Goal: Task Accomplishment & Management: Use online tool/utility

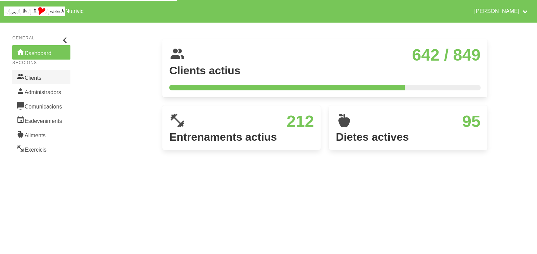
click at [38, 77] on link "Clients" at bounding box center [41, 77] width 58 height 14
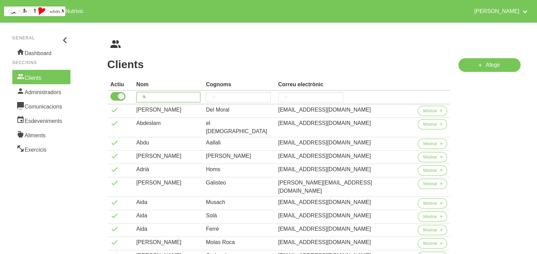
drag, startPoint x: 159, startPoint y: 96, endPoint x: 162, endPoint y: 94, distance: 4.4
click at [159, 96] on input "search" at bounding box center [168, 97] width 64 height 10
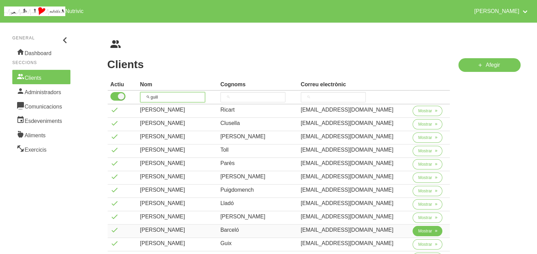
type input "guill"
click at [415, 230] on button "Mostrar" at bounding box center [428, 231] width 30 height 10
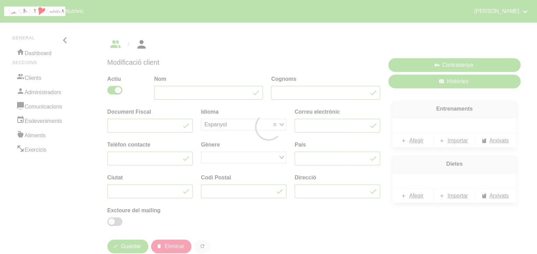
type input "[PERSON_NAME]"
type input "Barceló"
type input "[EMAIL_ADDRESS][DOMAIN_NAME]"
type input "651336595"
type input "08505"
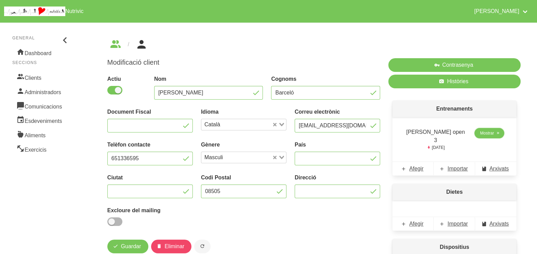
click at [484, 134] on span "Mostrar" at bounding box center [487, 133] width 14 height 6
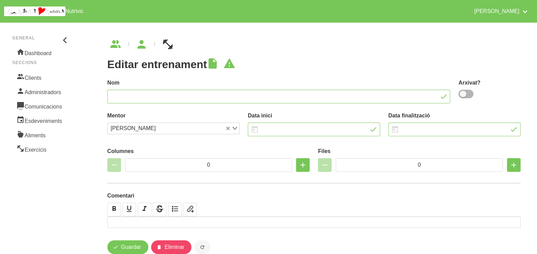
type input "[PERSON_NAME] open 3"
type input "[DATE]"
type input "4"
type input "8"
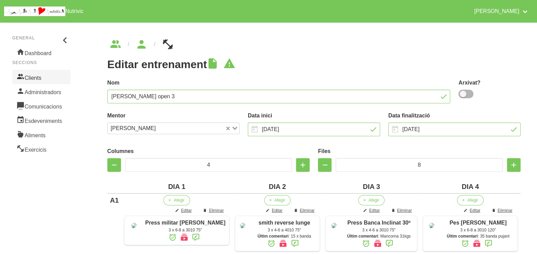
click at [32, 78] on link "Clients" at bounding box center [41, 77] width 58 height 14
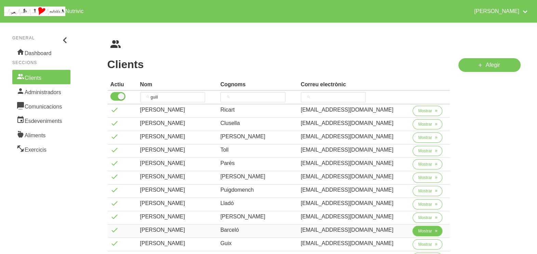
click at [418, 231] on span "Mostrar" at bounding box center [425, 231] width 14 height 6
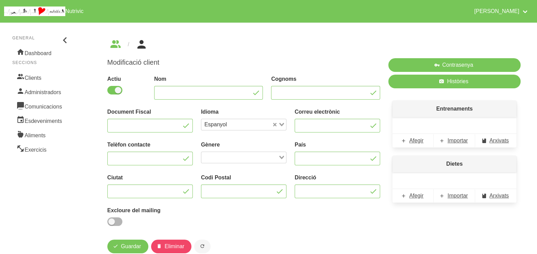
type input "[PERSON_NAME]"
type input "Barceló"
type input "[EMAIL_ADDRESS][DOMAIN_NAME]"
type input "651336595"
type input "08505"
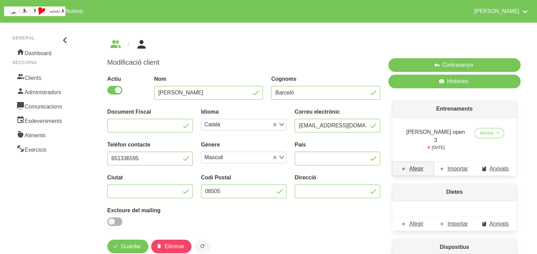
click at [419, 164] on span "Afegir" at bounding box center [416, 168] width 14 height 8
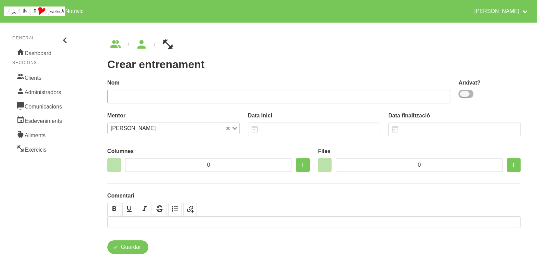
drag, startPoint x: 469, startPoint y: 91, endPoint x: 428, endPoint y: 97, distance: 41.8
click at [469, 92] on span at bounding box center [465, 94] width 15 height 9
click at [463, 92] on input "checkbox" at bounding box center [460, 94] width 4 height 4
checkbox input "true"
click at [380, 93] on input "text" at bounding box center [278, 97] width 343 height 14
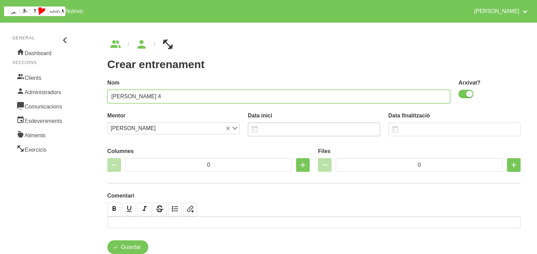
type input "[PERSON_NAME] 4"
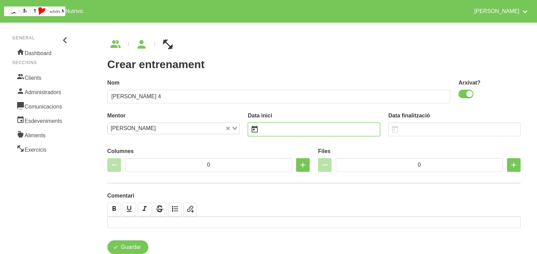
click at [280, 129] on input "text" at bounding box center [314, 129] width 132 height 14
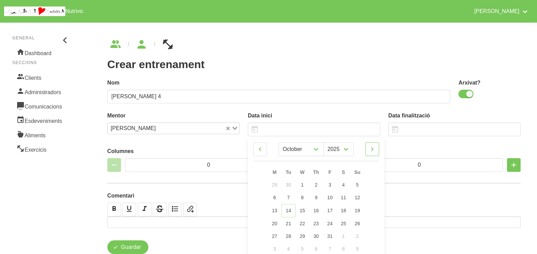
click at [371, 150] on icon at bounding box center [372, 149] width 8 height 12
select select "10"
drag, startPoint x: 360, startPoint y: 185, endPoint x: 339, endPoint y: 163, distance: 29.7
click at [360, 184] on link "2" at bounding box center [357, 184] width 14 height 13
type input "[DATE]"
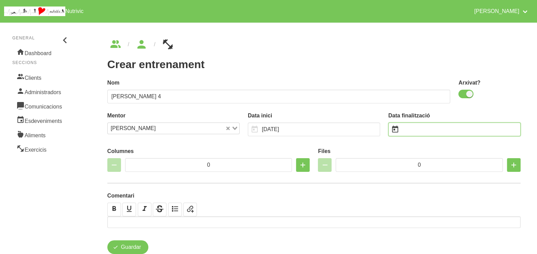
click at [421, 132] on input "text" at bounding box center [454, 129] width 132 height 14
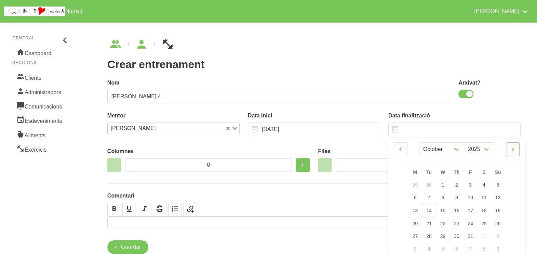
click at [514, 150] on icon at bounding box center [513, 149] width 8 height 12
select select "11"
click at [501, 198] on link "14" at bounding box center [498, 197] width 14 height 13
type input "[DATE]"
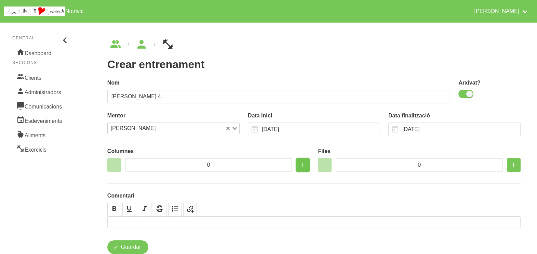
click at [301, 167] on icon "button" at bounding box center [303, 165] width 8 height 12
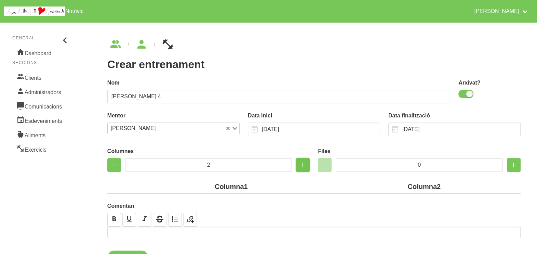
click at [301, 167] on icon "button" at bounding box center [303, 165] width 8 height 12
type input "4"
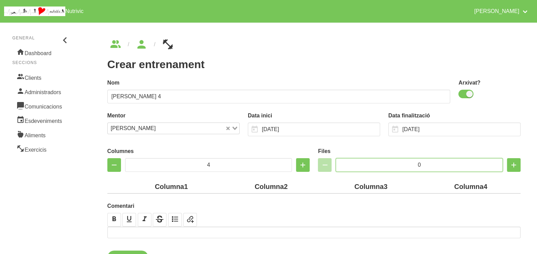
drag, startPoint x: 422, startPoint y: 162, endPoint x: 401, endPoint y: 162, distance: 21.5
click at [401, 162] on input "0" at bounding box center [419, 165] width 167 height 14
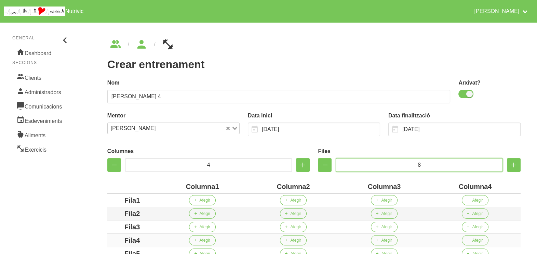
scroll to position [128, 0]
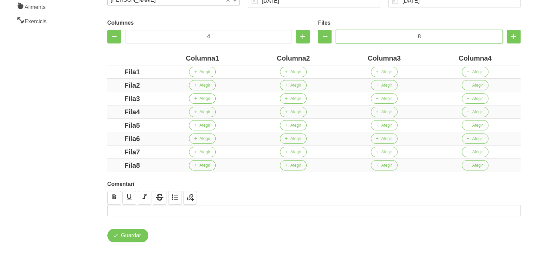
type input "8"
drag, startPoint x: 215, startPoint y: 58, endPoint x: 179, endPoint y: 58, distance: 35.6
click at [179, 58] on div "Columna1" at bounding box center [202, 58] width 85 height 10
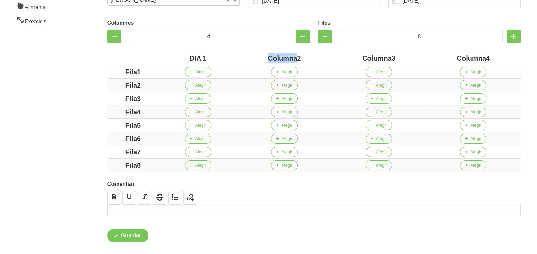
drag, startPoint x: 295, startPoint y: 57, endPoint x: 255, endPoint y: 56, distance: 39.3
click at [255, 56] on div "Columna2" at bounding box center [284, 58] width 89 height 10
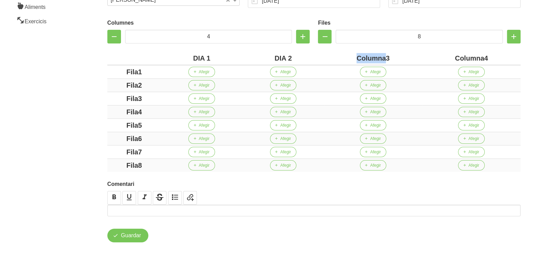
drag, startPoint x: 385, startPoint y: 58, endPoint x: 344, endPoint y: 55, distance: 40.5
click at [344, 55] on div "Columna3" at bounding box center [373, 58] width 93 height 10
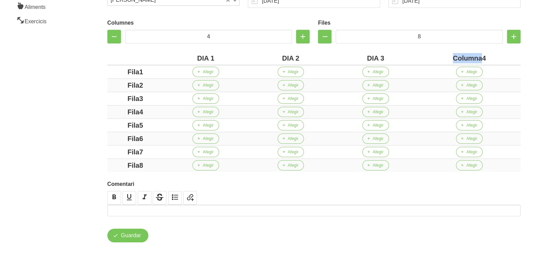
drag, startPoint x: 481, startPoint y: 56, endPoint x: 414, endPoint y: 53, distance: 67.5
click at [414, 53] on tr "DIA 1 DIA 2 DIA 3 Columna4" at bounding box center [313, 58] width 413 height 13
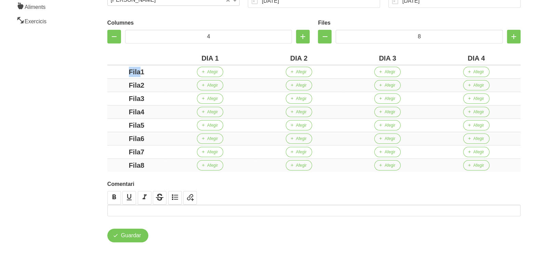
drag, startPoint x: 139, startPoint y: 70, endPoint x: 104, endPoint y: 75, distance: 35.9
click at [103, 74] on div "Crear entrenament d6520a49-c094-412c-b242-44c008521304 Nom [PERSON_NAME] 4 Arxi…" at bounding box center [314, 76] width 446 height 364
drag, startPoint x: 151, startPoint y: 70, endPoint x: 122, endPoint y: 70, distance: 29.4
click at [122, 70] on div "A1" at bounding box center [136, 72] width 53 height 10
drag, startPoint x: 428, startPoint y: 36, endPoint x: 406, endPoint y: 36, distance: 22.6
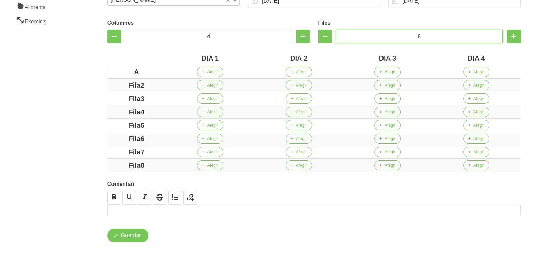
click at [406, 36] on input "8" at bounding box center [419, 37] width 167 height 14
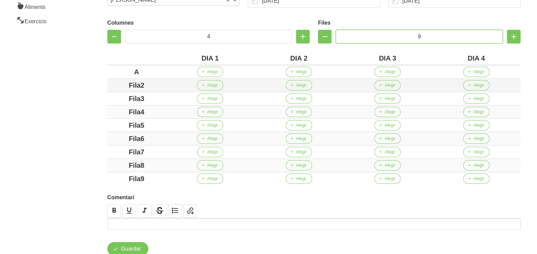
type input "9"
drag, startPoint x: 148, startPoint y: 83, endPoint x: 111, endPoint y: 85, distance: 36.6
click at [111, 84] on div "Fila2" at bounding box center [136, 85] width 53 height 10
drag, startPoint x: 149, startPoint y: 98, endPoint x: 85, endPoint y: 98, distance: 64.6
click at [85, 98] on section "General Dashboard Seccions Clients Administradors Comunicacions Esdeveniments A…" at bounding box center [268, 83] width 545 height 386
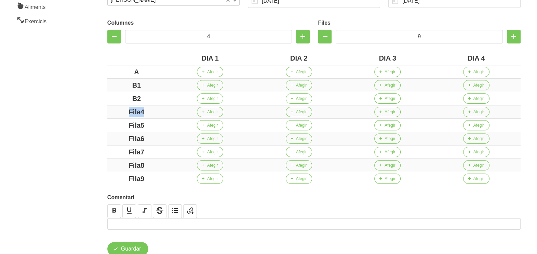
drag, startPoint x: 159, startPoint y: 113, endPoint x: 100, endPoint y: 113, distance: 58.8
click at [101, 113] on div "Crear entrenament d6520a49-c094-412c-b242-44c008521304 Nom [PERSON_NAME] 4 Arxi…" at bounding box center [314, 82] width 446 height 377
drag, startPoint x: 161, startPoint y: 122, endPoint x: 129, endPoint y: 131, distance: 32.9
click at [107, 123] on td "Fila5" at bounding box center [136, 125] width 58 height 13
drag, startPoint x: 120, startPoint y: 138, endPoint x: 103, endPoint y: 138, distance: 17.1
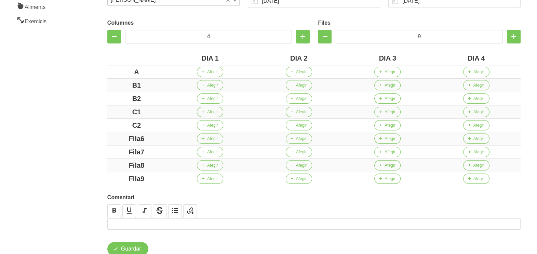
click at [104, 138] on div "Columnes 4 Files 9 DIA 1 DIA 2 DIA 3 DIA 4 A Afegir Afegir Afegir Afegir B1 Afe…" at bounding box center [314, 100] width 422 height 177
click at [114, 147] on div "Fila7" at bounding box center [136, 152] width 53 height 10
drag, startPoint x: 130, startPoint y: 168, endPoint x: 125, endPoint y: 168, distance: 4.5
click at [126, 168] on tr "Fila8 Afegir Afegir Afegir Afegir" at bounding box center [313, 165] width 413 height 13
drag, startPoint x: 161, startPoint y: 163, endPoint x: 107, endPoint y: 164, distance: 54.0
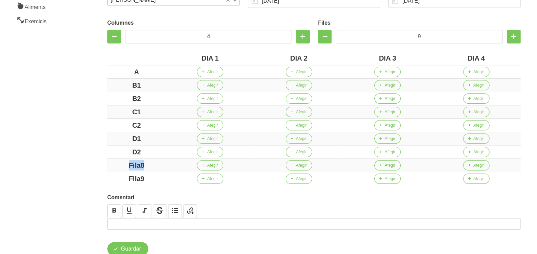
click at [107, 164] on div "Columnes 4 Files 9 DIA 1 DIA 2 DIA 3 DIA 4 A Afegir Afegir Afegir Afegir B1 Afe…" at bounding box center [314, 100] width 422 height 177
drag, startPoint x: 150, startPoint y: 177, endPoint x: 107, endPoint y: 176, distance: 43.4
click at [108, 176] on td "Fila9" at bounding box center [136, 178] width 58 height 13
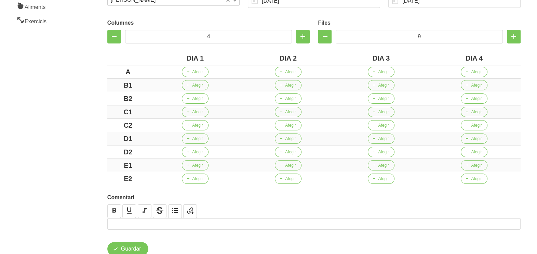
click at [62, 148] on aside "General Dashboard Seccions Clients Administradors Comunicacions Esdeveniments A…" at bounding box center [41, 83] width 91 height 386
click at [287, 72] on span "Afegir" at bounding box center [290, 72] width 11 height 6
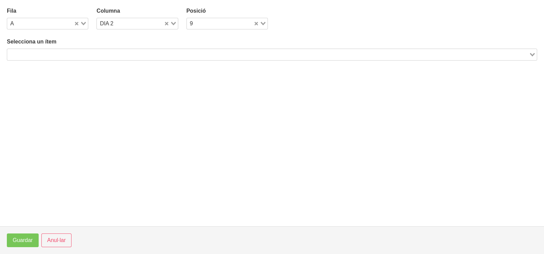
click at [90, 51] on input "Search for option" at bounding box center [268, 54] width 520 height 8
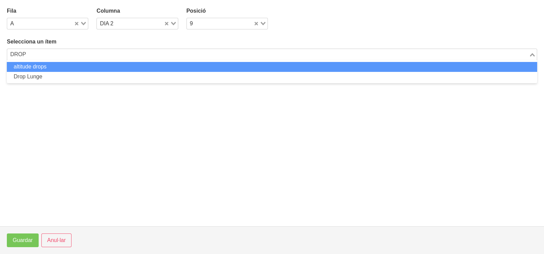
click at [55, 65] on li "altitude drops" at bounding box center [272, 67] width 530 height 10
type input "DROP"
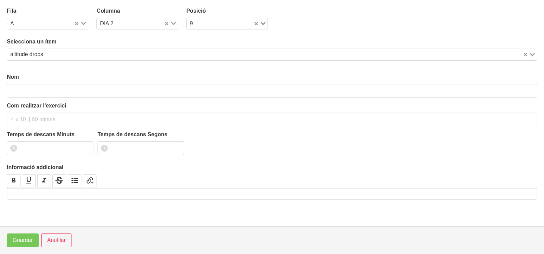
type input "altitude drops"
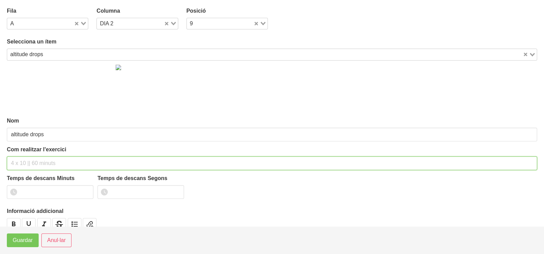
click at [30, 161] on input "text" at bounding box center [272, 163] width 530 height 14
type input "3 x 5 60""
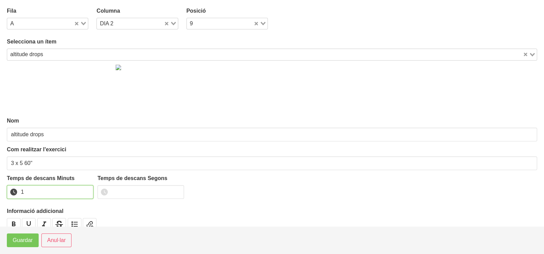
drag, startPoint x: 86, startPoint y: 188, endPoint x: 47, endPoint y: 216, distance: 48.2
type input "1"
click at [85, 189] on input "1" at bounding box center [50, 192] width 86 height 14
click at [23, 243] on span "Guardar" at bounding box center [23, 240] width 20 height 8
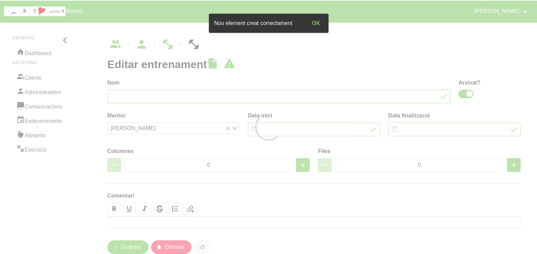
type input "[PERSON_NAME] 4"
checkbox input "true"
type input "[DATE]"
type input "4"
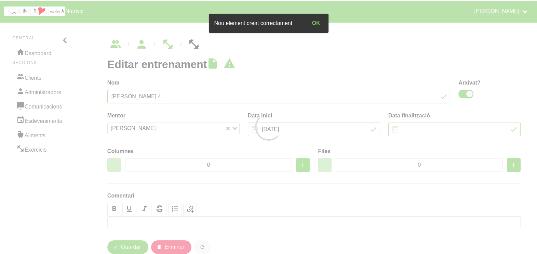
type input "9"
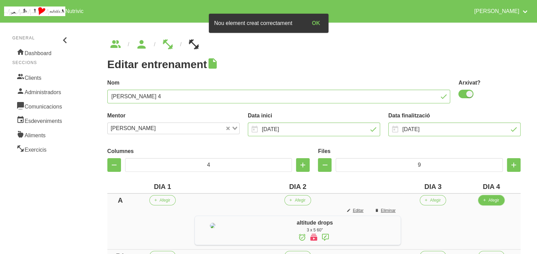
click at [494, 200] on span "Afegir" at bounding box center [494, 200] width 11 height 6
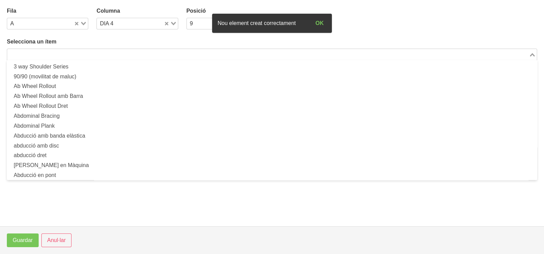
click at [83, 52] on input "Search for option" at bounding box center [268, 54] width 520 height 8
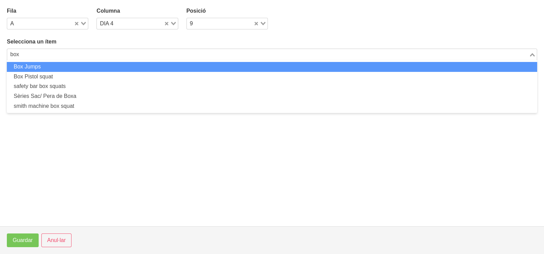
click at [83, 65] on li "Box Jumps" at bounding box center [272, 67] width 530 height 10
type input "box"
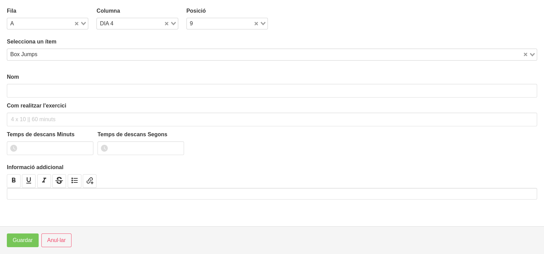
type input "Box Jumps"
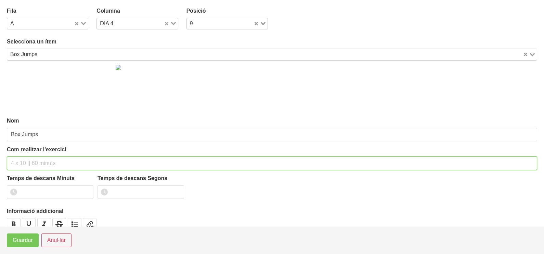
click at [22, 161] on input "text" at bounding box center [272, 163] width 530 height 14
type input "3 x 5 120""
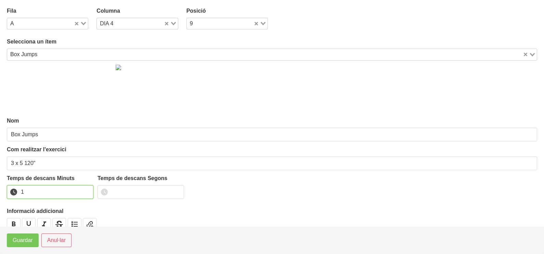
click at [87, 190] on input "1" at bounding box center [50, 192] width 86 height 14
type input "2"
click at [87, 190] on input "2" at bounding box center [50, 192] width 86 height 14
click at [17, 246] on button "Guardar" at bounding box center [23, 240] width 32 height 14
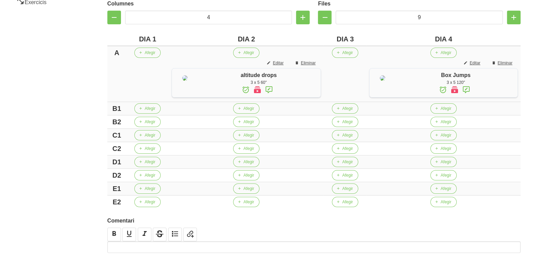
scroll to position [171, 0]
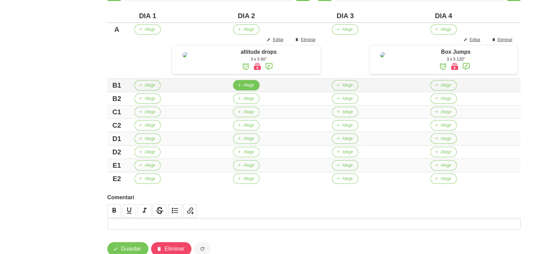
click at [243, 88] on span "Afegir" at bounding box center [248, 85] width 11 height 6
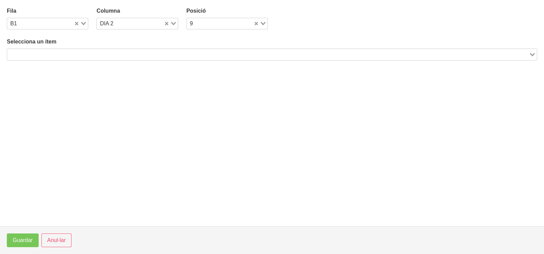
click at [83, 50] on input "Search for option" at bounding box center [268, 54] width 520 height 8
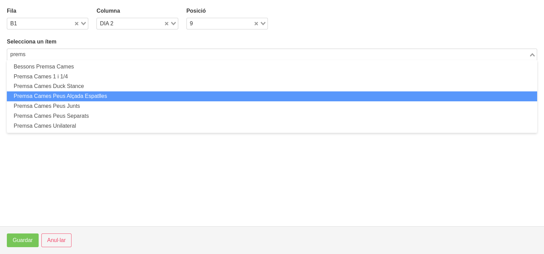
click at [74, 96] on li "Premsa Cames Peus Alçada Espatlles" at bounding box center [272, 96] width 530 height 10
type input "prems"
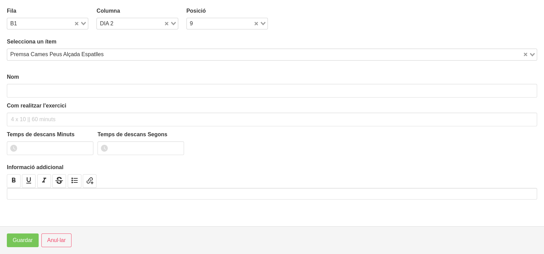
type input "Premsa Cames Peus Alçada Espatlles"
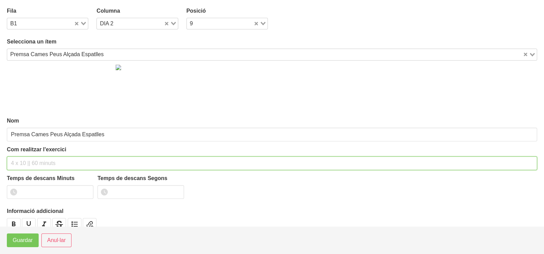
click at [29, 162] on input "text" at bounding box center [272, 163] width 530 height 14
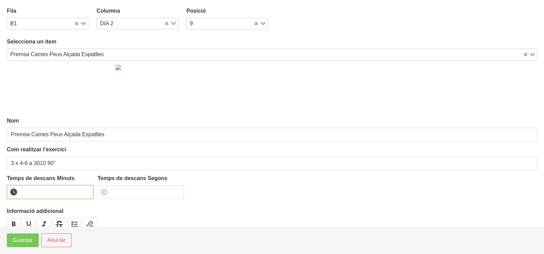
click at [41, 190] on input "number" at bounding box center [50, 192] width 86 height 14
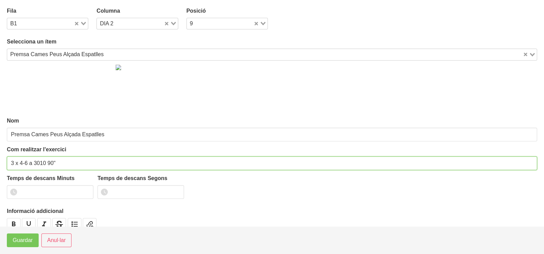
drag, startPoint x: 53, startPoint y: 161, endPoint x: 47, endPoint y: 162, distance: 6.3
click at [47, 162] on input "3 x 4-6 a 3010 90"" at bounding box center [272, 163] width 530 height 14
type input "3 x 4-6 a 3010 75""
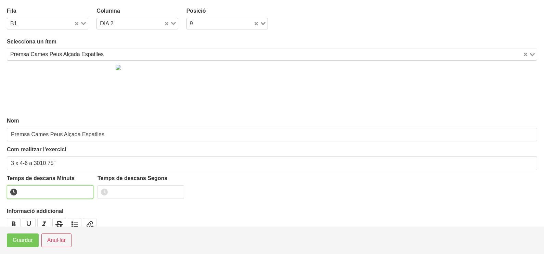
click at [49, 191] on input "number" at bounding box center [50, 192] width 86 height 14
type input "1"
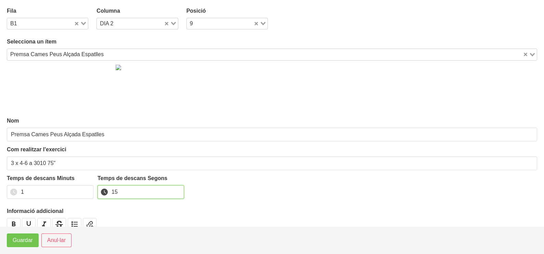
type input "15"
click at [24, 244] on span "Guardar" at bounding box center [23, 240] width 20 height 8
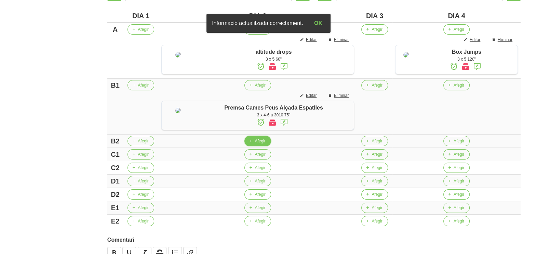
click at [256, 144] on span "Afegir" at bounding box center [260, 141] width 11 height 6
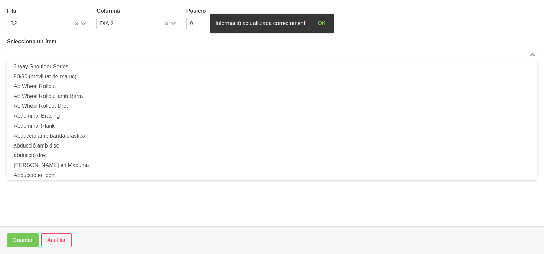
click at [67, 54] on input "Search for option" at bounding box center [268, 54] width 520 height 8
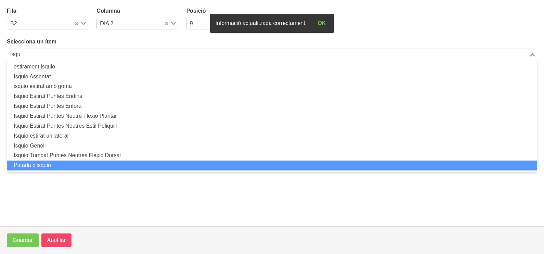
type input "isqu"
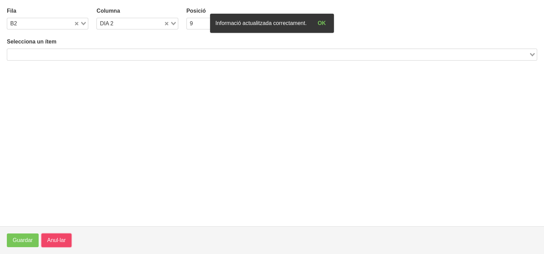
click at [63, 238] on span "Anul·lar" at bounding box center [56, 240] width 18 height 8
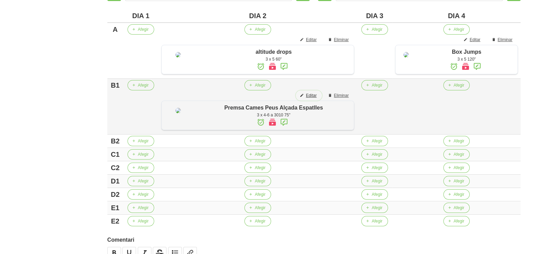
click at [309, 97] on span "Editar" at bounding box center [311, 95] width 11 height 6
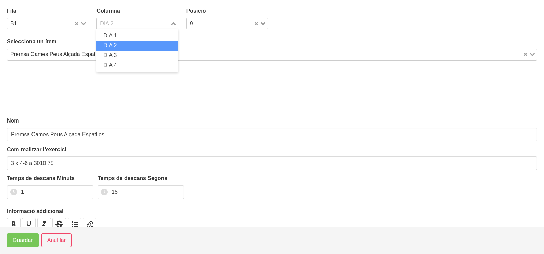
drag, startPoint x: 170, startPoint y: 24, endPoint x: 147, endPoint y: 25, distance: 22.9
click at [171, 24] on icon "Search for option" at bounding box center [173, 23] width 5 height 3
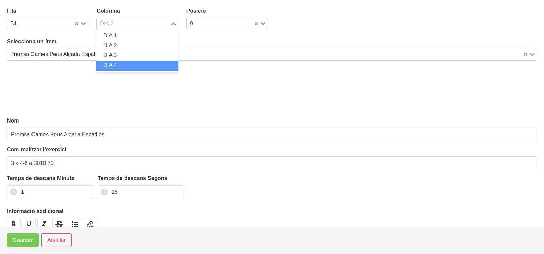
drag, startPoint x: 124, startPoint y: 60, endPoint x: 108, endPoint y: 78, distance: 24.2
click at [124, 61] on li "DIA 4" at bounding box center [136, 66] width 81 height 10
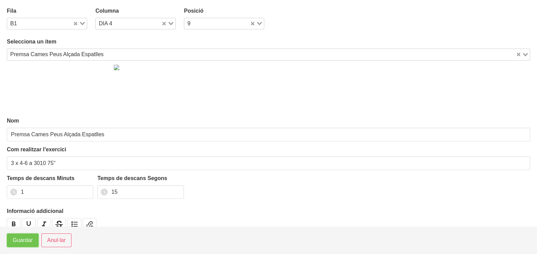
click at [22, 242] on span "Guardar" at bounding box center [23, 240] width 20 height 8
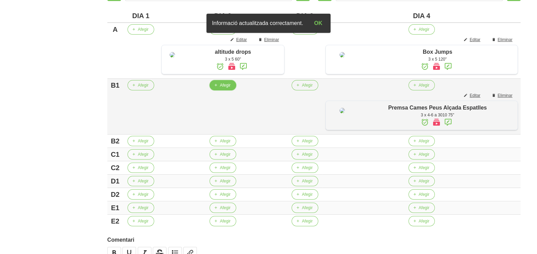
click at [226, 87] on span "Afegir" at bounding box center [225, 85] width 11 height 6
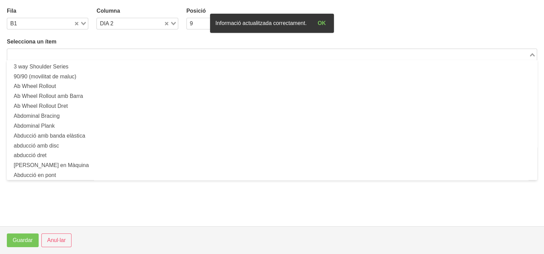
click at [83, 51] on input "Search for option" at bounding box center [268, 54] width 520 height 8
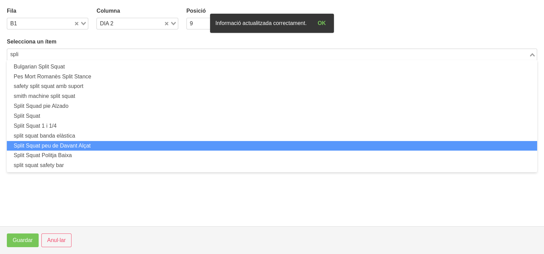
click at [72, 146] on li "Split Squat peu de Davant Alçat" at bounding box center [272, 146] width 530 height 10
type input "spli"
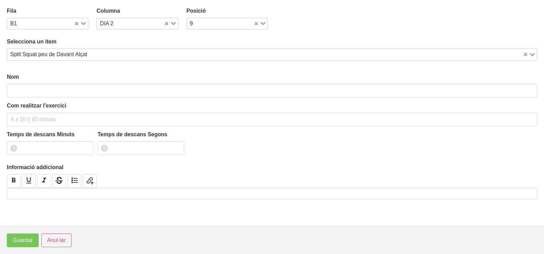
type input "Split Squat peu de Davant Alçat"
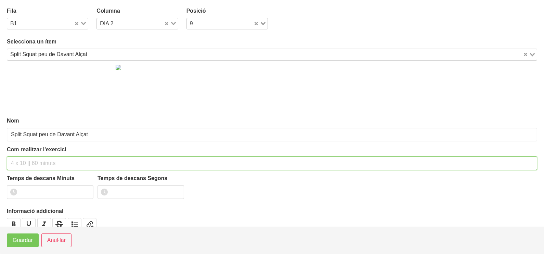
click at [22, 160] on input "text" at bounding box center [272, 163] width 530 height 14
type input "3 x 6-8 a 3010 75""
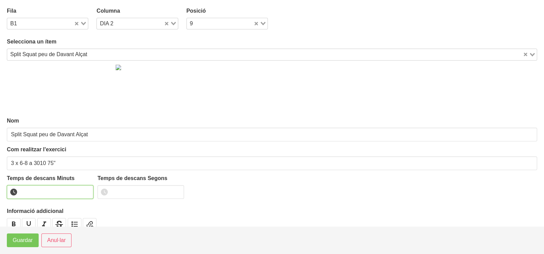
click at [33, 190] on input "number" at bounding box center [50, 192] width 86 height 14
type input "1"
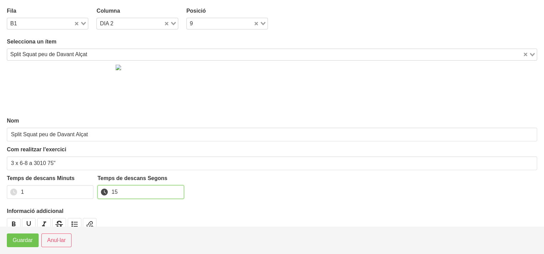
type input "15"
click at [25, 243] on span "Guardar" at bounding box center [23, 240] width 20 height 8
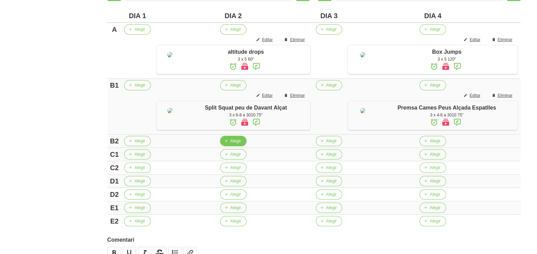
click at [227, 144] on span "button" at bounding box center [226, 141] width 6 height 6
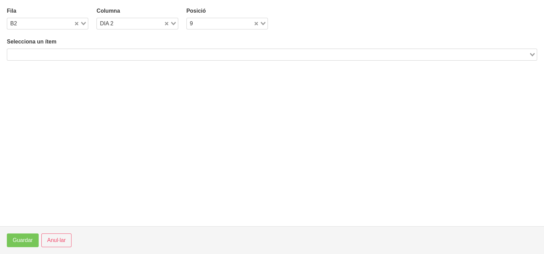
click at [109, 54] on input "Search for option" at bounding box center [268, 54] width 520 height 8
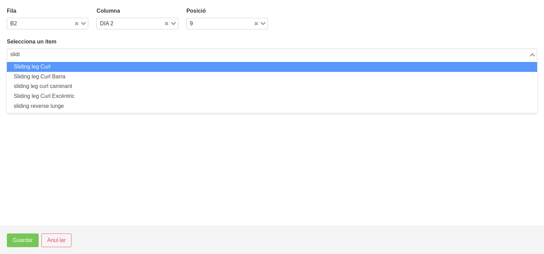
click at [76, 65] on li "Sliding leg Curl" at bounding box center [272, 67] width 530 height 10
type input "slidi"
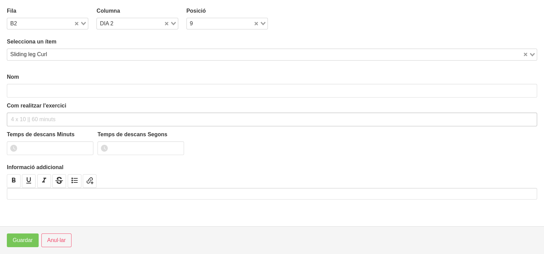
type input "Sliding leg Curl"
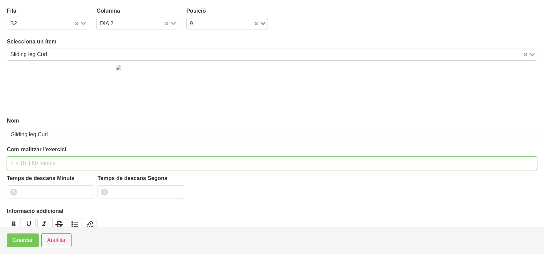
click at [19, 164] on input "text" at bounding box center [272, 163] width 530 height 14
type input "3 x 6-8 a 3010 75""
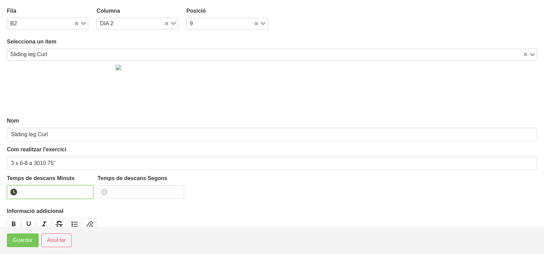
click at [34, 191] on input "number" at bounding box center [50, 192] width 86 height 14
type input "1"
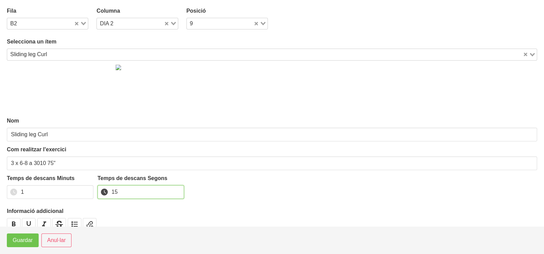
type input "15"
click at [24, 242] on span "Guardar" at bounding box center [23, 240] width 20 height 8
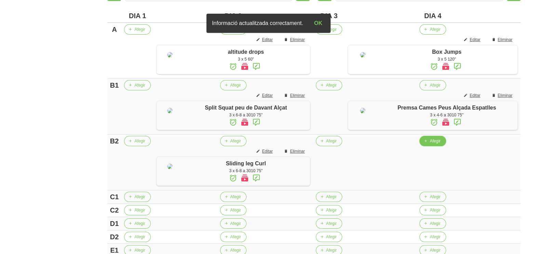
click at [436, 144] on span "Afegir" at bounding box center [435, 141] width 11 height 6
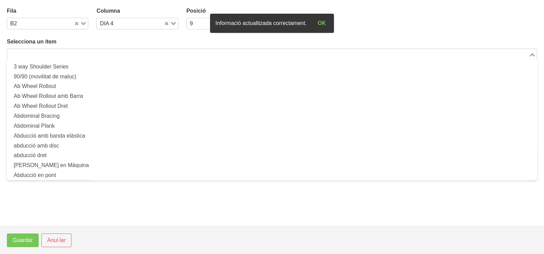
drag, startPoint x: 76, startPoint y: 51, endPoint x: 172, endPoint y: 7, distance: 105.9
click at [76, 51] on input "Search for option" at bounding box center [268, 54] width 520 height 8
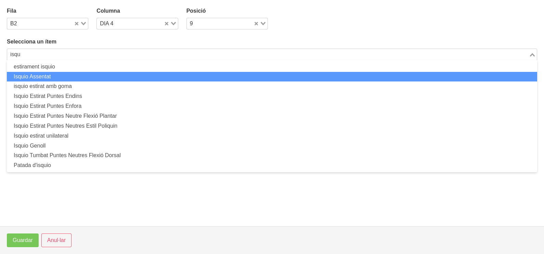
click at [66, 76] on li "Isquio Assentat" at bounding box center [272, 77] width 530 height 10
type input "isqu"
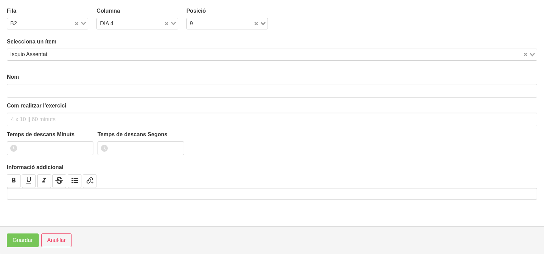
type input "Isquio Assentat"
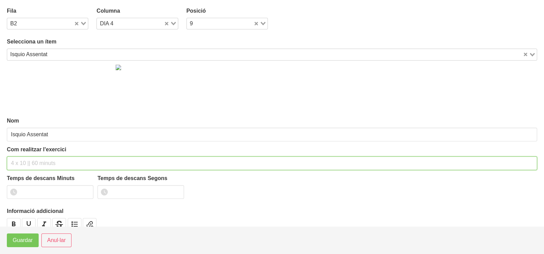
click at [30, 159] on input "text" at bounding box center [272, 163] width 530 height 14
type input "3 x 6-8 a 3010 75""
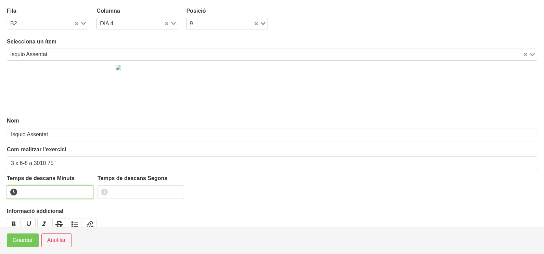
click at [36, 193] on input "number" at bounding box center [50, 192] width 86 height 14
type input "1"
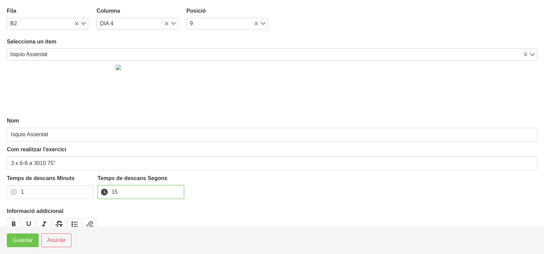
type input "15"
click at [21, 241] on span "Guardar" at bounding box center [23, 240] width 20 height 8
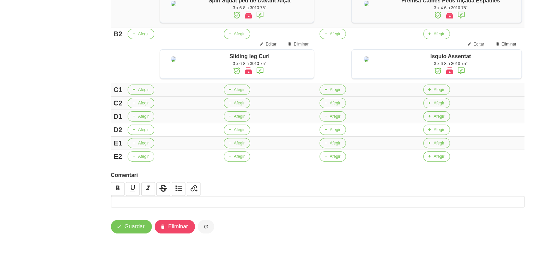
scroll to position [299, 0]
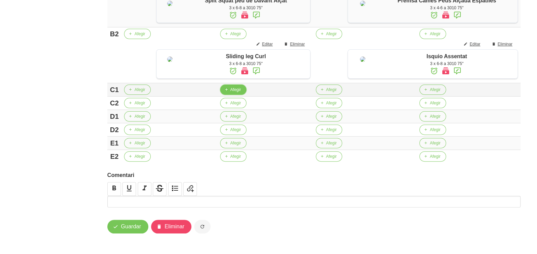
click at [224, 95] on button "Afegir" at bounding box center [233, 89] width 26 height 10
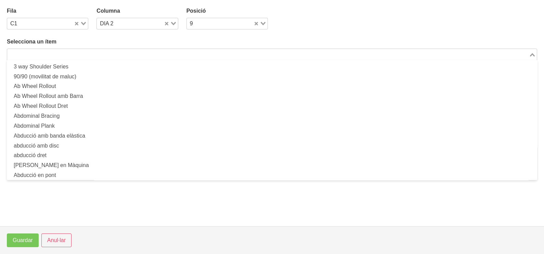
click at [121, 51] on input "Search for option" at bounding box center [268, 54] width 520 height 8
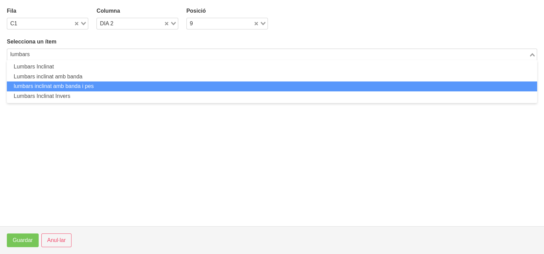
click at [87, 83] on li "lumbars inclinat amb banda i pes" at bounding box center [272, 86] width 530 height 10
type input "lumbars"
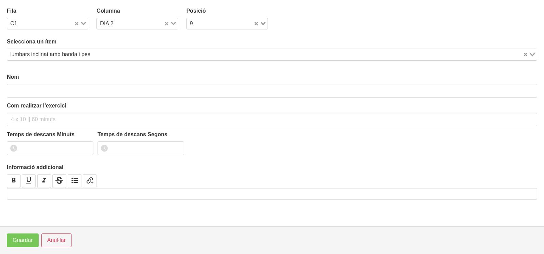
type input "lumbars inclinat amb banda i pes"
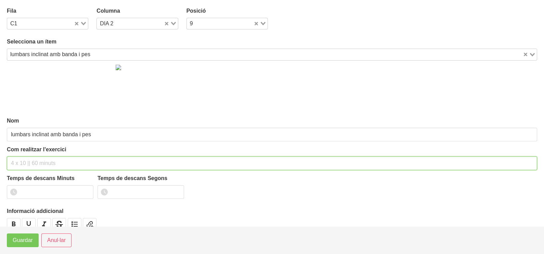
click at [23, 161] on input "text" at bounding box center [272, 163] width 530 height 14
type input "3 x 8-10 a 2011 75""
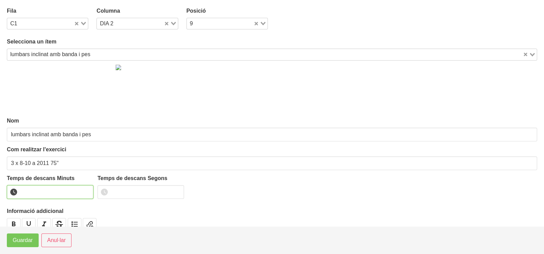
click at [44, 190] on input "number" at bounding box center [50, 192] width 86 height 14
type input "1"
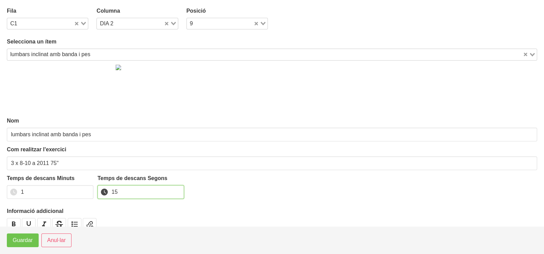
type input "15"
click at [27, 241] on span "Guardar" at bounding box center [23, 240] width 20 height 8
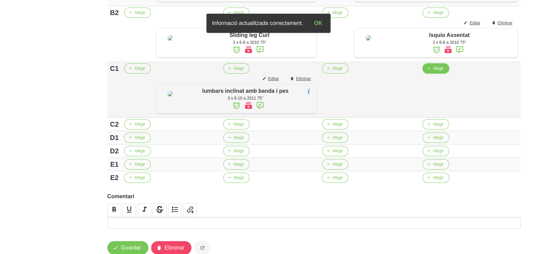
click at [439, 71] on span "Afegir" at bounding box center [438, 68] width 11 height 6
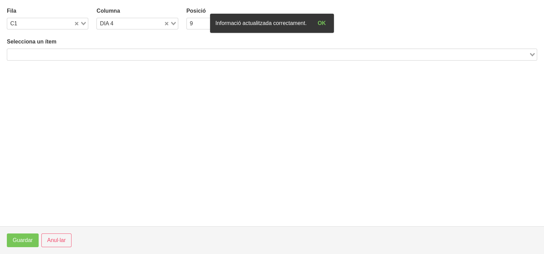
click at [141, 52] on input "Search for option" at bounding box center [268, 54] width 520 height 8
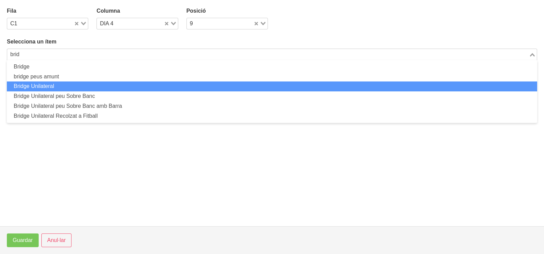
click at [58, 87] on li "Bridge Unilateral" at bounding box center [272, 86] width 530 height 10
type input "brid"
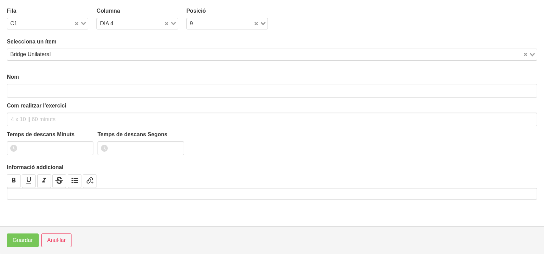
type input "Bridge Unilateral"
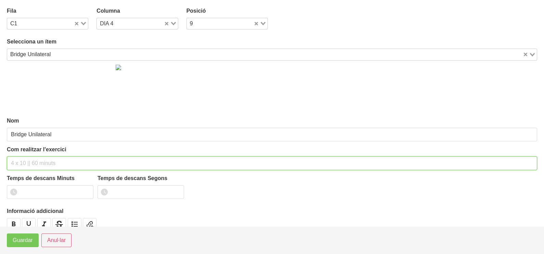
click at [27, 161] on input "text" at bounding box center [272, 163] width 530 height 14
type input "3 x 6-8 a 3010 75""
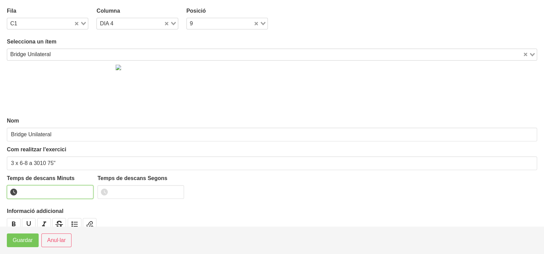
click at [30, 191] on input "number" at bounding box center [50, 192] width 86 height 14
type input "1"
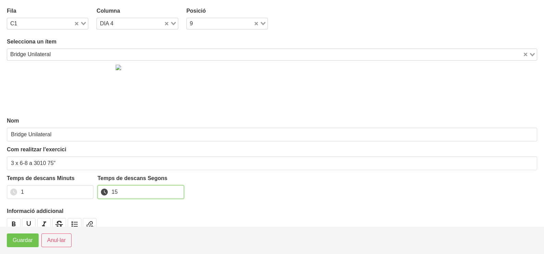
type input "15"
click at [26, 243] on span "Guardar" at bounding box center [23, 240] width 20 height 8
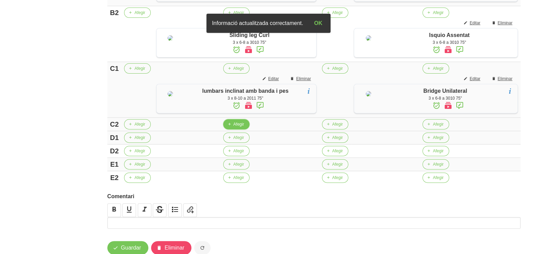
click at [237, 127] on span "Afegir" at bounding box center [239, 124] width 11 height 6
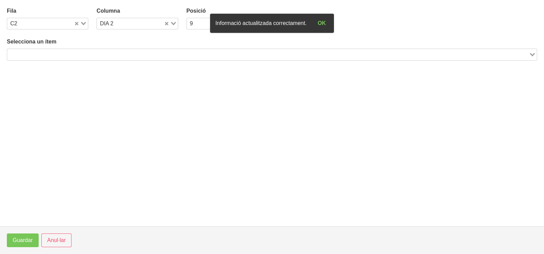
click at [67, 54] on input "Search for option" at bounding box center [268, 54] width 520 height 8
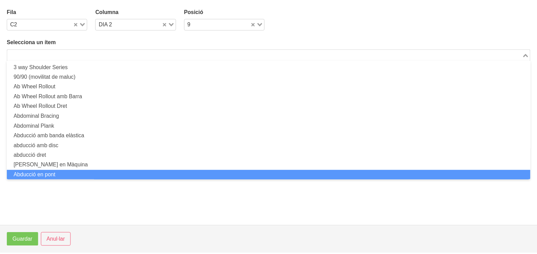
scroll to position [0, 0]
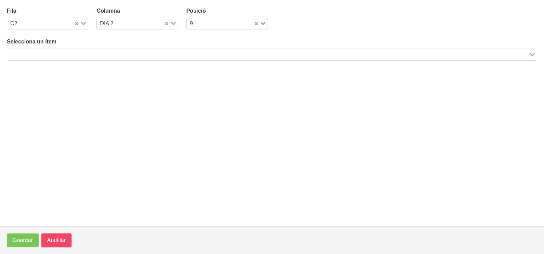
click at [53, 243] on span "Anul·lar" at bounding box center [56, 240] width 18 height 8
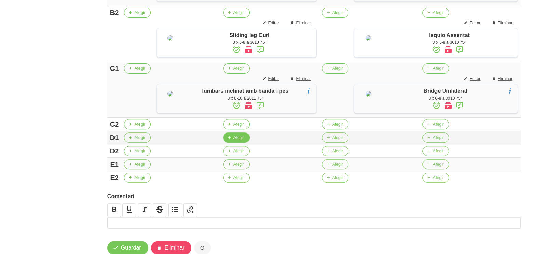
click at [234, 143] on button "Afegir" at bounding box center [236, 137] width 26 height 10
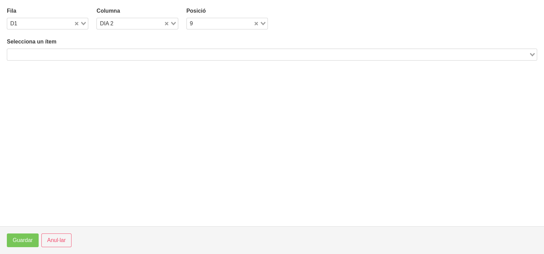
click at [117, 53] on input "Search for option" at bounding box center [268, 54] width 520 height 8
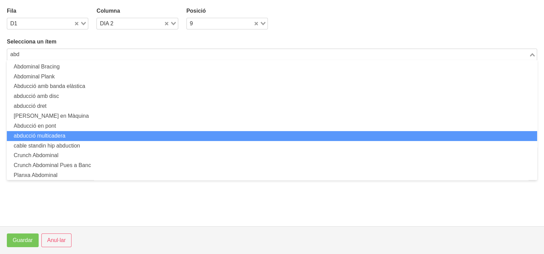
drag, startPoint x: 65, startPoint y: 137, endPoint x: 64, endPoint y: 133, distance: 3.5
click at [64, 133] on li "abducció multicadera" at bounding box center [272, 136] width 530 height 10
type input "abd"
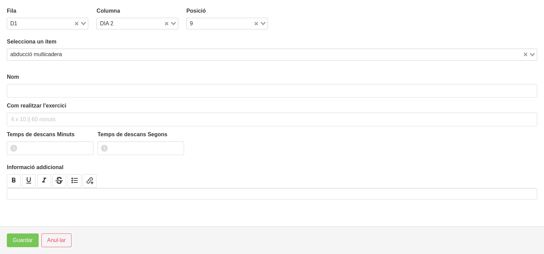
type input "abducció multicadera"
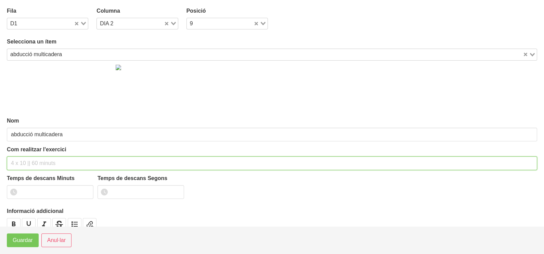
drag, startPoint x: 21, startPoint y: 160, endPoint x: 34, endPoint y: 118, distance: 44.0
click at [24, 154] on div "Com realitzar l'exercici" at bounding box center [272, 157] width 530 height 25
type input "3 x 10-12 a 2010 60""
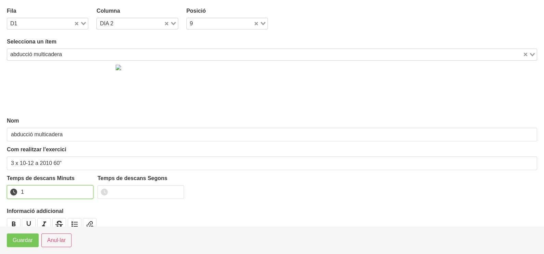
type input "1"
click at [84, 189] on input "1" at bounding box center [50, 192] width 86 height 14
click at [11, 241] on button "Guardar" at bounding box center [23, 240] width 32 height 14
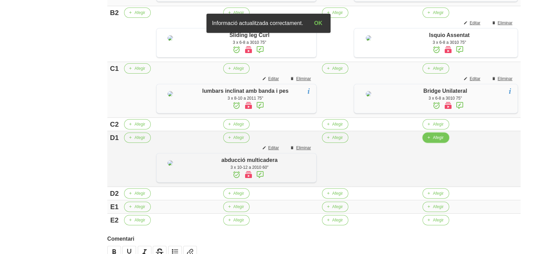
click at [433, 143] on button "Afegir" at bounding box center [436, 137] width 26 height 10
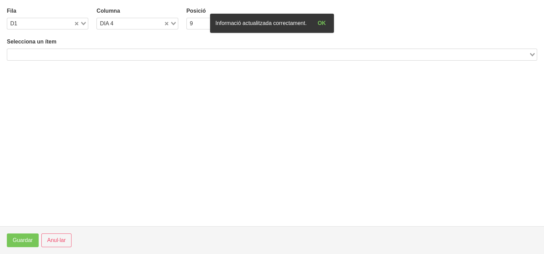
click at [109, 56] on input "Search for option" at bounding box center [268, 54] width 520 height 8
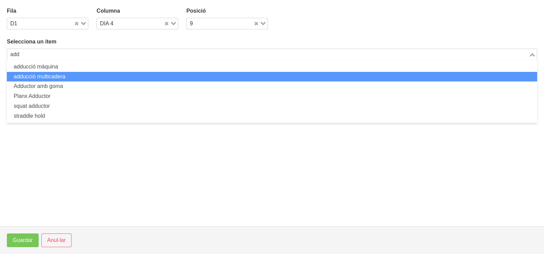
click at [67, 74] on li "adducció multicadera" at bounding box center [272, 77] width 530 height 10
type input "add"
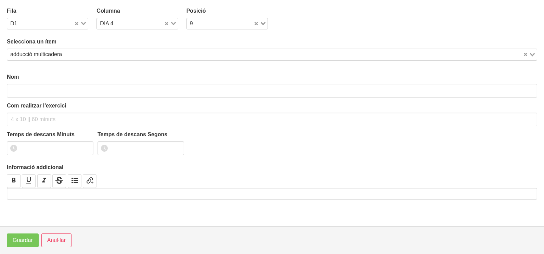
type input "adducció multicadera"
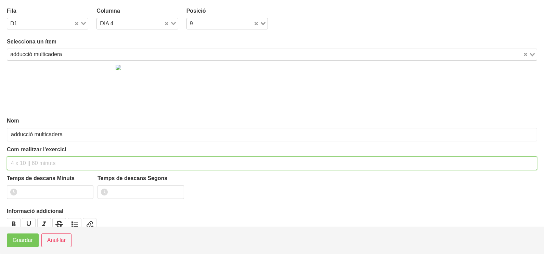
click at [24, 161] on input "text" at bounding box center [272, 163] width 530 height 14
type input "3 x 10-12 a 2010 60""
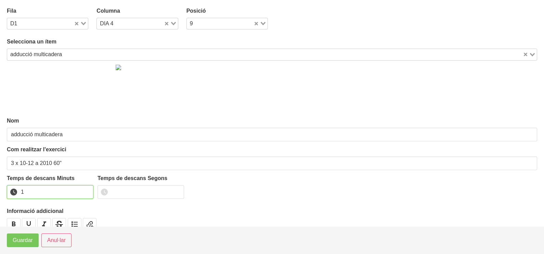
drag, startPoint x: 86, startPoint y: 189, endPoint x: 54, endPoint y: 209, distance: 37.9
type input "1"
click at [85, 190] on input "1" at bounding box center [50, 192] width 86 height 14
click at [31, 238] on span "Guardar" at bounding box center [23, 240] width 20 height 8
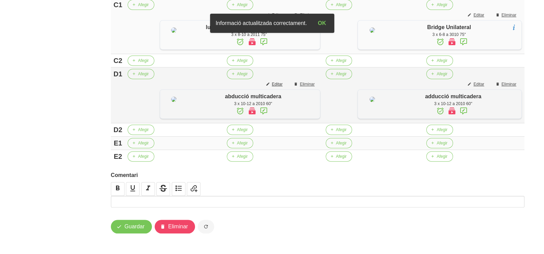
scroll to position [385, 0]
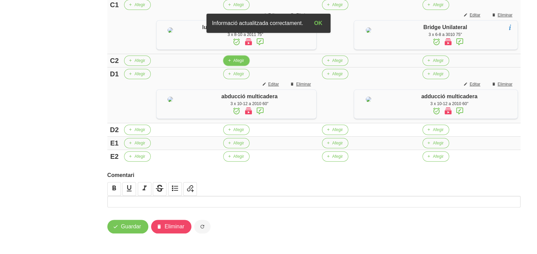
click at [236, 64] on span "Afegir" at bounding box center [239, 60] width 11 height 6
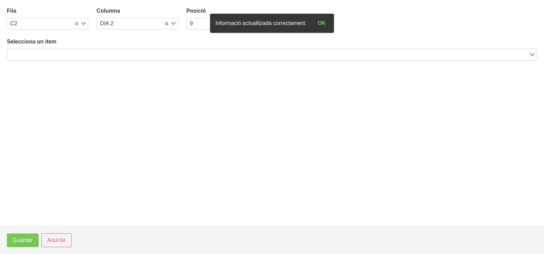
click at [53, 50] on div "Search for option" at bounding box center [267, 54] width 521 height 10
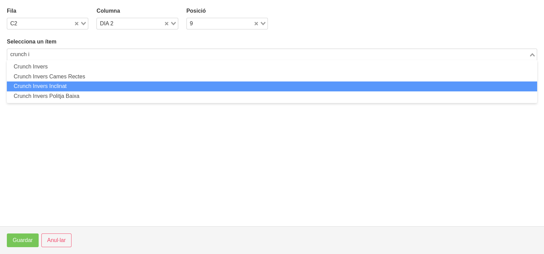
click at [62, 85] on li "Crunch Invers Inclinat" at bounding box center [272, 86] width 530 height 10
type input "crunch i"
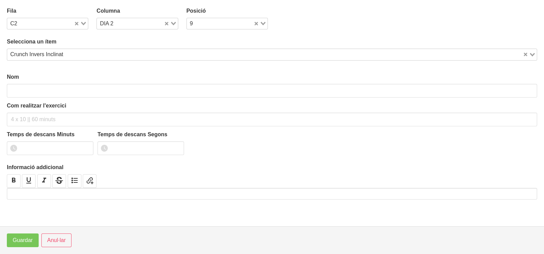
type input "Crunch Invers Inclinat"
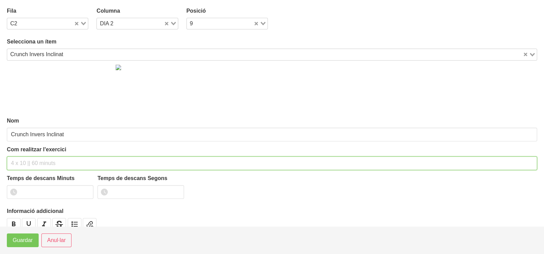
click at [25, 159] on input "text" at bounding box center [272, 163] width 530 height 14
type input "3 x 10-12 a 2010 60""
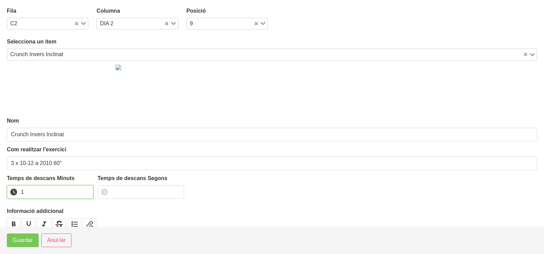
drag, startPoint x: 86, startPoint y: 188, endPoint x: 63, endPoint y: 204, distance: 27.8
type input "1"
click at [86, 188] on input "1" at bounding box center [50, 192] width 86 height 14
click at [23, 241] on span "Guardar" at bounding box center [23, 240] width 20 height 8
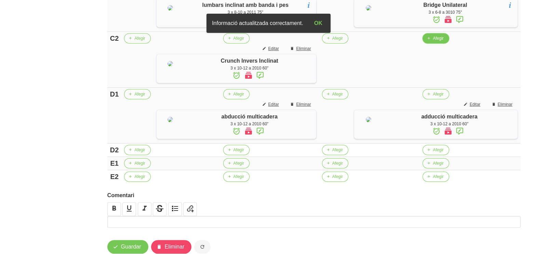
click at [434, 41] on span "Afegir" at bounding box center [438, 38] width 11 height 6
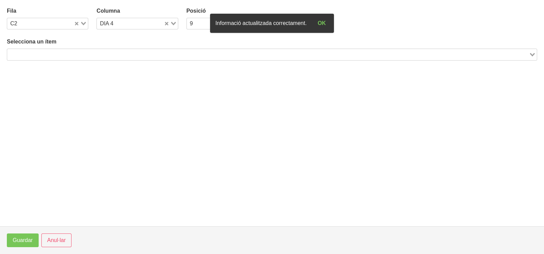
click at [65, 52] on input "Search for option" at bounding box center [268, 54] width 520 height 8
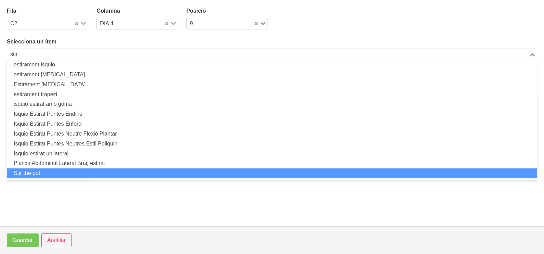
click at [43, 172] on li "Stir the pot" at bounding box center [272, 173] width 530 height 10
type input "stir"
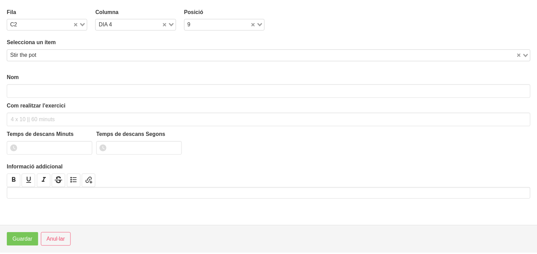
scroll to position [2, 0]
type input "Stir the pot"
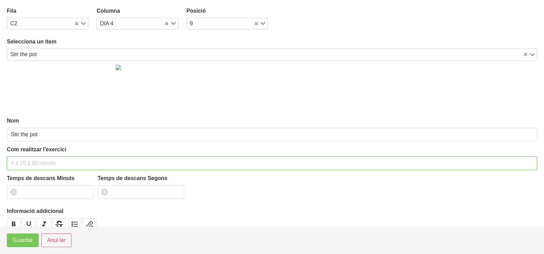
click at [26, 159] on input "text" at bounding box center [272, 163] width 530 height 14
type input "3 x 10-12 a 2010 60""
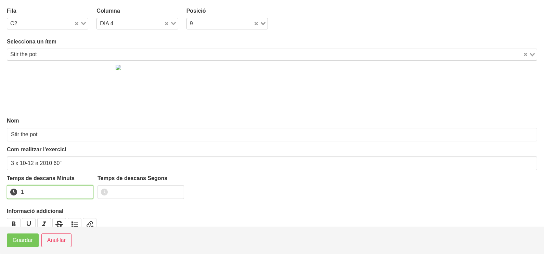
type input "1"
click at [84, 188] on input "1" at bounding box center [50, 192] width 86 height 14
click at [27, 241] on span "Guardar" at bounding box center [23, 240] width 20 height 8
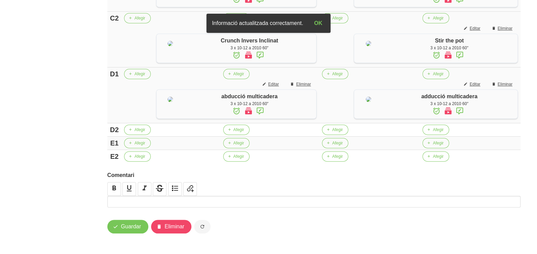
scroll to position [470, 0]
click at [235, 133] on span "Afegir" at bounding box center [239, 129] width 11 height 6
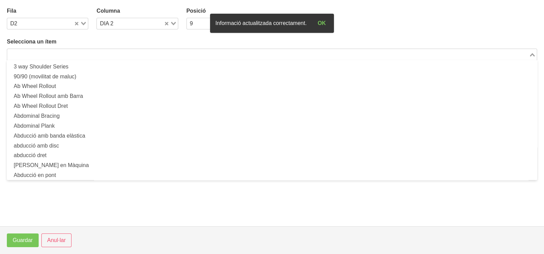
click at [53, 49] on div "Search for option" at bounding box center [267, 54] width 521 height 10
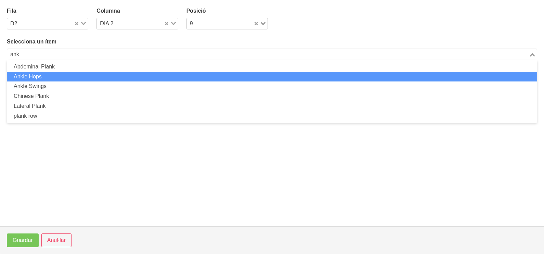
click at [51, 74] on li "Ankle Hops" at bounding box center [272, 77] width 530 height 10
type input "ank"
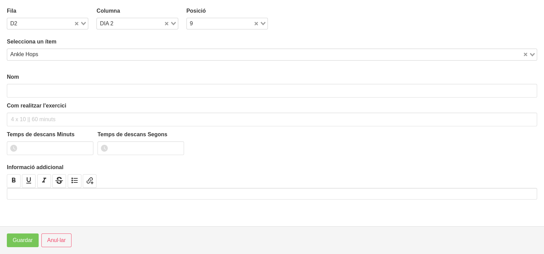
type input "Ankle Hops"
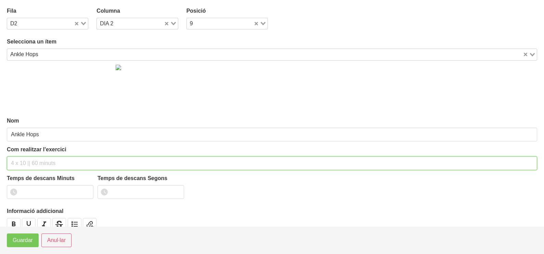
drag, startPoint x: 31, startPoint y: 161, endPoint x: 56, endPoint y: 108, distance: 58.4
click at [32, 159] on input "text" at bounding box center [272, 163] width 530 height 14
type input "3 x 15 60""
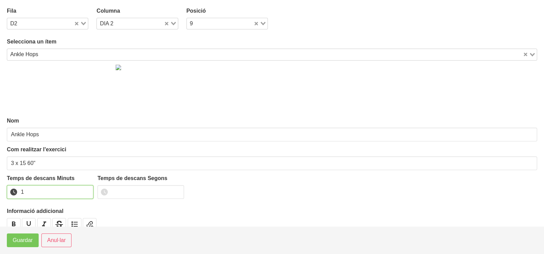
drag, startPoint x: 85, startPoint y: 188, endPoint x: 27, endPoint y: 214, distance: 63.7
type input "1"
click at [85, 188] on input "1" at bounding box center [50, 192] width 86 height 14
click at [7, 241] on button "Guardar" at bounding box center [23, 240] width 32 height 14
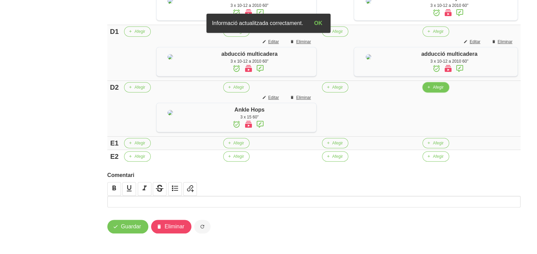
click at [431, 90] on span "button" at bounding box center [429, 87] width 6 height 6
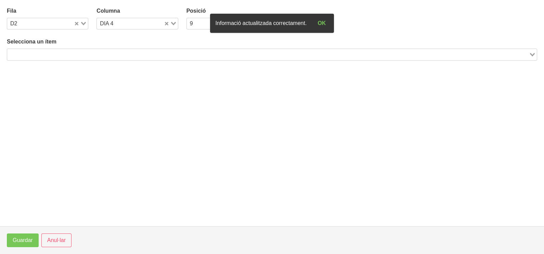
click at [102, 52] on input "Search for option" at bounding box center [268, 54] width 520 height 8
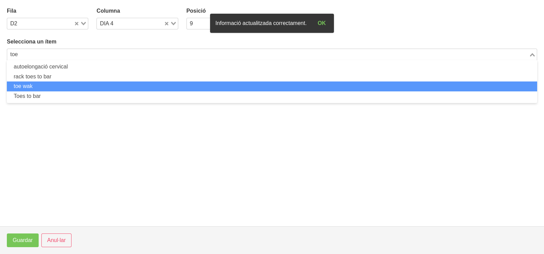
click at [70, 84] on li "toe wak" at bounding box center [272, 86] width 530 height 10
type input "toe"
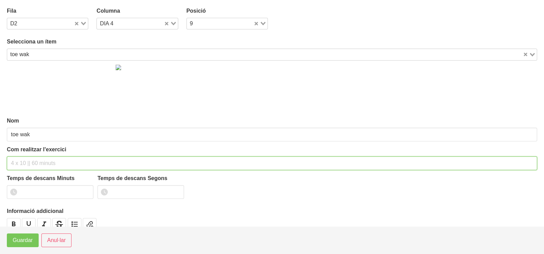
drag, startPoint x: 29, startPoint y: 159, endPoint x: 48, endPoint y: 112, distance: 50.3
click at [31, 154] on div "Com realitzar l'exercici" at bounding box center [272, 157] width 530 height 25
type input "3 x 4 pistes NA 60""
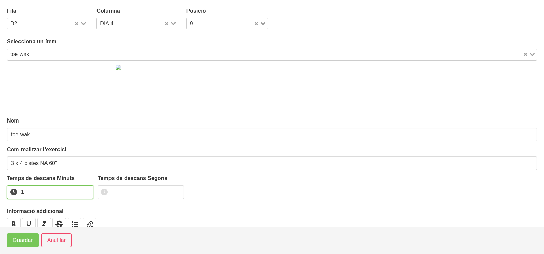
drag, startPoint x: 86, startPoint y: 189, endPoint x: 48, endPoint y: 216, distance: 46.4
type input "1"
click at [86, 189] on input "1" at bounding box center [50, 192] width 86 height 14
click at [25, 239] on span "Guardar" at bounding box center [23, 240] width 20 height 8
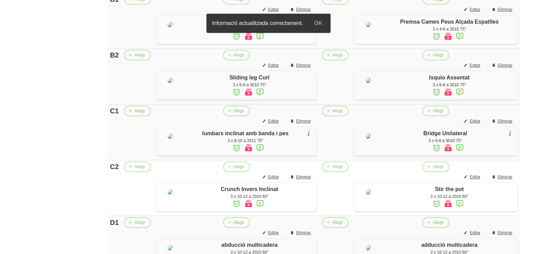
scroll to position [42, 0]
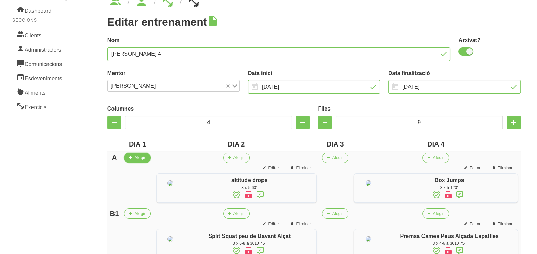
click at [136, 157] on span "Afegir" at bounding box center [139, 158] width 11 height 6
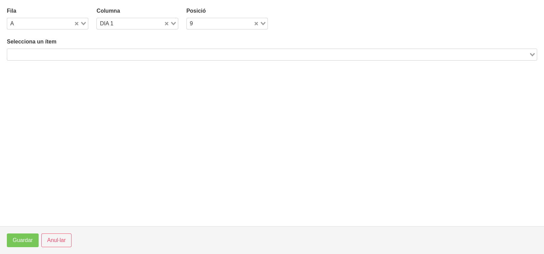
click at [80, 56] on input "Search for option" at bounding box center [268, 54] width 520 height 8
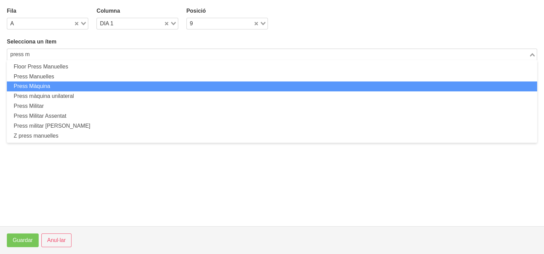
drag, startPoint x: 57, startPoint y: 84, endPoint x: 61, endPoint y: 86, distance: 4.3
click at [61, 86] on li "Press Màquina" at bounding box center [272, 86] width 530 height 10
type input "press m"
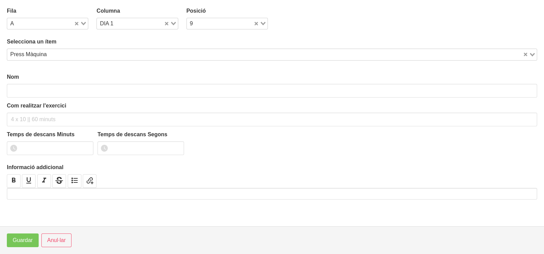
type input "Press Màquina"
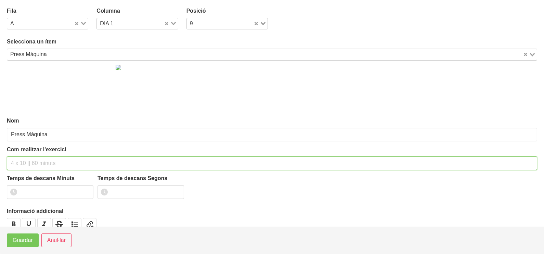
click at [24, 161] on input "text" at bounding box center [272, 163] width 530 height 14
type input "3 x 6-8 a 3010 75""
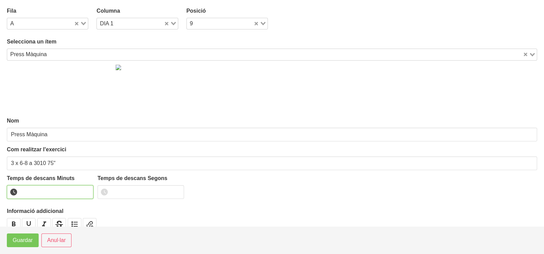
click at [35, 186] on input "number" at bounding box center [50, 192] width 86 height 14
type input "1"
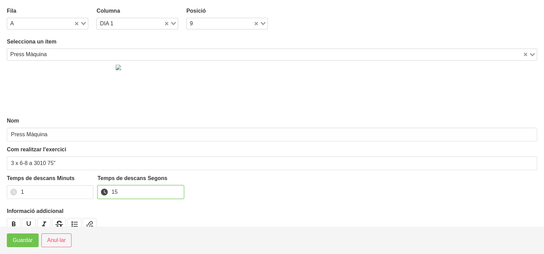
type input "15"
click at [25, 240] on span "Guardar" at bounding box center [23, 240] width 20 height 8
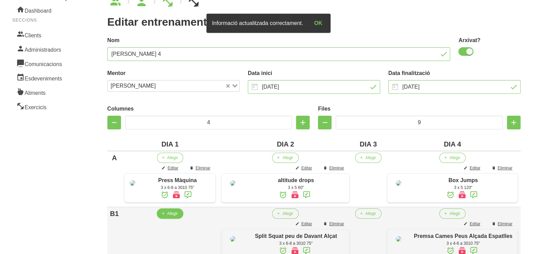
click at [171, 216] on span "Afegir" at bounding box center [172, 213] width 11 height 6
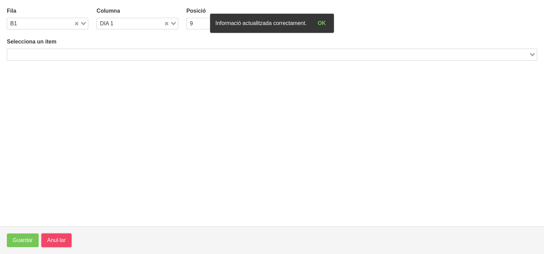
click at [54, 239] on span "Anul·lar" at bounding box center [56, 240] width 18 height 8
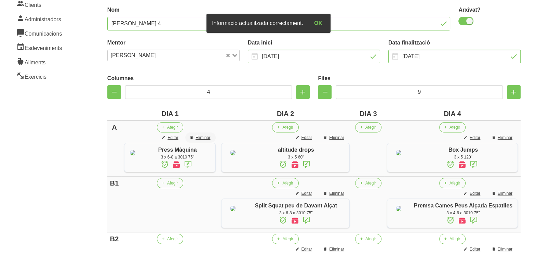
scroll to position [85, 0]
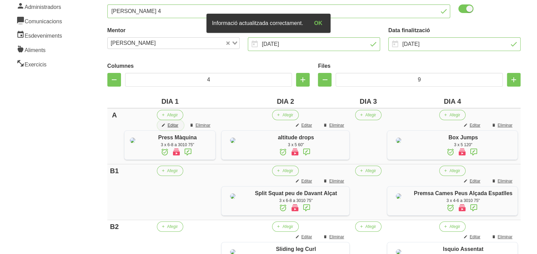
click at [178, 123] on span "Editar" at bounding box center [173, 125] width 11 height 6
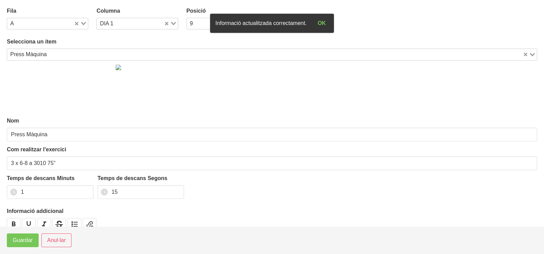
click at [84, 24] on icon "Search for option" at bounding box center [83, 23] width 5 height 3
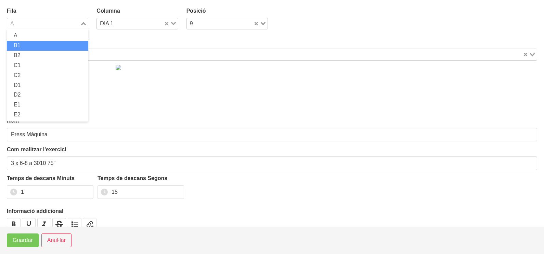
click at [43, 48] on li "B1" at bounding box center [47, 46] width 81 height 10
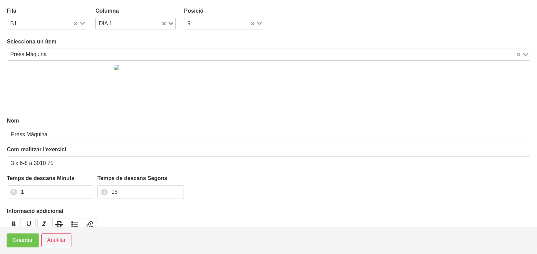
click at [23, 243] on span "Guardar" at bounding box center [23, 240] width 20 height 8
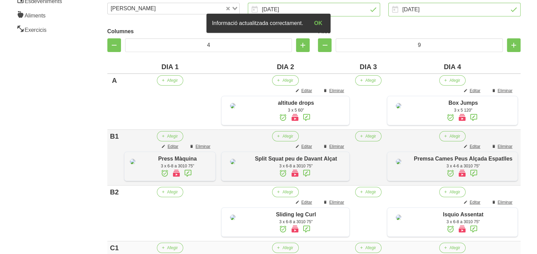
scroll to position [171, 0]
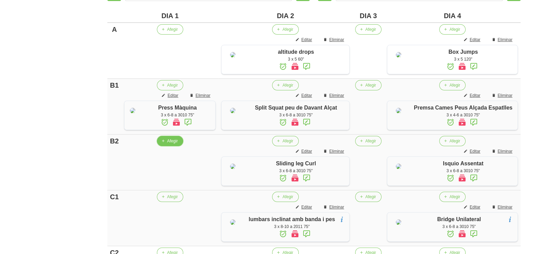
click at [176, 146] on button "Afegir" at bounding box center [170, 141] width 26 height 10
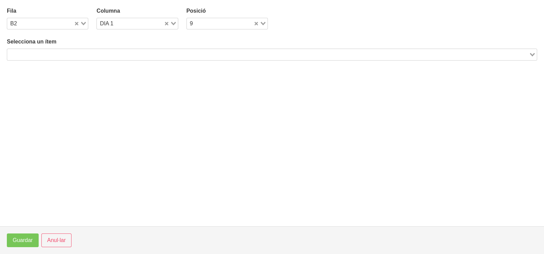
click at [53, 55] on input "Search for option" at bounding box center [268, 54] width 520 height 8
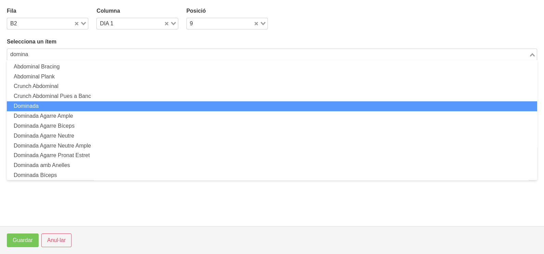
click at [39, 106] on li "Dominada" at bounding box center [272, 106] width 530 height 10
type input "domina"
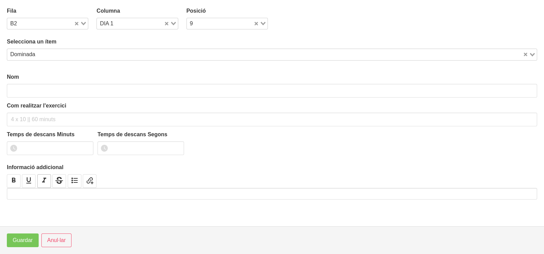
type input "Dominada"
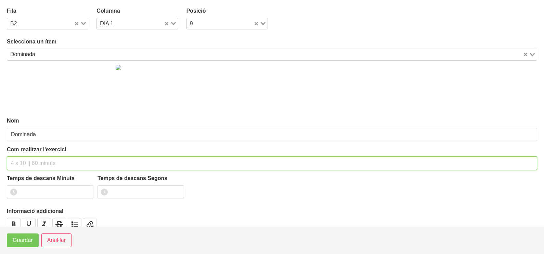
click at [21, 165] on input "text" at bounding box center [272, 163] width 530 height 14
type input "3 x màx a 3010 75""
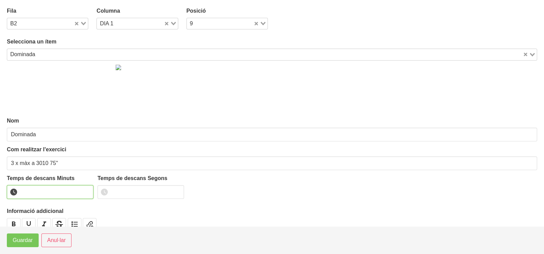
click at [31, 191] on input "number" at bounding box center [50, 192] width 86 height 14
type input "1"
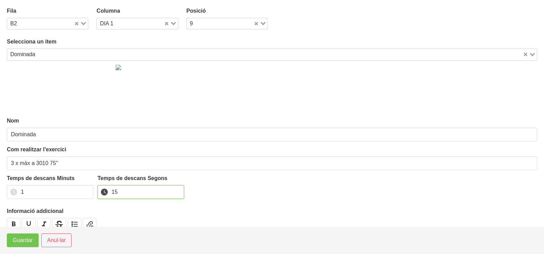
type input "15"
click at [27, 241] on span "Guardar" at bounding box center [23, 240] width 20 height 8
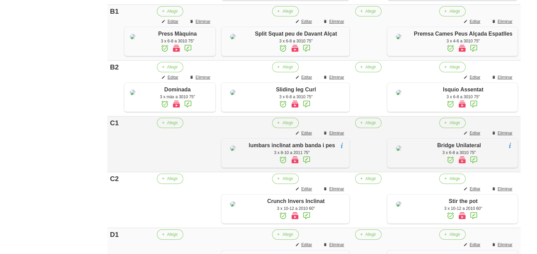
scroll to position [299, 0]
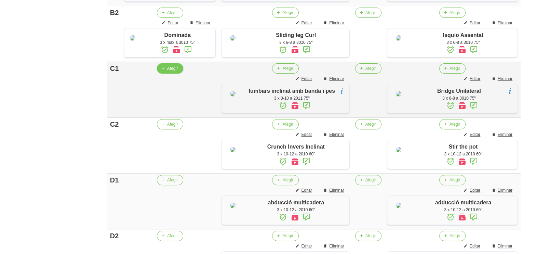
click at [173, 71] on span "Afegir" at bounding box center [172, 68] width 11 height 6
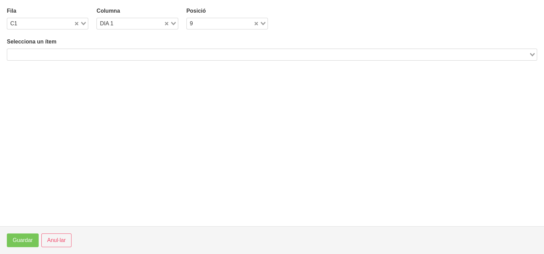
click at [74, 52] on input "Search for option" at bounding box center [268, 54] width 520 height 8
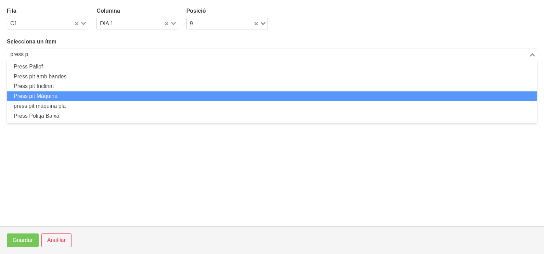
click at [72, 95] on li "Press pit Màquina" at bounding box center [272, 96] width 530 height 10
type input "press p"
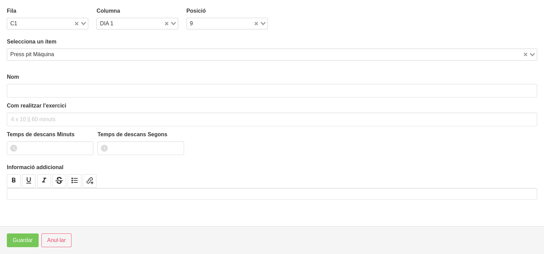
type input "Press pit Màquina"
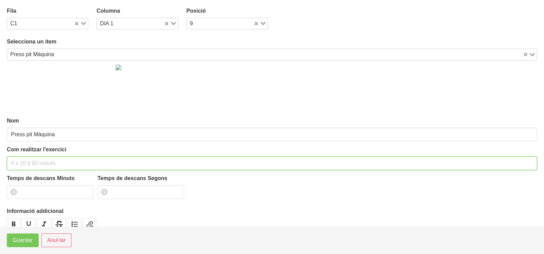
click at [26, 161] on input "text" at bounding box center [272, 163] width 530 height 14
type input "3 x 6-8 a 3010 75""
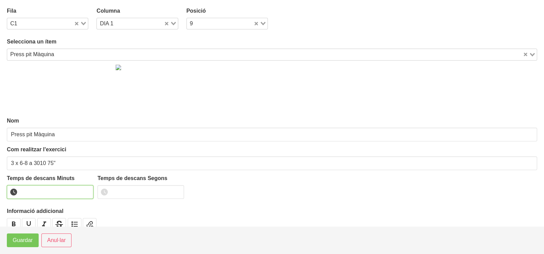
click at [38, 192] on input "number" at bounding box center [50, 192] width 86 height 14
type input "1"
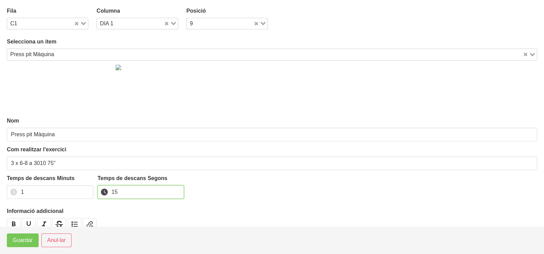
type input "15"
click at [21, 247] on footer "Guardar Anul·lar" at bounding box center [272, 240] width 544 height 28
click at [21, 242] on span "Guardar" at bounding box center [23, 240] width 20 height 8
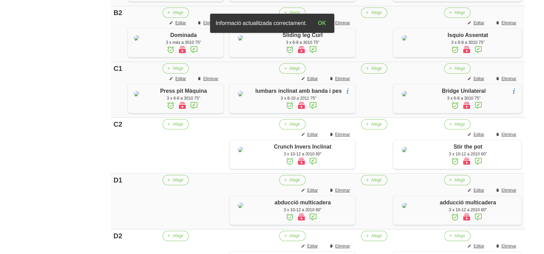
scroll to position [171, 0]
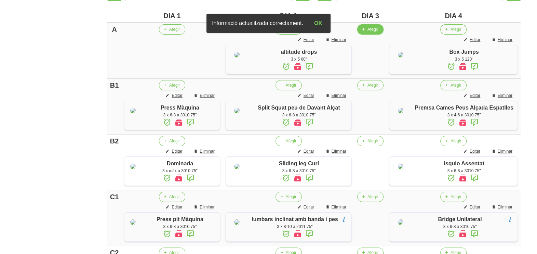
drag, startPoint x: 375, startPoint y: 31, endPoint x: 328, endPoint y: 32, distance: 47.6
click at [375, 31] on span "Afegir" at bounding box center [373, 29] width 11 height 6
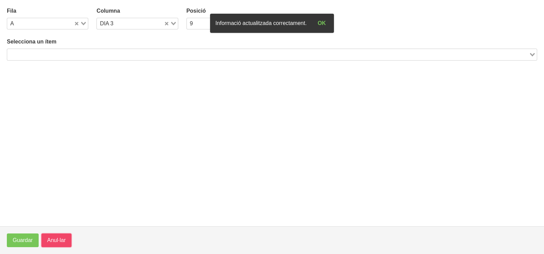
drag, startPoint x: 61, startPoint y: 237, endPoint x: 149, endPoint y: 149, distance: 124.5
click at [61, 236] on span "Anul·lar" at bounding box center [56, 240] width 18 height 8
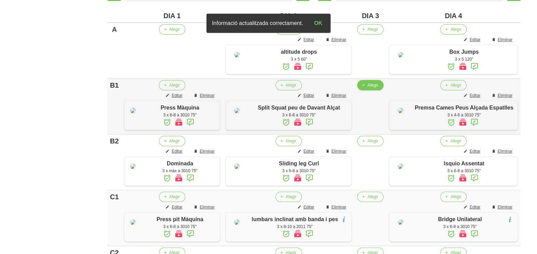
click at [374, 88] on span "Afegir" at bounding box center [373, 85] width 11 height 6
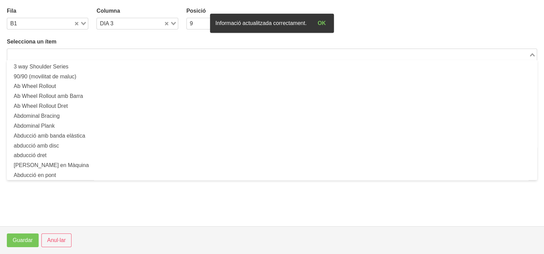
click at [148, 53] on input "Search for option" at bounding box center [268, 54] width 520 height 8
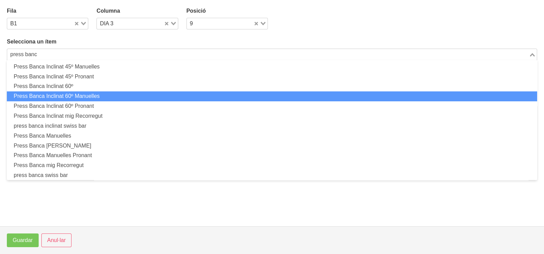
scroll to position [170, 0]
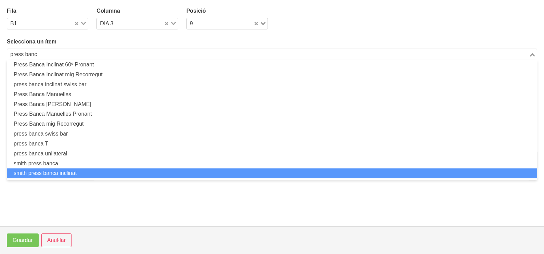
click at [74, 172] on li "smith press banca inclinat" at bounding box center [272, 173] width 530 height 10
type input "press banc"
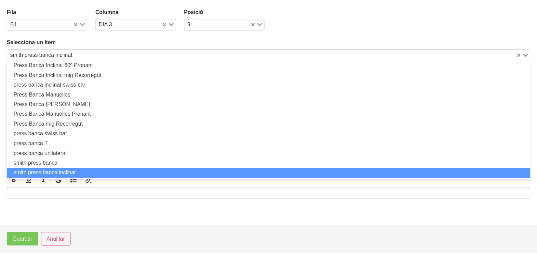
scroll to position [2, 0]
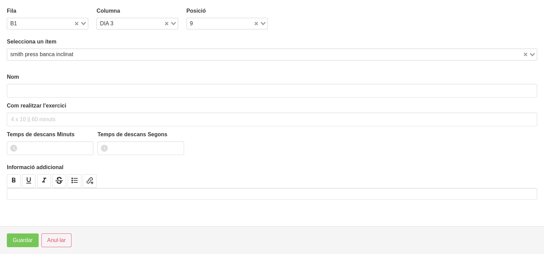
type input "smith press banca inclinat"
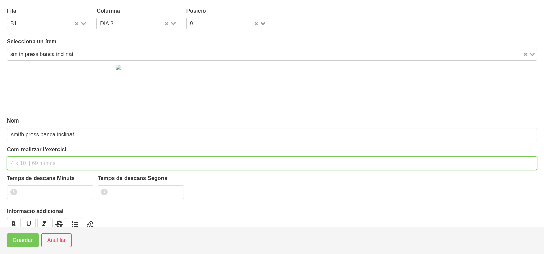
click at [21, 165] on input "text" at bounding box center [272, 163] width 530 height 14
type input "3 x 6-8 a 3010 75""
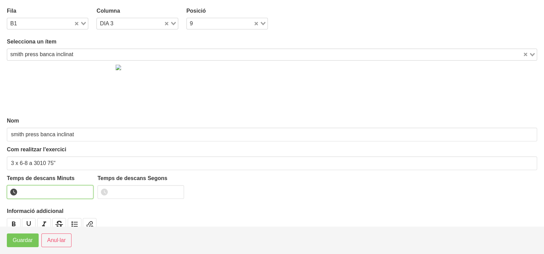
click at [36, 188] on input "number" at bounding box center [50, 192] width 86 height 14
type input "1"
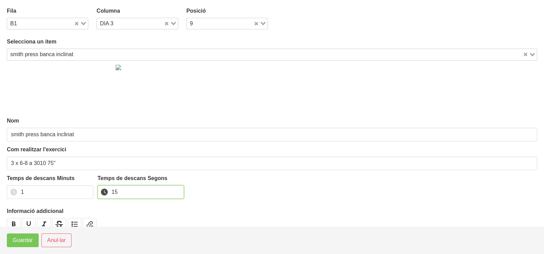
type input "15"
click at [22, 247] on footer "Guardar Anul·lar" at bounding box center [272, 240] width 544 height 28
click at [22, 245] on button "Guardar" at bounding box center [23, 240] width 32 height 14
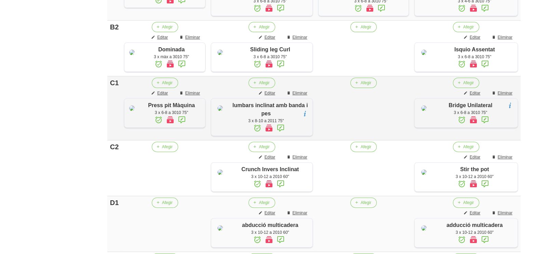
scroll to position [342, 0]
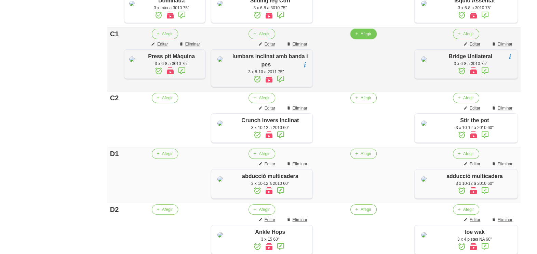
click at [367, 39] on button "Afegir" at bounding box center [363, 34] width 26 height 10
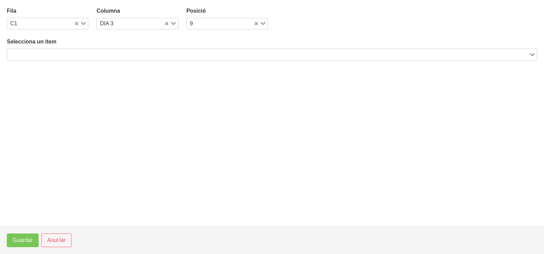
click at [103, 53] on input "Search for option" at bounding box center [268, 54] width 520 height 8
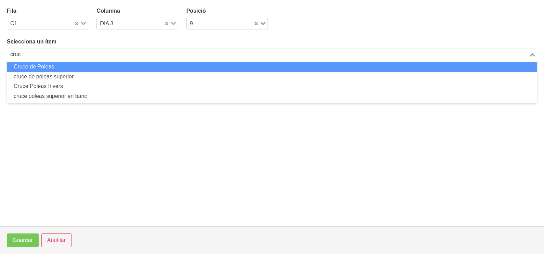
click at [90, 65] on li "Cruce de Poleas" at bounding box center [272, 67] width 530 height 10
type input "cruc"
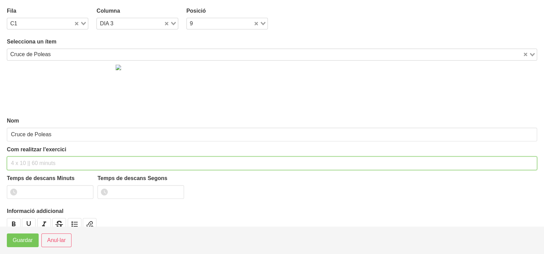
click at [39, 158] on input "text" at bounding box center [272, 163] width 530 height 14
type input "3 x 8-10 a 2010 75""
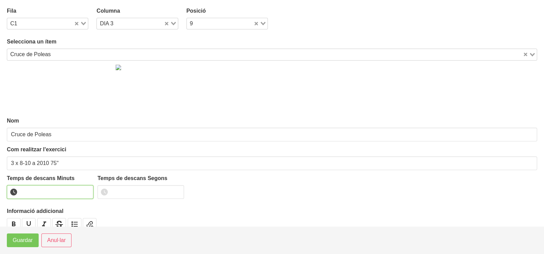
click at [34, 190] on input "number" at bounding box center [50, 192] width 86 height 14
type input "1"
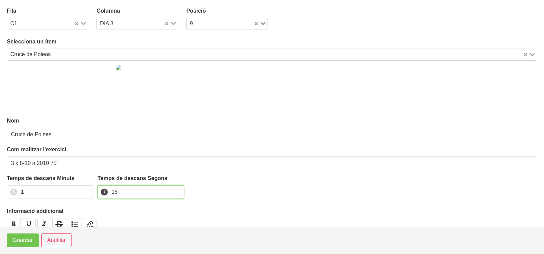
type input "15"
click at [23, 241] on span "Guardar" at bounding box center [23, 240] width 20 height 8
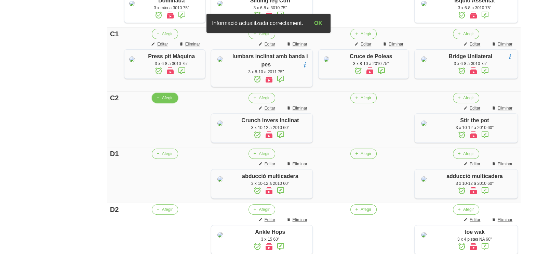
click at [160, 101] on icon "button" at bounding box center [158, 98] width 4 height 6
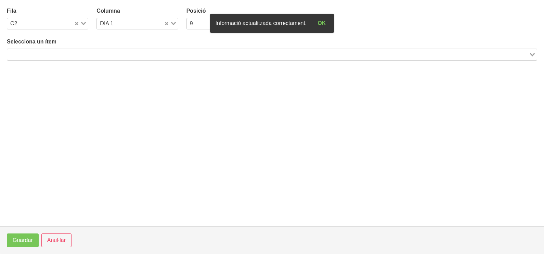
click at [50, 52] on input "Search for option" at bounding box center [268, 54] width 520 height 8
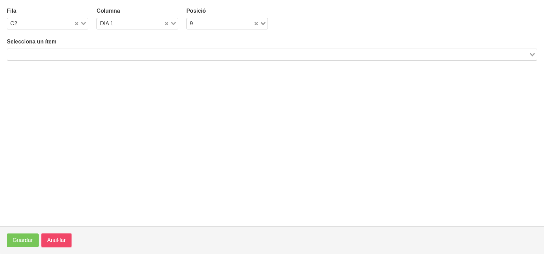
click at [52, 238] on span "Anul·lar" at bounding box center [56, 240] width 18 height 8
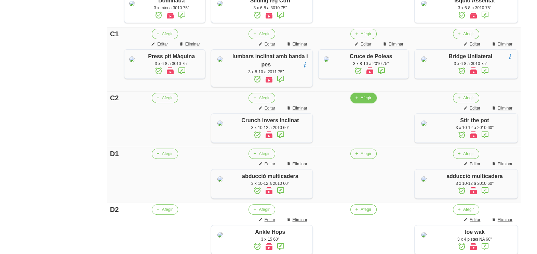
click at [366, 101] on span "Afegir" at bounding box center [366, 98] width 11 height 6
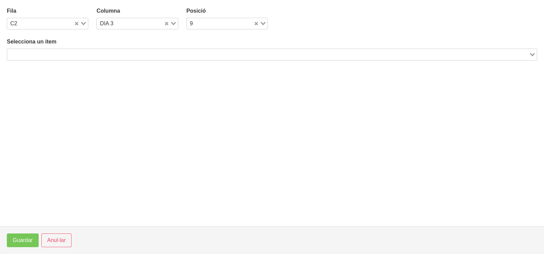
drag, startPoint x: 69, startPoint y: 56, endPoint x: 92, endPoint y: 48, distance: 24.4
click at [73, 55] on input "Search for option" at bounding box center [268, 54] width 520 height 8
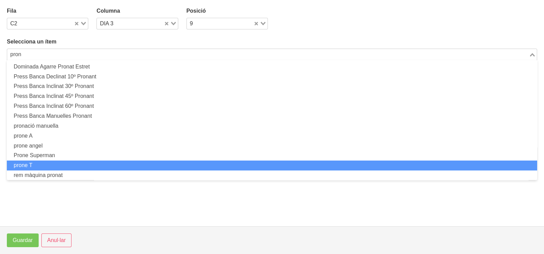
click at [55, 166] on li "prone T" at bounding box center [272, 165] width 530 height 10
type input "pron"
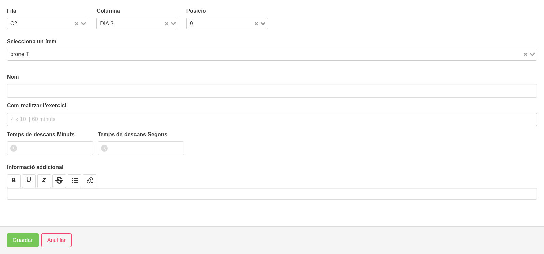
type input "prone T"
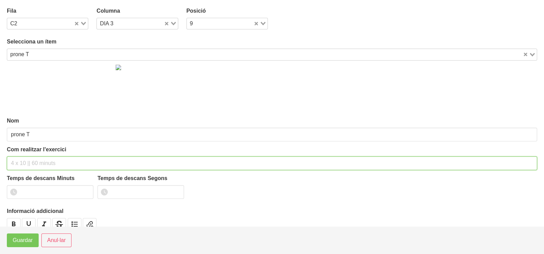
click at [25, 160] on input "text" at bounding box center [272, 163] width 530 height 14
type input "3 x 8-12 a 2011 75""
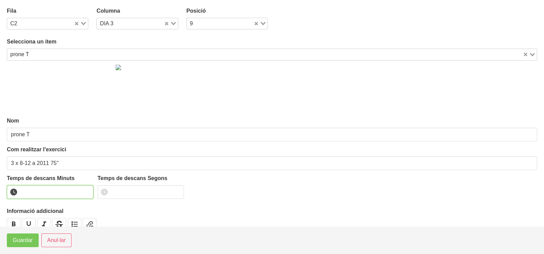
click at [31, 191] on input "number" at bounding box center [50, 192] width 86 height 14
type input "1"
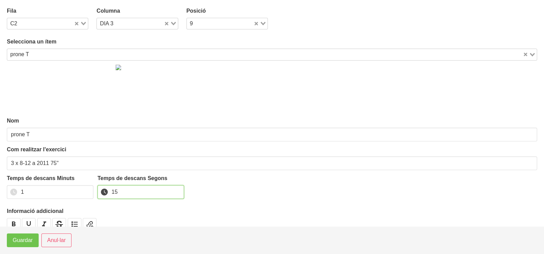
type input "15"
click at [25, 237] on span "Guardar" at bounding box center [23, 240] width 20 height 8
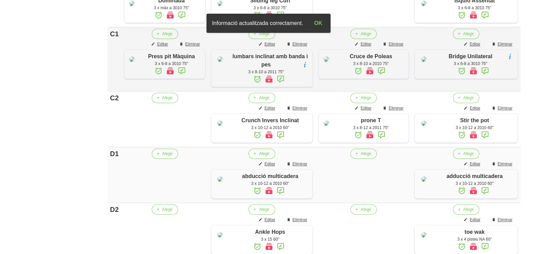
scroll to position [214, 0]
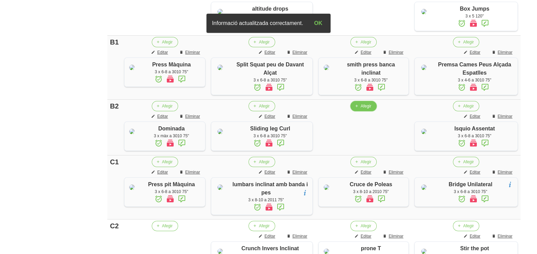
click at [359, 109] on icon "button" at bounding box center [357, 106] width 4 height 6
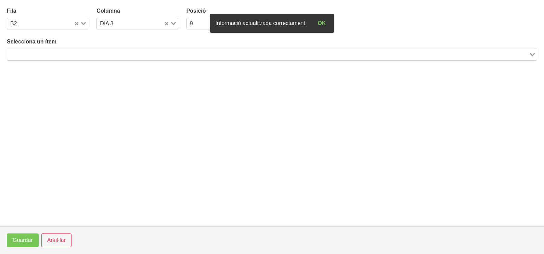
click at [75, 49] on div "Search for option" at bounding box center [267, 54] width 521 height 10
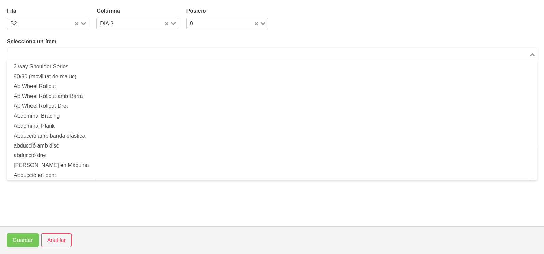
drag, startPoint x: 58, startPoint y: 51, endPoint x: 53, endPoint y: 53, distance: 5.6
click at [56, 52] on input "Search for option" at bounding box center [268, 54] width 520 height 8
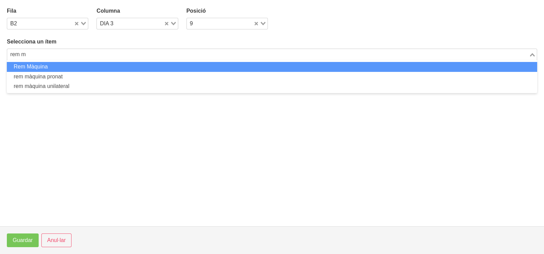
click at [49, 67] on li "Rem Màquina" at bounding box center [272, 67] width 530 height 10
type input "rem m"
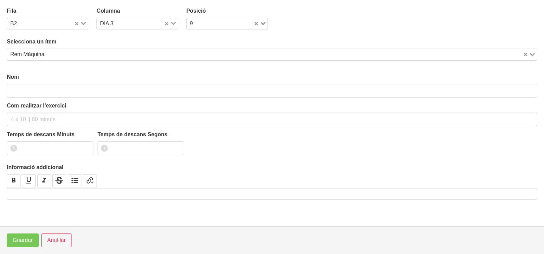
type input "Rem Màquina"
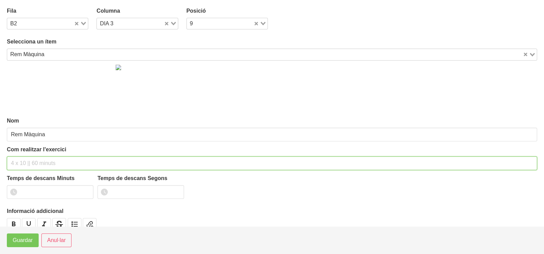
click at [33, 168] on input "text" at bounding box center [272, 163] width 530 height 14
type input "3 x 6-8 a 3011 75""
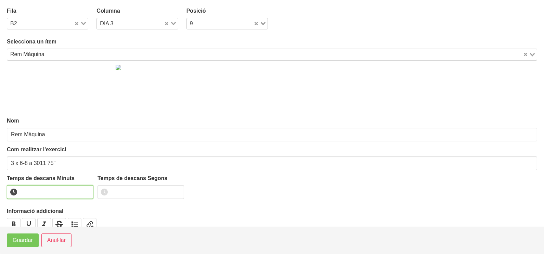
drag, startPoint x: 39, startPoint y: 189, endPoint x: 38, endPoint y: 194, distance: 5.3
click at [39, 190] on input "number" at bounding box center [50, 192] width 86 height 14
type input "1"
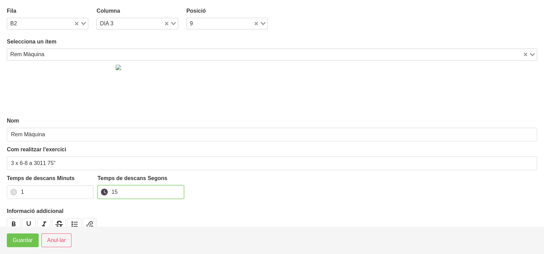
type input "15"
click at [19, 238] on span "Guardar" at bounding box center [23, 240] width 20 height 8
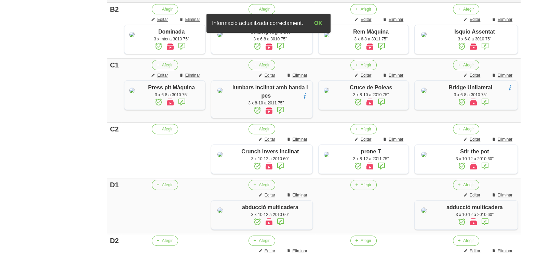
scroll to position [342, 0]
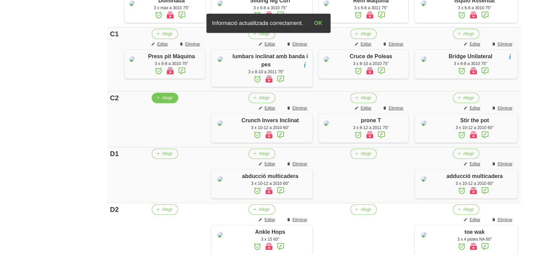
click at [166, 101] on span "Afegir" at bounding box center [167, 98] width 11 height 6
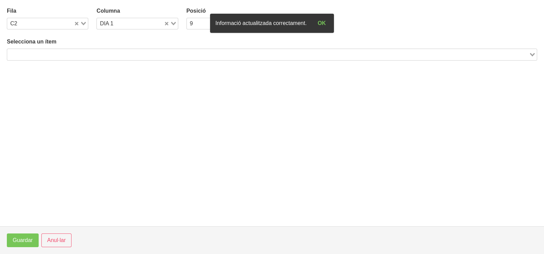
click at [48, 53] on input "Search for option" at bounding box center [268, 54] width 520 height 8
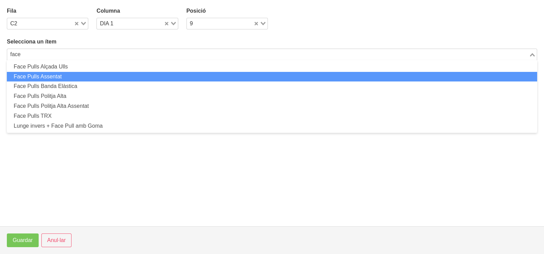
click at [59, 77] on li "Face Pulls Assentat" at bounding box center [272, 77] width 530 height 10
type input "face"
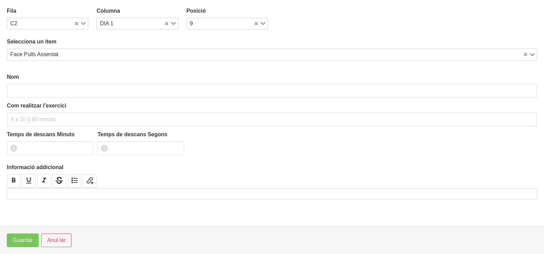
type input "Face Pulls Assentat"
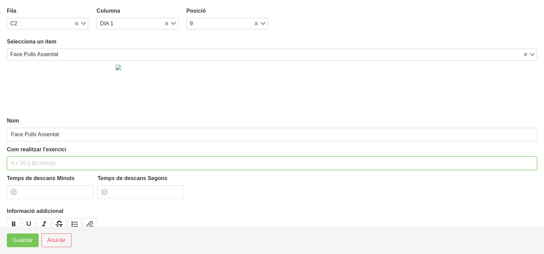
click at [18, 163] on input "text" at bounding box center [272, 163] width 530 height 14
type input "3 x 8-10 a 2011 75""
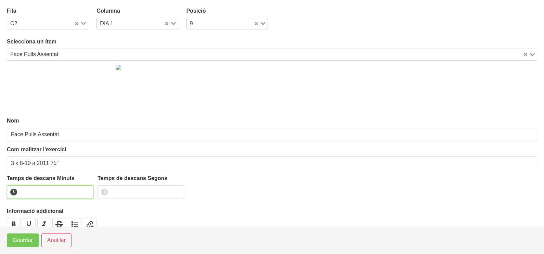
click at [44, 192] on input "number" at bounding box center [50, 192] width 86 height 14
type input "1"
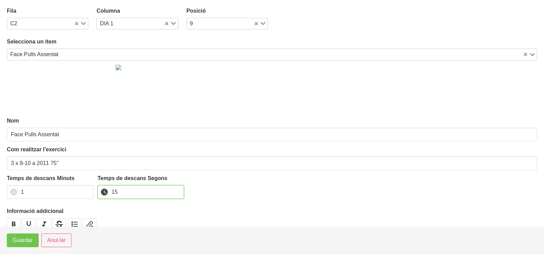
type input "15"
click at [24, 242] on span "Guardar" at bounding box center [23, 240] width 20 height 8
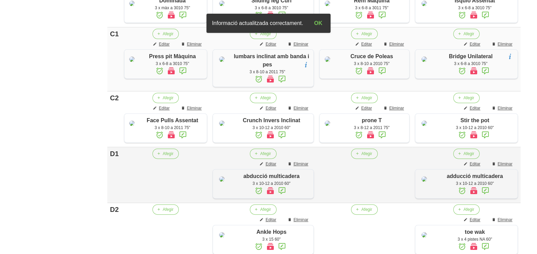
scroll to position [470, 0]
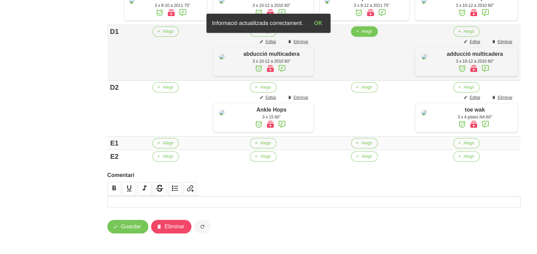
click at [369, 35] on span "Afegir" at bounding box center [366, 31] width 11 height 6
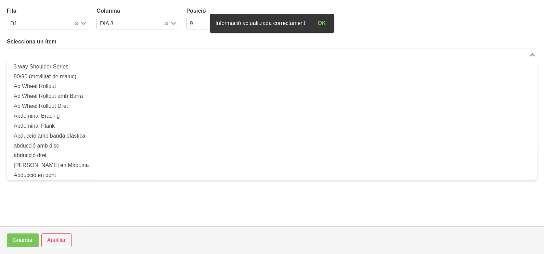
click at [88, 54] on input "Search for option" at bounding box center [268, 54] width 520 height 8
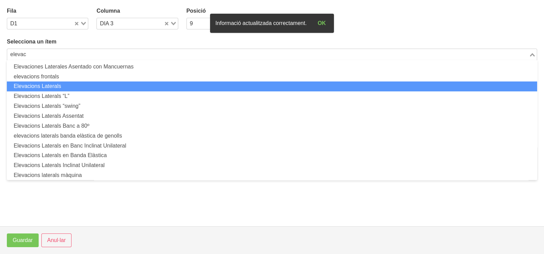
click at [62, 86] on li "Elevacions Laterals" at bounding box center [272, 86] width 530 height 10
type input "elevac"
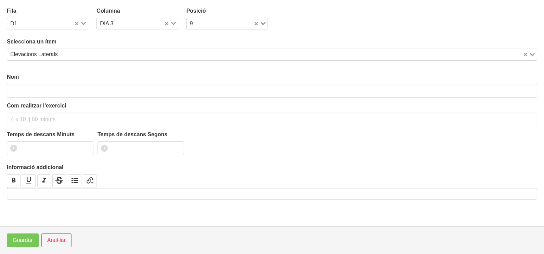
type input "Elevacions Laterals"
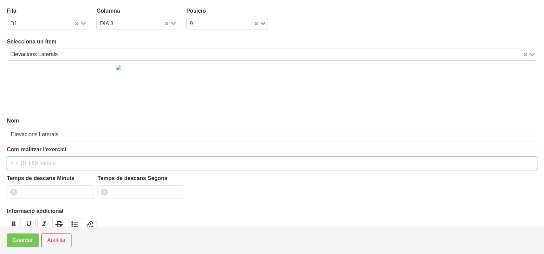
click at [27, 161] on input "text" at bounding box center [272, 163] width 530 height 14
type input "3 x 8-10 a 2010 60""
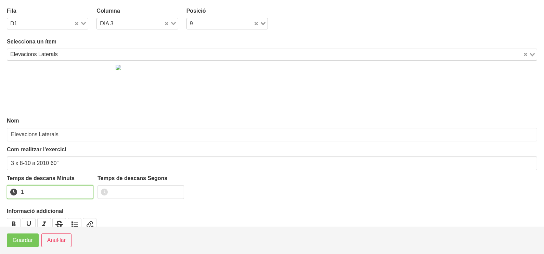
drag, startPoint x: 86, startPoint y: 190, endPoint x: 82, endPoint y: 193, distance: 5.4
type input "1"
click at [85, 191] on input "1" at bounding box center [50, 192] width 86 height 14
click at [25, 240] on span "Guardar" at bounding box center [23, 240] width 20 height 8
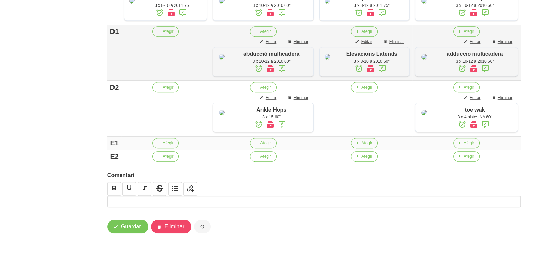
scroll to position [513, 0]
click at [168, 37] on button "Afegir" at bounding box center [165, 31] width 26 height 10
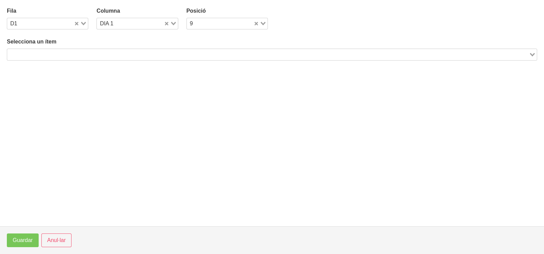
click at [81, 52] on input "Search for option" at bounding box center [268, 54] width 520 height 8
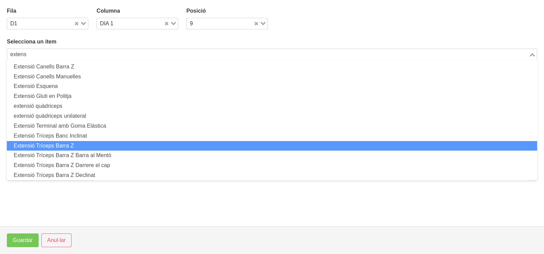
click at [80, 144] on li "Extensió Tríceps Barra Z" at bounding box center [272, 146] width 530 height 10
type input "extens"
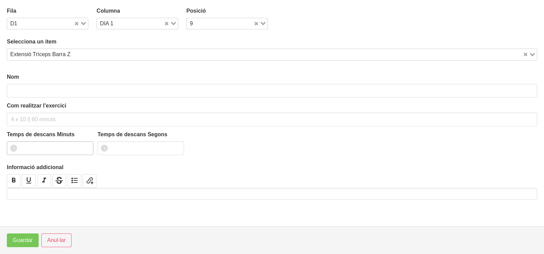
type input "Extensió Tríceps Barra Z"
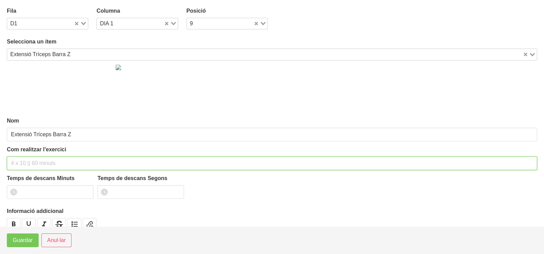
click at [21, 160] on input "text" at bounding box center [272, 163] width 530 height 14
type input "3 x 6-8 a 3010 75""
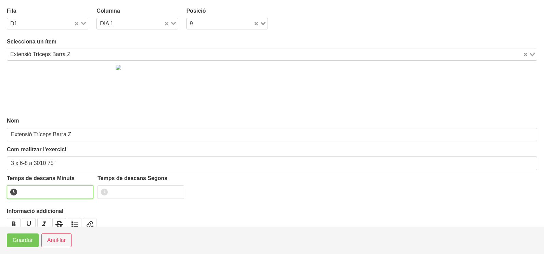
click at [42, 196] on input "number" at bounding box center [50, 192] width 86 height 14
type input "1"
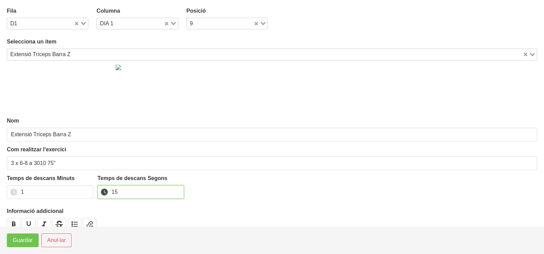
type input "15"
click at [21, 246] on button "Guardar" at bounding box center [23, 240] width 32 height 14
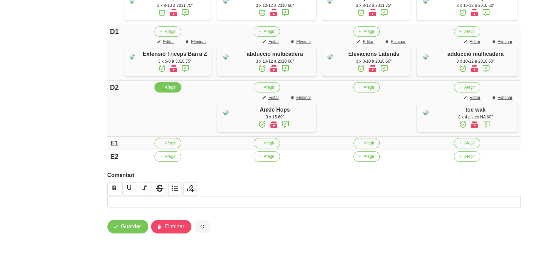
click at [165, 92] on button "Afegir" at bounding box center [168, 87] width 26 height 10
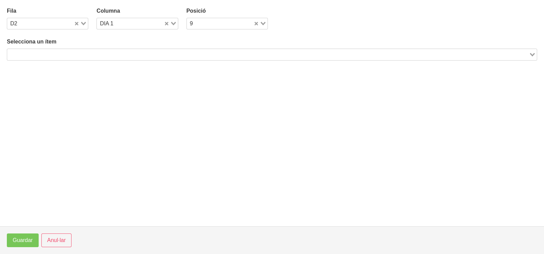
click at [88, 53] on input "Search for option" at bounding box center [268, 54] width 520 height 8
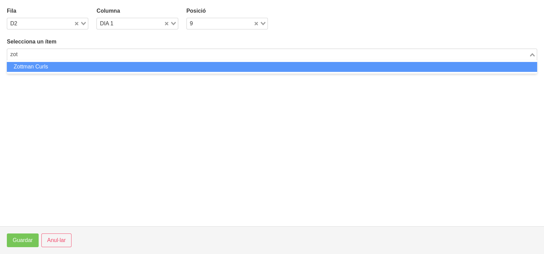
click at [79, 64] on li "Zottman Curls" at bounding box center [272, 67] width 530 height 10
type input "zot"
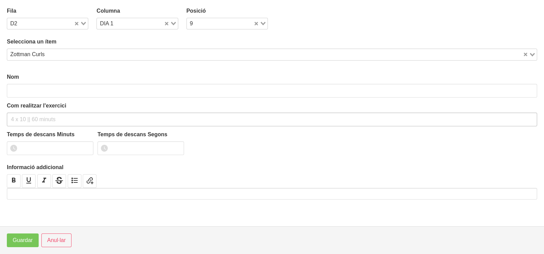
type input "Zottman Curls"
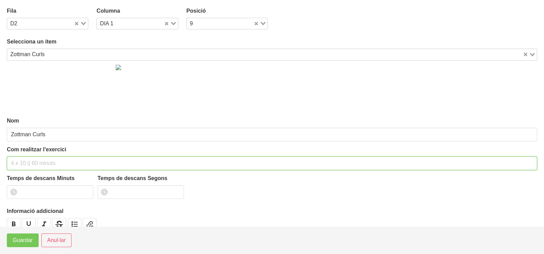
click at [24, 162] on input "text" at bounding box center [272, 163] width 530 height 14
type input "3 x 6-8 a 3010 75""
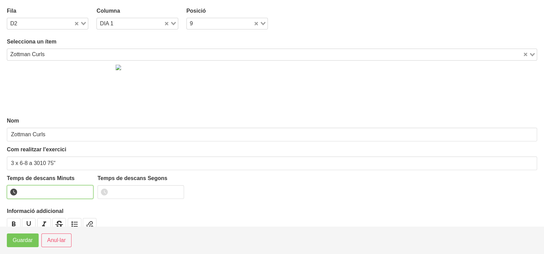
click at [36, 194] on input "number" at bounding box center [50, 192] width 86 height 14
type input "1"
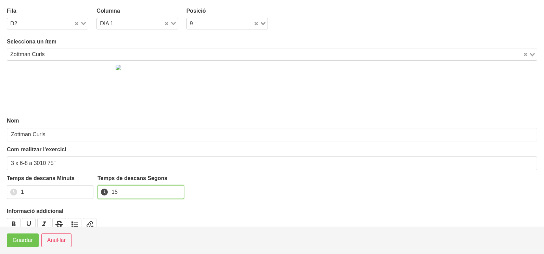
type input "15"
click at [18, 240] on span "Guardar" at bounding box center [23, 240] width 20 height 8
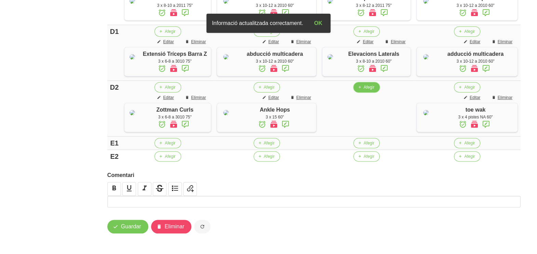
click at [368, 90] on span "Afegir" at bounding box center [369, 87] width 11 height 6
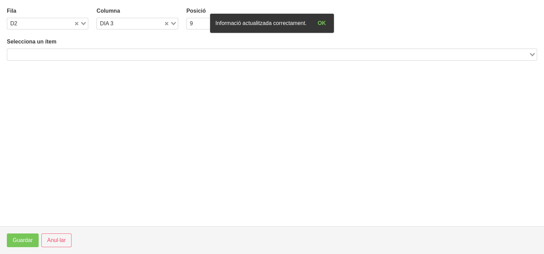
drag, startPoint x: 113, startPoint y: 51, endPoint x: 120, endPoint y: 44, distance: 9.9
click at [113, 51] on input "Search for option" at bounding box center [268, 54] width 520 height 8
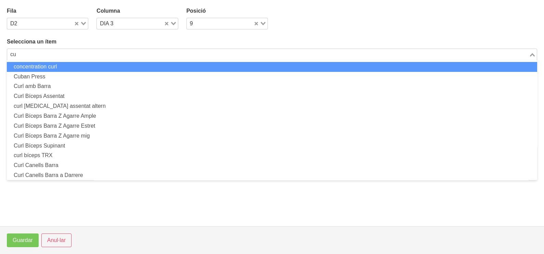
type input "c"
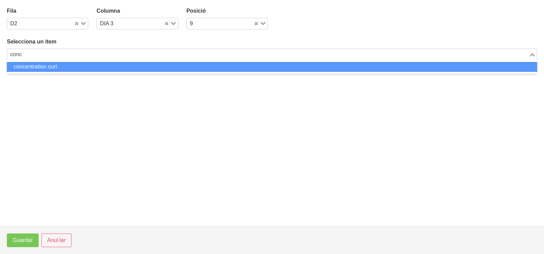
click at [36, 69] on li "concentration curl" at bounding box center [272, 67] width 530 height 10
type input "conc"
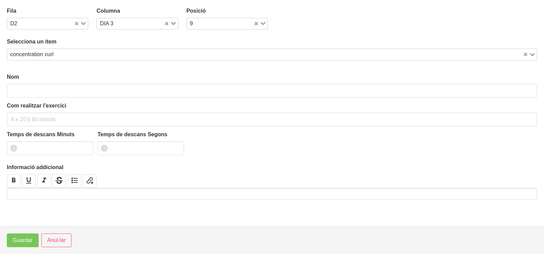
type input "concentration curl"
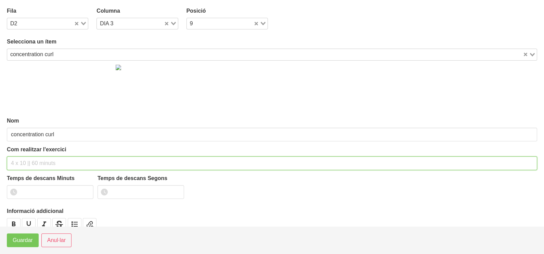
click at [19, 159] on input "text" at bounding box center [272, 163] width 530 height 14
type input "3 x 6-8 a 3010 75""
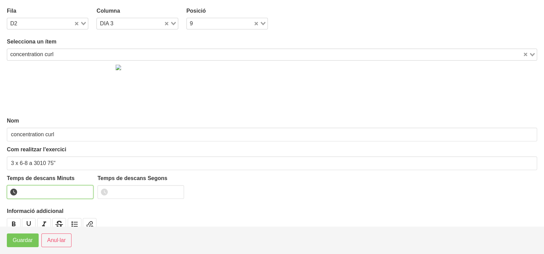
click at [41, 191] on input "number" at bounding box center [50, 192] width 86 height 14
type input "1"
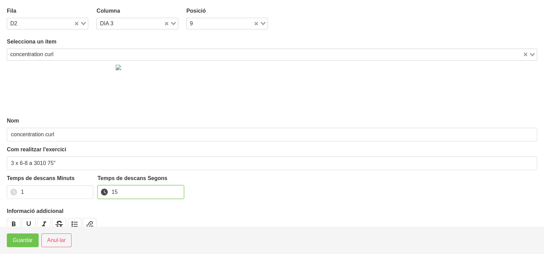
type input "15"
click at [24, 244] on span "Guardar" at bounding box center [23, 240] width 20 height 8
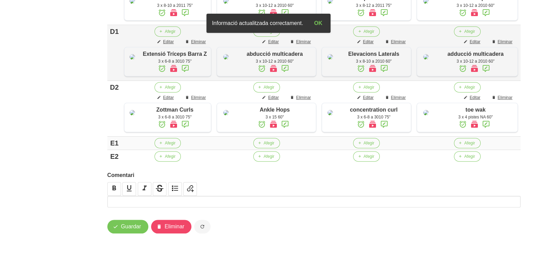
scroll to position [559, 0]
click at [125, 228] on span "Guardar" at bounding box center [131, 226] width 20 height 8
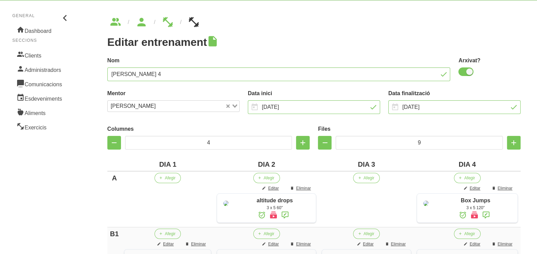
scroll to position [0, 0]
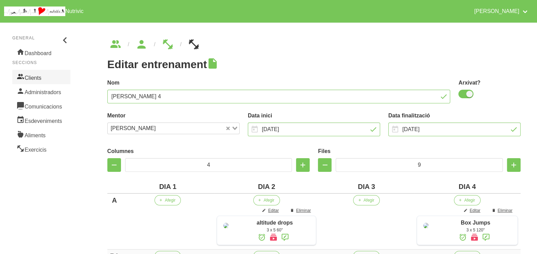
click at [34, 81] on link "Clients" at bounding box center [41, 77] width 58 height 14
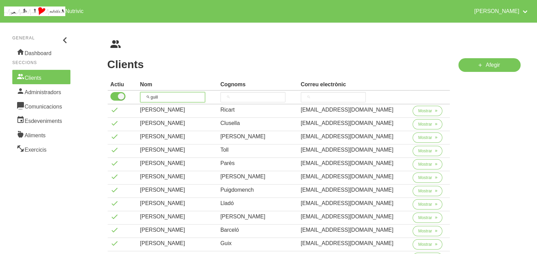
drag, startPoint x: 158, startPoint y: 96, endPoint x: 144, endPoint y: 96, distance: 14.0
click at [144, 96] on input "guill" at bounding box center [172, 97] width 65 height 10
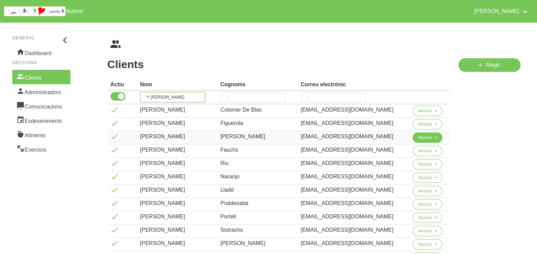
type input "[PERSON_NAME]"
click at [421, 138] on span "Mostrar" at bounding box center [425, 137] width 14 height 6
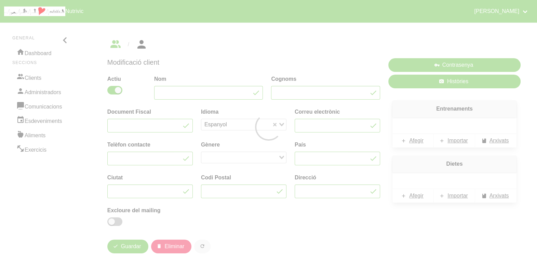
type input "[PERSON_NAME]"
type input "[EMAIL_ADDRESS][DOMAIN_NAME]"
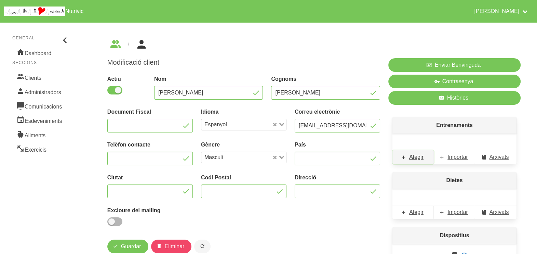
click at [417, 157] on span "Afegir" at bounding box center [416, 157] width 14 height 8
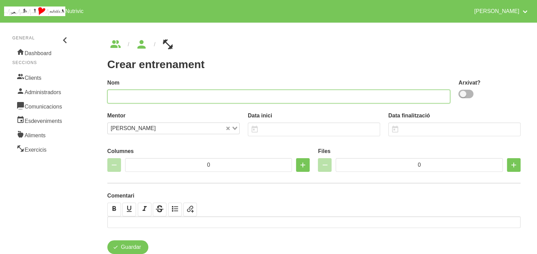
click at [268, 93] on input "text" at bounding box center [278, 97] width 343 height 14
type input "[PERSON_NAME] 1"
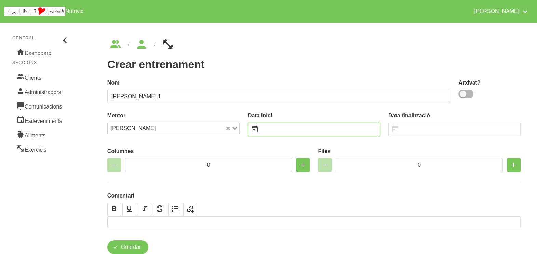
click at [279, 132] on input "text" at bounding box center [314, 129] width 132 height 14
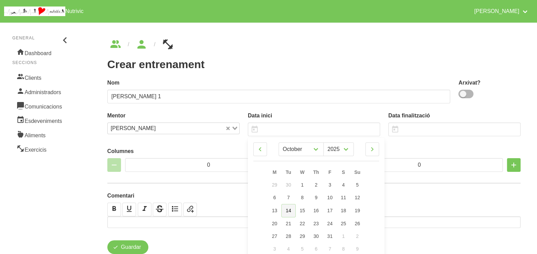
click at [289, 212] on span "14" at bounding box center [288, 210] width 5 height 5
type input "[DATE]"
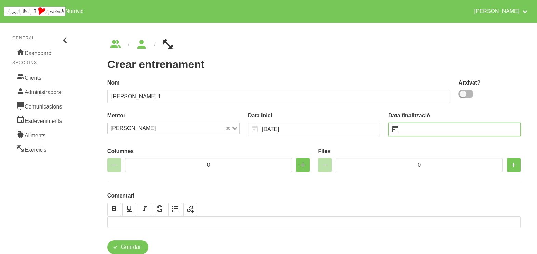
click at [416, 129] on input "text" at bounding box center [454, 129] width 132 height 14
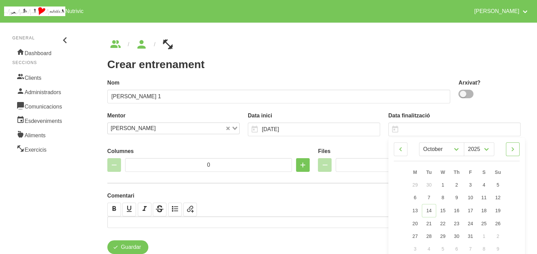
click at [515, 147] on icon at bounding box center [513, 149] width 8 height 12
select select "10"
drag, startPoint x: 499, startPoint y: 235, endPoint x: 442, endPoint y: 149, distance: 103.0
click at [499, 235] on span "30" at bounding box center [497, 234] width 5 height 5
type input "[DATE]"
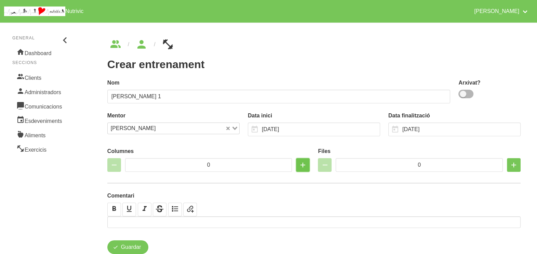
click at [299, 166] on icon "button" at bounding box center [303, 165] width 8 height 12
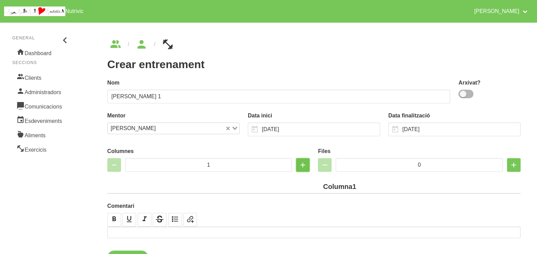
click at [299, 166] on icon "button" at bounding box center [303, 165] width 8 height 12
click at [301, 164] on icon "button" at bounding box center [303, 165] width 8 height 12
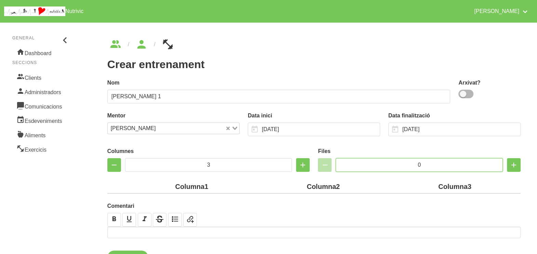
drag, startPoint x: 426, startPoint y: 164, endPoint x: 417, endPoint y: 162, distance: 9.3
click at [417, 162] on input "0" at bounding box center [419, 165] width 167 height 14
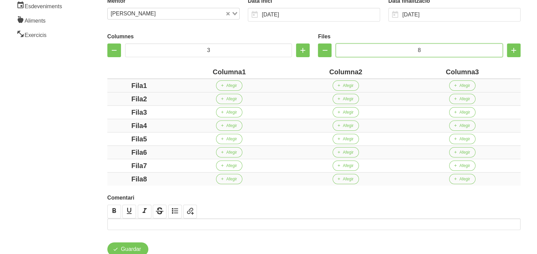
scroll to position [128, 0]
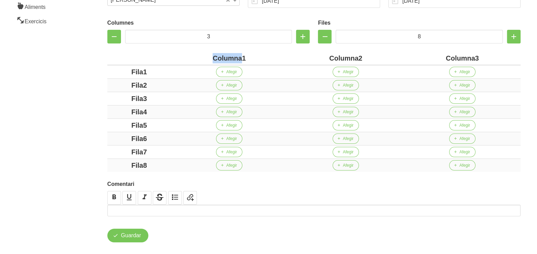
drag, startPoint x: 241, startPoint y: 57, endPoint x: 212, endPoint y: 57, distance: 29.1
click at [212, 57] on div "Columna1" at bounding box center [229, 58] width 111 height 10
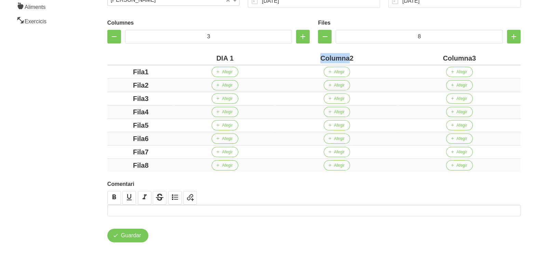
drag, startPoint x: 349, startPoint y: 57, endPoint x: 305, endPoint y: 57, distance: 44.1
click at [305, 57] on div "Columna2" at bounding box center [336, 58] width 117 height 10
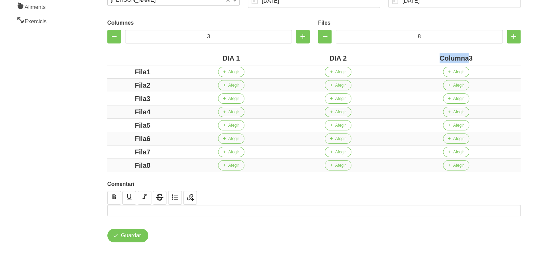
drag, startPoint x: 468, startPoint y: 58, endPoint x: 395, endPoint y: 58, distance: 72.8
click at [395, 58] on div "Columna3" at bounding box center [456, 58] width 123 height 10
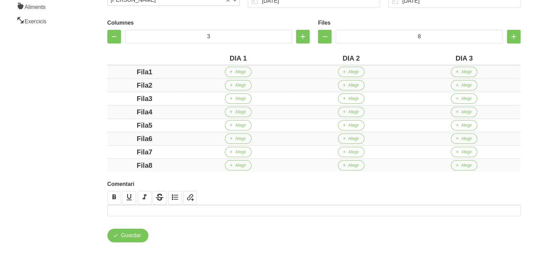
drag, startPoint x: 147, startPoint y: 71, endPoint x: 121, endPoint y: 73, distance: 26.0
click at [117, 72] on div "Fila1" at bounding box center [144, 72] width 69 height 10
drag, startPoint x: 147, startPoint y: 85, endPoint x: 119, endPoint y: 85, distance: 28.7
click at [119, 85] on div "Fila2" at bounding box center [144, 85] width 69 height 10
drag, startPoint x: 161, startPoint y: 101, endPoint x: 115, endPoint y: 101, distance: 46.2
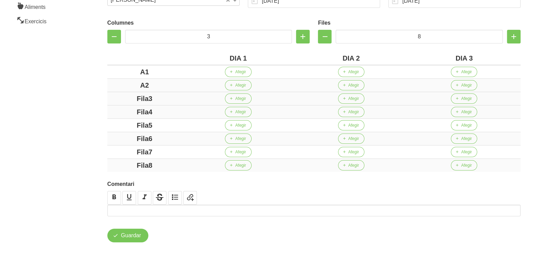
click at [113, 101] on div "Fila3" at bounding box center [144, 98] width 69 height 10
drag, startPoint x: 165, startPoint y: 112, endPoint x: 118, endPoint y: 112, distance: 46.8
click at [116, 112] on div "Fila4" at bounding box center [144, 112] width 69 height 10
drag, startPoint x: 167, startPoint y: 127, endPoint x: 110, endPoint y: 127, distance: 56.8
click at [110, 127] on div "Fila5" at bounding box center [144, 125] width 69 height 10
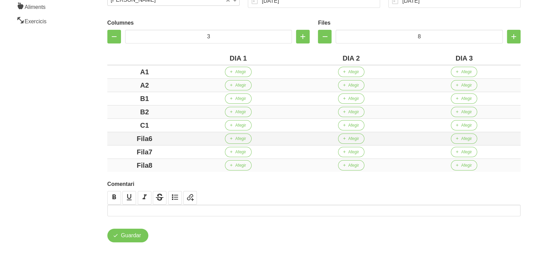
drag, startPoint x: 165, startPoint y: 137, endPoint x: 124, endPoint y: 138, distance: 41.0
click at [124, 138] on div "Fila6" at bounding box center [144, 138] width 69 height 10
click at [115, 149] on div "Fila7" at bounding box center [144, 152] width 69 height 10
drag, startPoint x: 166, startPoint y: 166, endPoint x: 119, endPoint y: 168, distance: 46.9
click at [120, 168] on div "Fila8" at bounding box center [144, 165] width 69 height 10
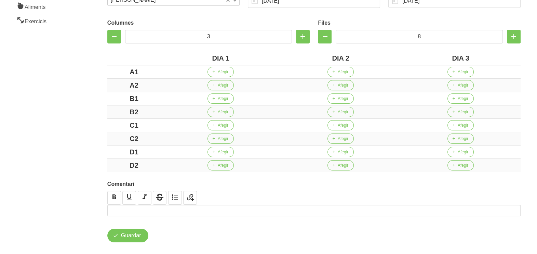
drag, startPoint x: 75, startPoint y: 141, endPoint x: 70, endPoint y: 131, distance: 11.2
click at [74, 137] on aside "General Dashboard Seccions Clients Administradors Comunicacions Esdeveniments A…" at bounding box center [41, 76] width 91 height 372
click at [217, 72] on button "Afegir" at bounding box center [221, 72] width 26 height 10
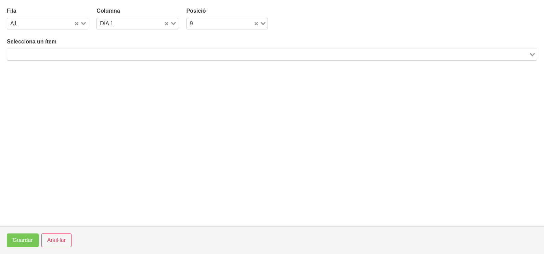
click at [107, 53] on input "Search for option" at bounding box center [268, 54] width 520 height 8
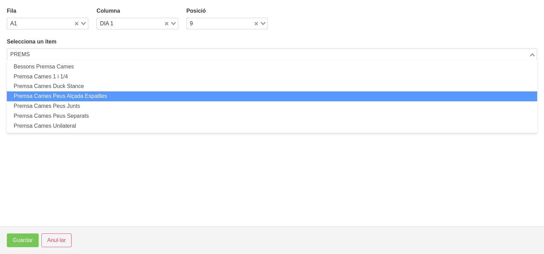
drag, startPoint x: 78, startPoint y: 93, endPoint x: 84, endPoint y: 97, distance: 6.9
click at [84, 97] on li "Premsa Cames Peus Alçada Espatlles" at bounding box center [272, 96] width 530 height 10
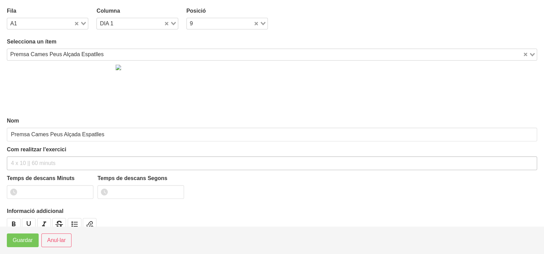
drag, startPoint x: 34, startPoint y: 154, endPoint x: 34, endPoint y: 157, distance: 3.8
click at [34, 155] on div "Com realitzar l'exercici" at bounding box center [272, 157] width 530 height 25
click at [33, 158] on input "text" at bounding box center [272, 163] width 530 height 14
click at [40, 190] on input "number" at bounding box center [50, 192] width 86 height 14
drag, startPoint x: 26, startPoint y: 239, endPoint x: 39, endPoint y: 221, distance: 22.5
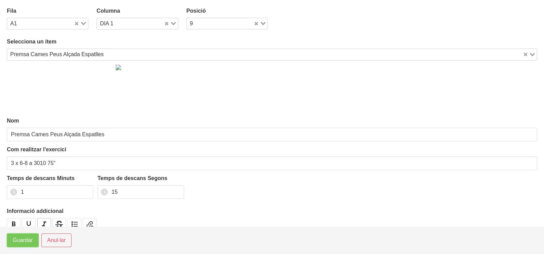
click at [26, 241] on span "Guardar" at bounding box center [23, 240] width 20 height 8
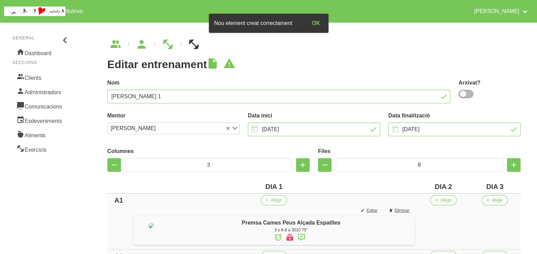
scroll to position [85, 0]
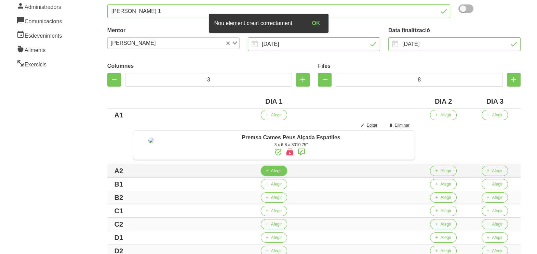
click at [275, 174] on span "Afegir" at bounding box center [276, 171] width 11 height 6
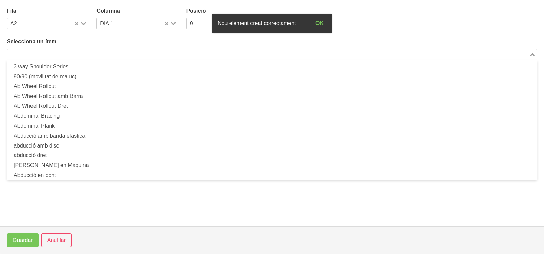
click at [86, 53] on input "Search for option" at bounding box center [268, 54] width 520 height 8
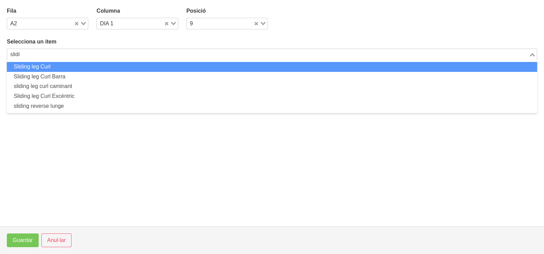
click at [76, 65] on li "Sliding leg Curl" at bounding box center [272, 67] width 530 height 10
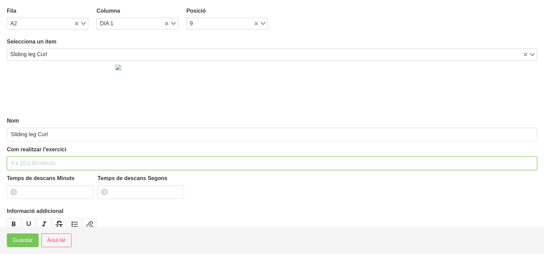
click at [30, 162] on input "text" at bounding box center [272, 163] width 530 height 14
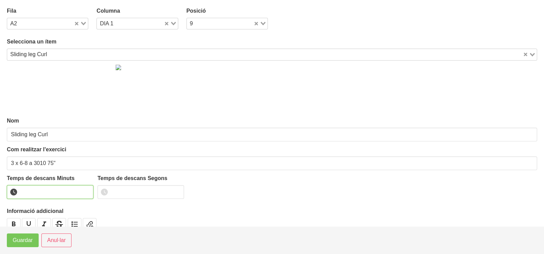
click at [40, 186] on input "number" at bounding box center [50, 192] width 86 height 14
click at [22, 240] on span "Guardar" at bounding box center [23, 240] width 20 height 8
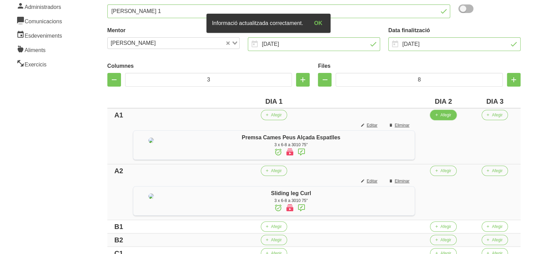
click at [448, 116] on span "Afegir" at bounding box center [445, 115] width 11 height 6
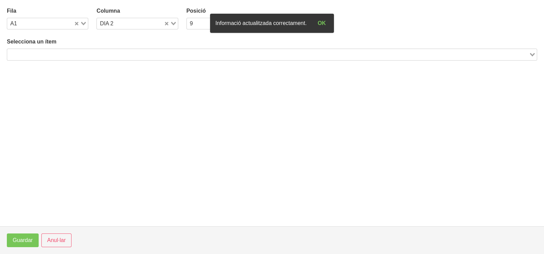
click at [141, 53] on input "Search for option" at bounding box center [268, 54] width 520 height 8
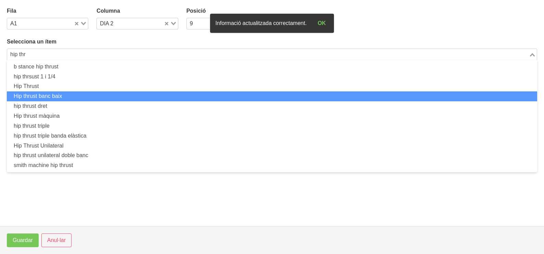
click at [86, 92] on li "Hip thrust banc baix" at bounding box center [272, 96] width 530 height 10
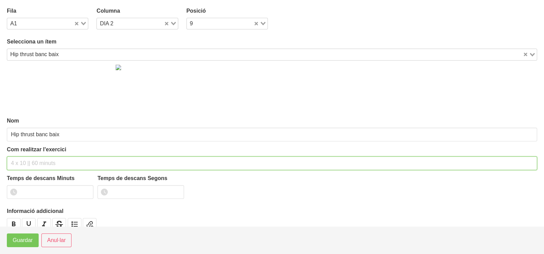
click at [28, 162] on input "text" at bounding box center [272, 163] width 530 height 14
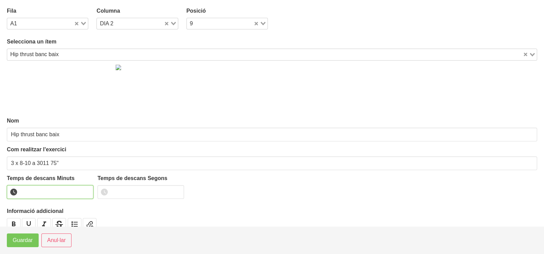
click at [42, 188] on input "number" at bounding box center [50, 192] width 86 height 14
click at [27, 242] on span "Guardar" at bounding box center [23, 240] width 20 height 8
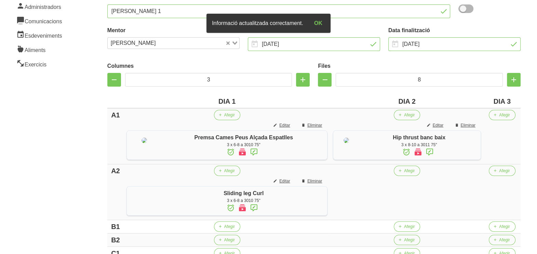
scroll to position [171, 0]
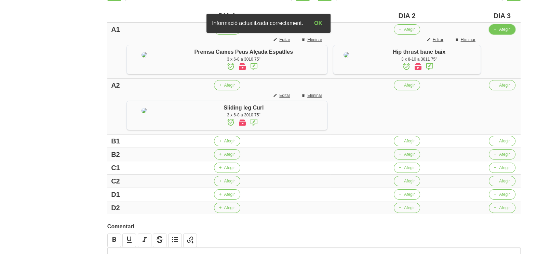
click at [504, 27] on span "Afegir" at bounding box center [504, 29] width 11 height 6
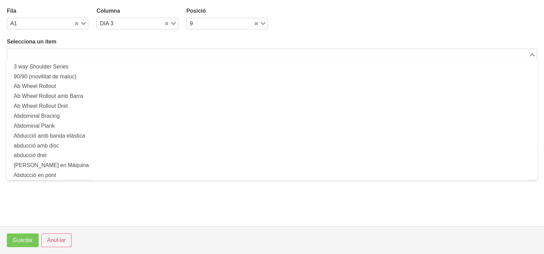
drag, startPoint x: 82, startPoint y: 55, endPoint x: 115, endPoint y: 31, distance: 40.9
click at [86, 52] on input "Search for option" at bounding box center [268, 54] width 520 height 8
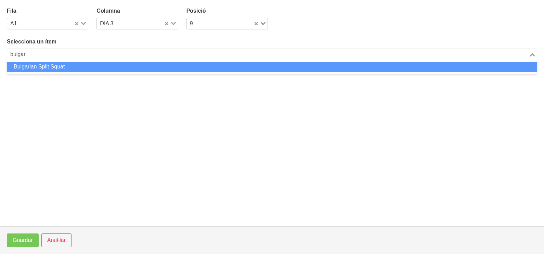
click at [66, 68] on li "Bulgarian Split Squat" at bounding box center [272, 67] width 530 height 10
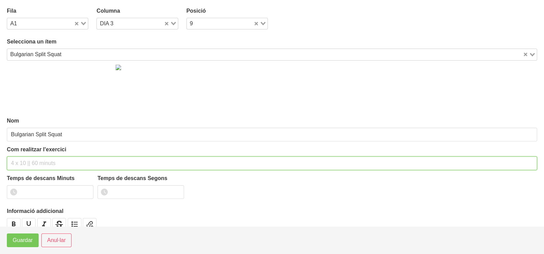
click at [27, 161] on input "text" at bounding box center [272, 163] width 530 height 14
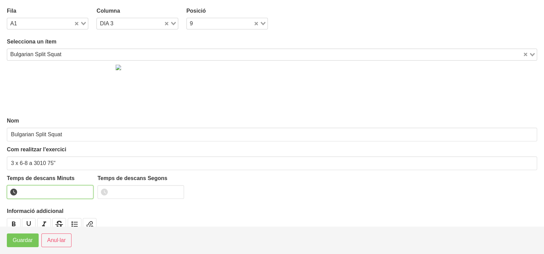
click at [35, 197] on input "number" at bounding box center [50, 192] width 86 height 14
click at [26, 243] on span "Guardar" at bounding box center [23, 240] width 20 height 8
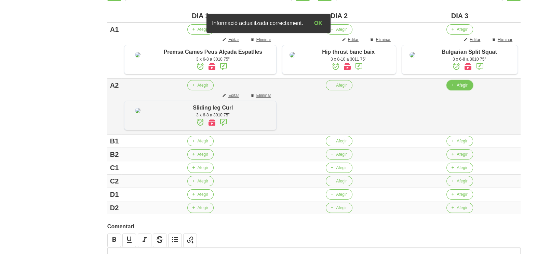
click at [461, 88] on span "Afegir" at bounding box center [462, 85] width 11 height 6
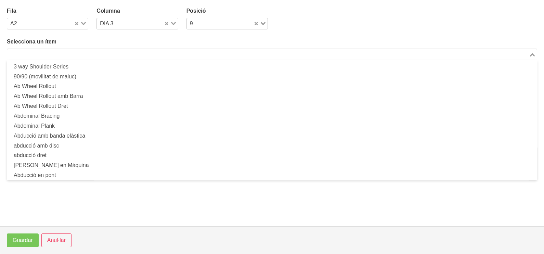
click at [123, 51] on input "Search for option" at bounding box center [268, 54] width 520 height 8
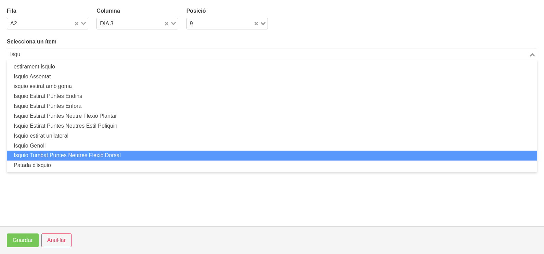
click at [95, 154] on li "Isquio Tumbat Puntes Neutres Flexió Dorsal" at bounding box center [272, 155] width 530 height 10
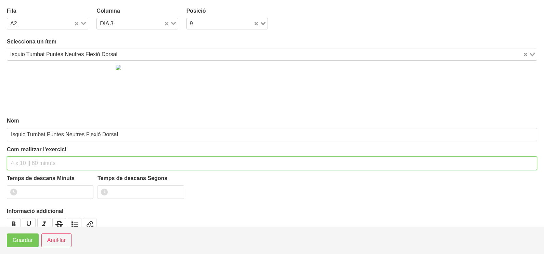
click at [34, 164] on input "text" at bounding box center [272, 163] width 530 height 14
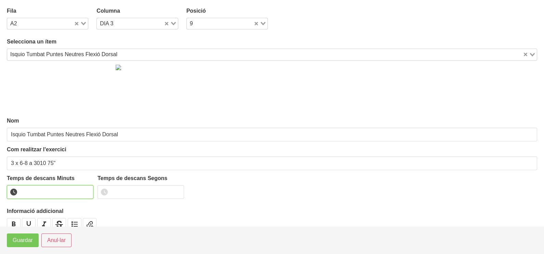
click at [34, 187] on input "number" at bounding box center [50, 192] width 86 height 14
click at [19, 238] on span "Guardar" at bounding box center [23, 240] width 20 height 8
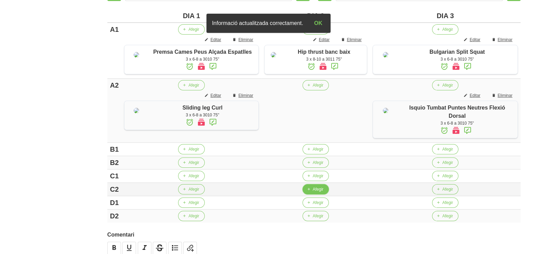
click at [312, 186] on span "button" at bounding box center [309, 189] width 6 height 6
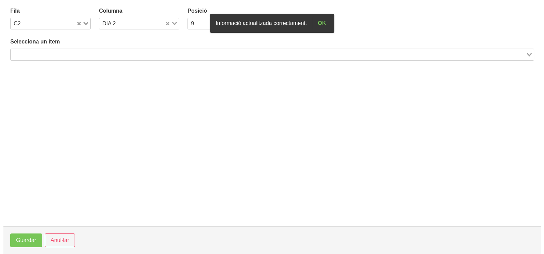
scroll to position [214, 0]
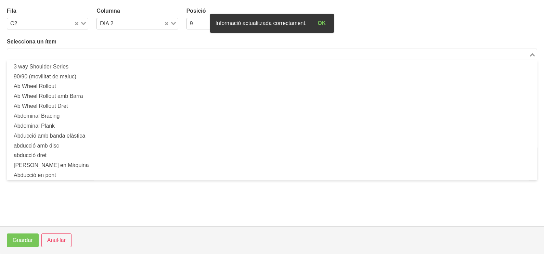
click at [93, 50] on input "Search for option" at bounding box center [268, 54] width 520 height 8
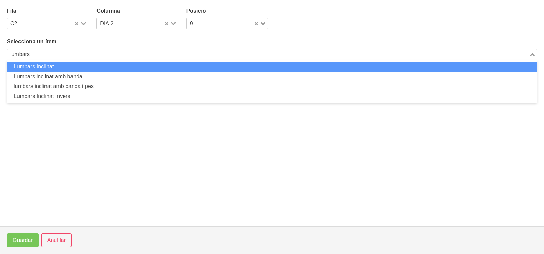
click at [55, 66] on li "Lumbars Inclinat" at bounding box center [272, 67] width 530 height 10
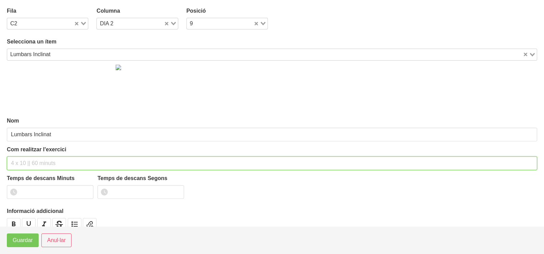
drag, startPoint x: 27, startPoint y: 161, endPoint x: 41, endPoint y: 112, distance: 51.0
click at [29, 156] on input "text" at bounding box center [272, 163] width 530 height 14
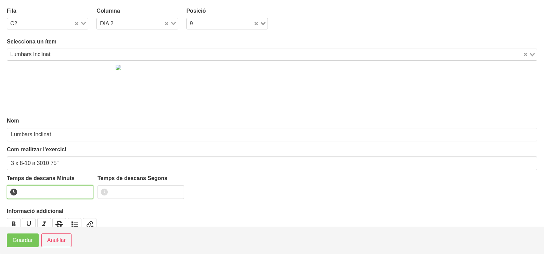
drag, startPoint x: 40, startPoint y: 190, endPoint x: 42, endPoint y: 183, distance: 7.1
click at [40, 190] on input "number" at bounding box center [50, 192] width 86 height 14
click at [25, 240] on span "Guardar" at bounding box center [23, 240] width 20 height 8
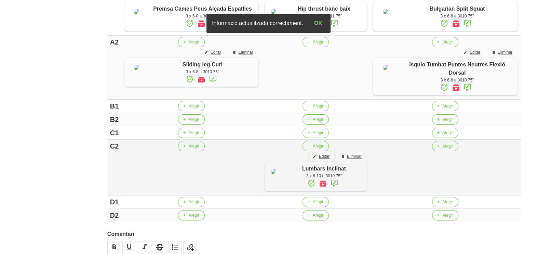
click at [328, 159] on span "Editar" at bounding box center [324, 156] width 11 height 6
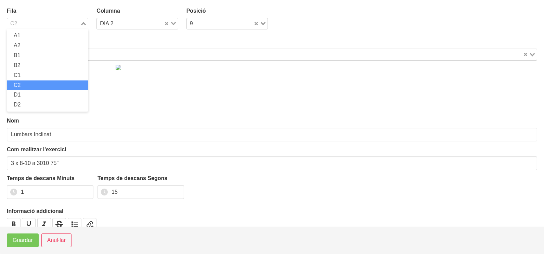
click at [83, 23] on icon "Search for option" at bounding box center [83, 23] width 5 height 3
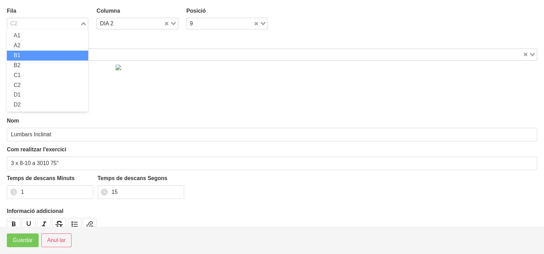
drag, startPoint x: 41, startPoint y: 53, endPoint x: 38, endPoint y: 67, distance: 14.4
click at [41, 53] on li "B1" at bounding box center [47, 56] width 81 height 10
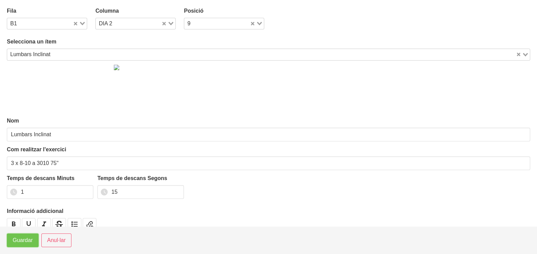
click at [19, 242] on span "Guardar" at bounding box center [23, 240] width 20 height 8
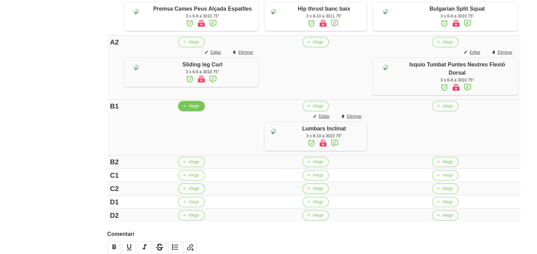
click at [187, 111] on button "Afegir" at bounding box center [191, 106] width 26 height 10
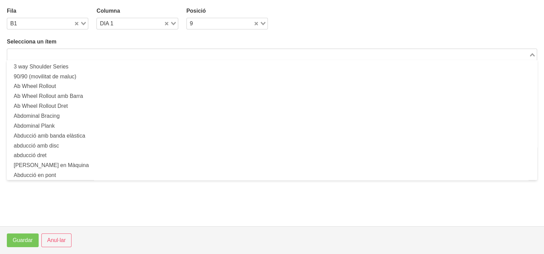
click at [53, 53] on input "Search for option" at bounding box center [268, 54] width 520 height 8
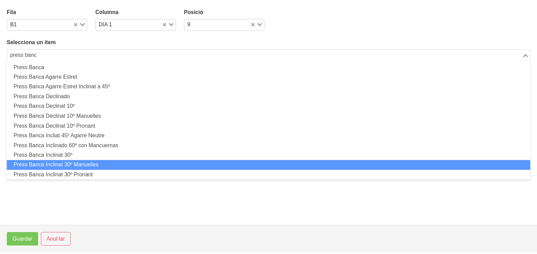
scroll to position [0, 0]
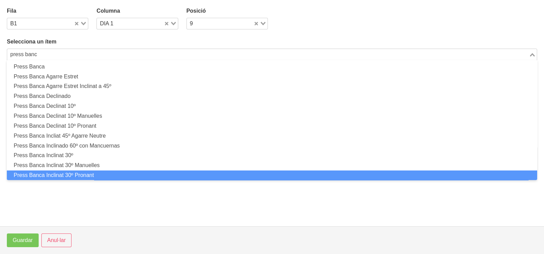
click at [90, 173] on li "Press Banca Inclinat 30º Pronant" at bounding box center [272, 175] width 530 height 10
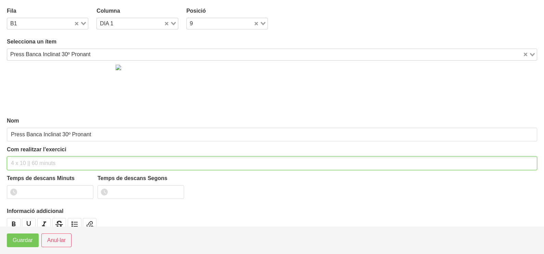
click at [29, 167] on input "text" at bounding box center [272, 163] width 530 height 14
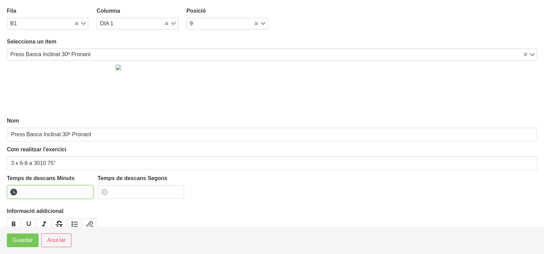
click at [30, 193] on input "number" at bounding box center [50, 192] width 86 height 14
click at [24, 241] on span "Guardar" at bounding box center [23, 240] width 20 height 8
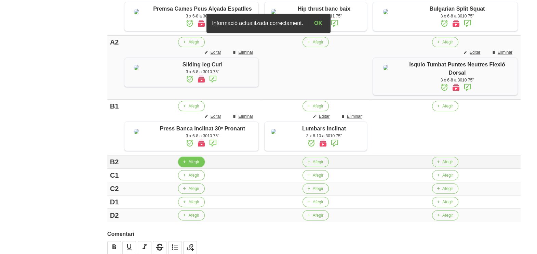
click at [185, 165] on icon "button" at bounding box center [184, 162] width 4 height 6
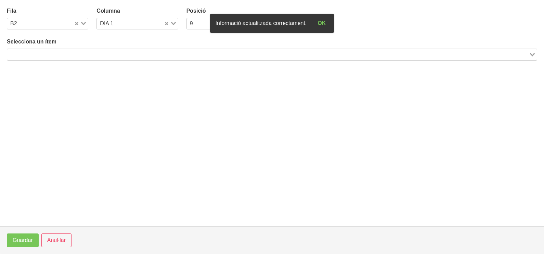
click at [99, 53] on input "Search for option" at bounding box center [268, 54] width 520 height 8
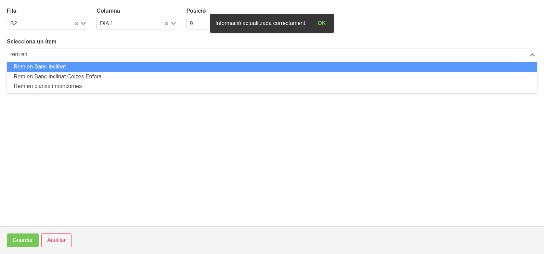
click at [77, 65] on li "Rem en Banc Inclinat" at bounding box center [272, 67] width 530 height 10
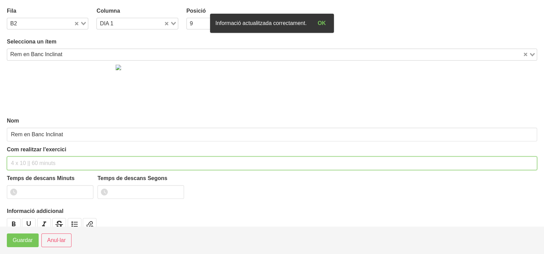
click at [25, 161] on input "text" at bounding box center [272, 163] width 530 height 14
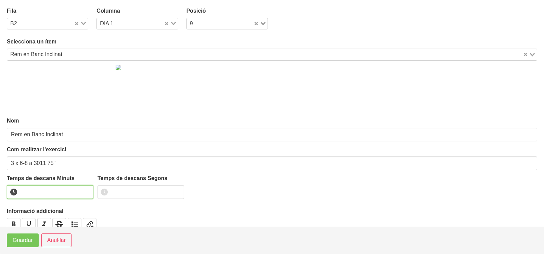
click at [36, 187] on input "number" at bounding box center [50, 192] width 86 height 14
click at [24, 242] on span "Guardar" at bounding box center [23, 240] width 20 height 8
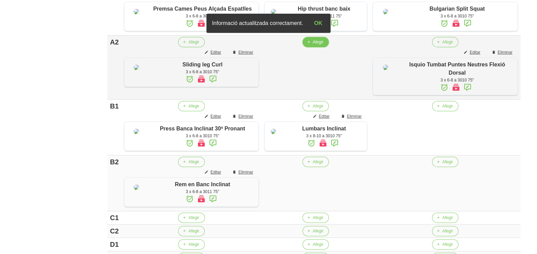
click at [320, 45] on span "Afegir" at bounding box center [318, 42] width 11 height 6
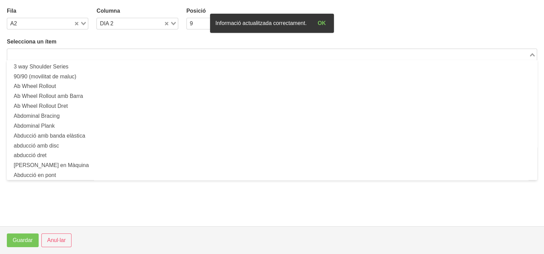
click at [79, 51] on input "Search for option" at bounding box center [268, 54] width 520 height 8
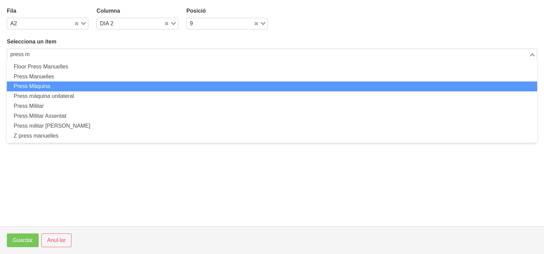
click at [54, 84] on li "Press Màquina" at bounding box center [272, 86] width 530 height 10
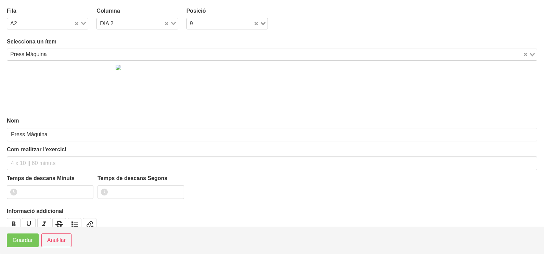
click at [82, 21] on div "Loading..." at bounding box center [81, 23] width 14 height 10
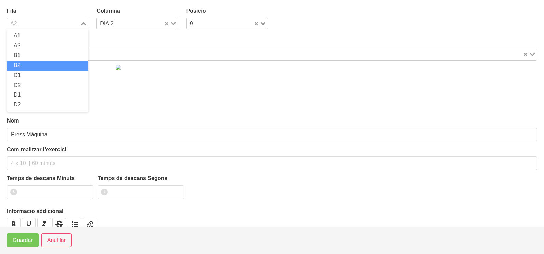
click at [48, 63] on li "B2" at bounding box center [47, 66] width 81 height 10
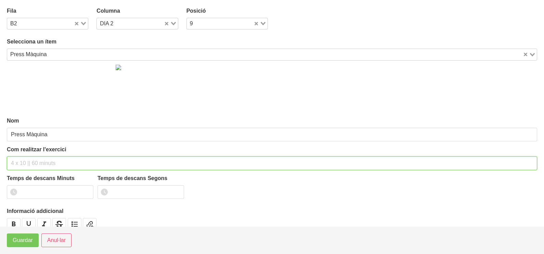
drag, startPoint x: 27, startPoint y: 161, endPoint x: 49, endPoint y: 107, distance: 58.9
click at [29, 156] on input "text" at bounding box center [272, 163] width 530 height 14
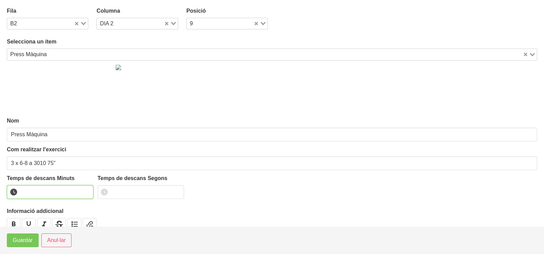
drag, startPoint x: 31, startPoint y: 187, endPoint x: 40, endPoint y: 181, distance: 10.9
click at [35, 186] on input "number" at bounding box center [50, 192] width 86 height 14
click at [23, 243] on span "Guardar" at bounding box center [23, 240] width 20 height 8
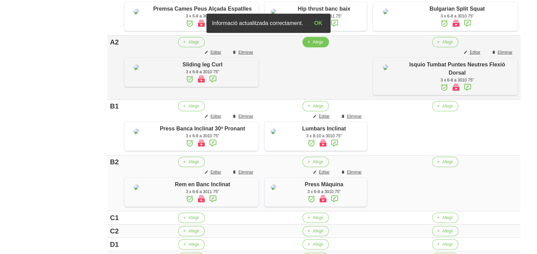
click at [315, 47] on button "Afegir" at bounding box center [316, 42] width 26 height 10
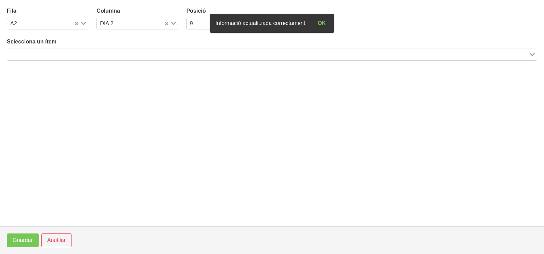
click at [101, 52] on input "Search for option" at bounding box center [268, 54] width 520 height 8
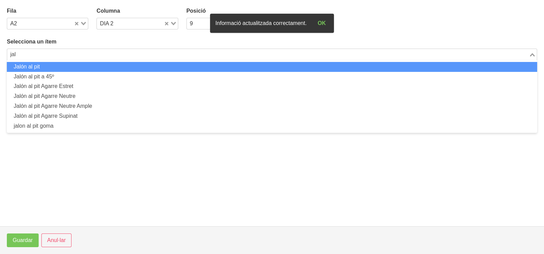
click at [96, 64] on li "Jalón al pit" at bounding box center [272, 67] width 530 height 10
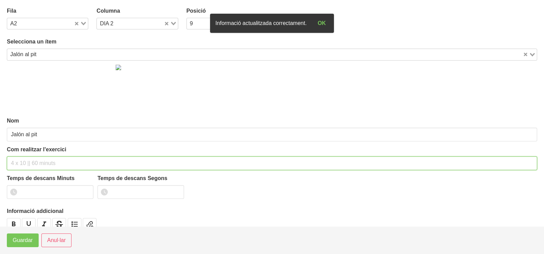
click at [24, 161] on input "text" at bounding box center [272, 163] width 530 height 14
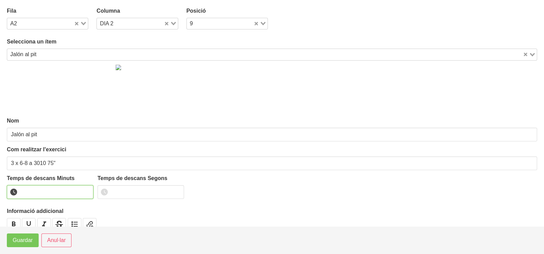
click at [29, 188] on input "number" at bounding box center [50, 192] width 86 height 14
click at [29, 240] on span "Guardar" at bounding box center [23, 240] width 20 height 8
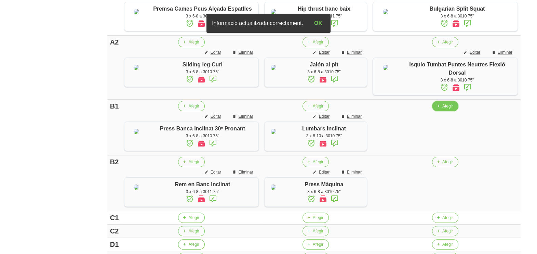
click at [447, 109] on span "Afegir" at bounding box center [447, 106] width 11 height 6
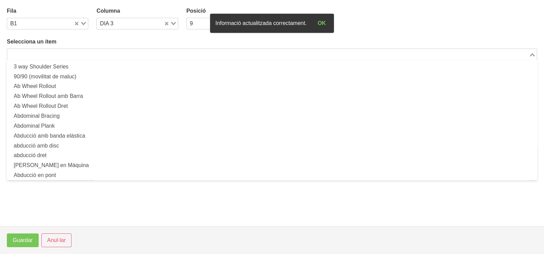
drag, startPoint x: 125, startPoint y: 49, endPoint x: 122, endPoint y: 53, distance: 4.7
click at [124, 51] on div "Search for option" at bounding box center [267, 54] width 521 height 10
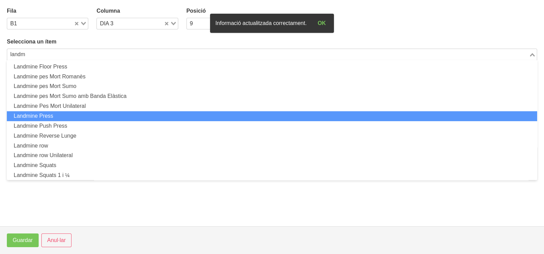
click at [71, 114] on li "Landmine Press" at bounding box center [272, 116] width 530 height 10
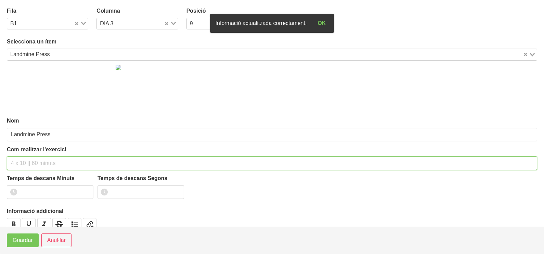
click at [19, 162] on input "text" at bounding box center [272, 163] width 530 height 14
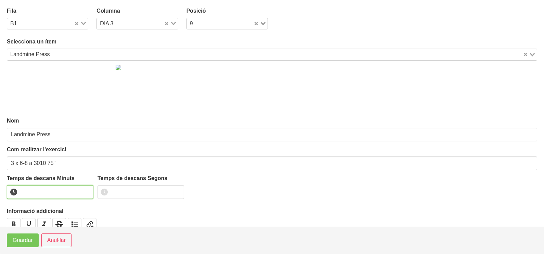
click at [32, 193] on input "number" at bounding box center [50, 192] width 86 height 14
click at [23, 240] on span "Guardar" at bounding box center [23, 240] width 20 height 8
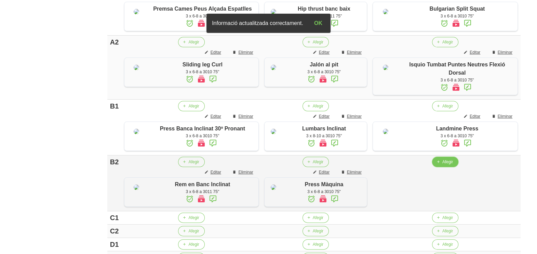
click at [444, 165] on span "Afegir" at bounding box center [447, 162] width 11 height 6
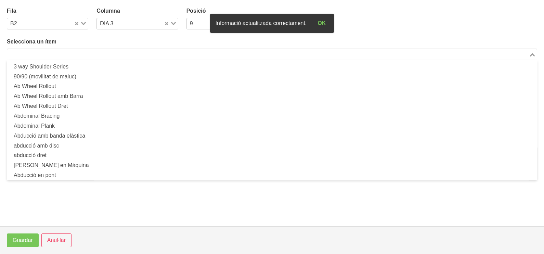
click at [102, 53] on input "Search for option" at bounding box center [268, 54] width 520 height 8
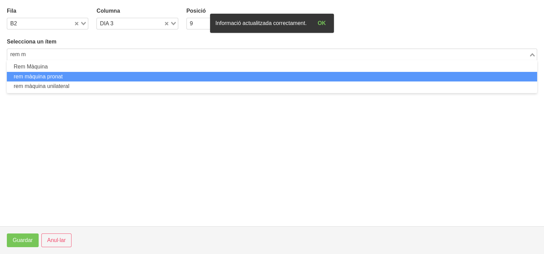
click at [95, 72] on li "rem màquina pronat" at bounding box center [272, 77] width 530 height 10
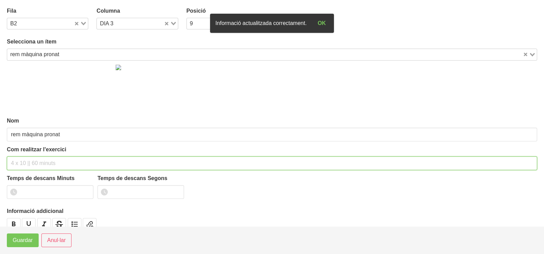
click at [34, 159] on input "text" at bounding box center [272, 163] width 530 height 14
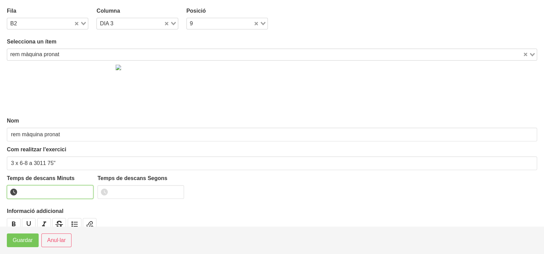
click at [38, 191] on input "number" at bounding box center [50, 192] width 86 height 14
click at [15, 244] on button "Guardar" at bounding box center [23, 240] width 32 height 14
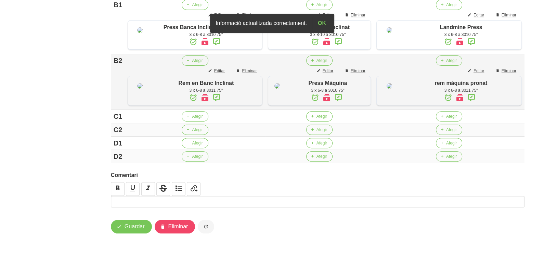
scroll to position [379, 0]
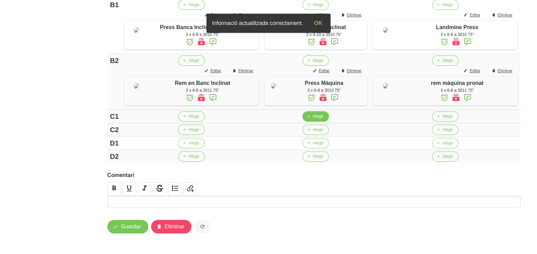
click at [315, 120] on button "Afegir" at bounding box center [316, 116] width 26 height 10
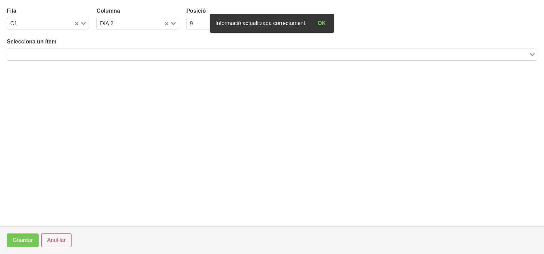
click at [152, 55] on input "Search for option" at bounding box center [268, 54] width 520 height 8
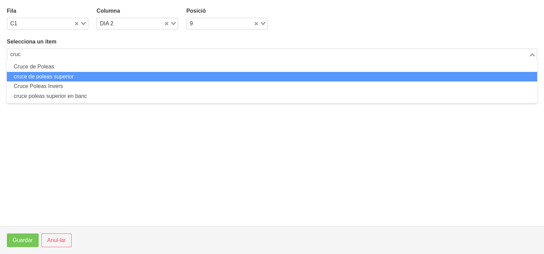
click at [67, 75] on li "cruce de poleas superior" at bounding box center [272, 77] width 530 height 10
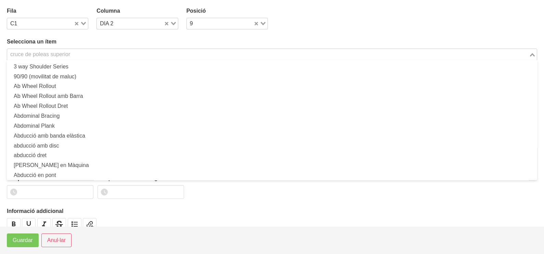
click at [42, 52] on div "cruce de poleas superior" at bounding box center [267, 54] width 521 height 10
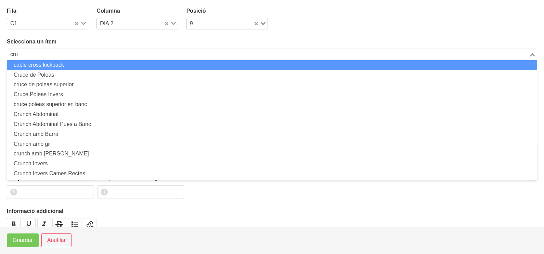
scroll to position [0, 0]
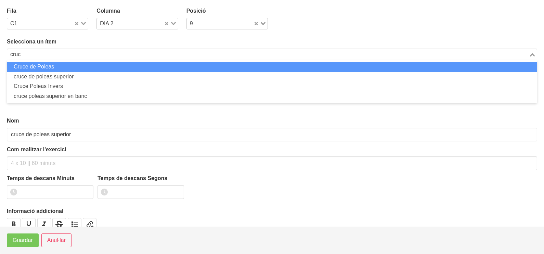
drag, startPoint x: 48, startPoint y: 66, endPoint x: 48, endPoint y: 71, distance: 4.8
click at [48, 65] on li "Cruce de Poleas" at bounding box center [272, 67] width 530 height 10
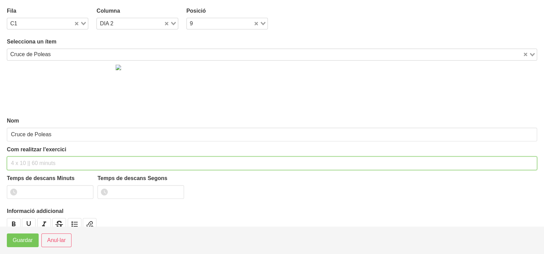
drag, startPoint x: 30, startPoint y: 159, endPoint x: 27, endPoint y: 155, distance: 5.4
click at [30, 159] on input "text" at bounding box center [272, 163] width 530 height 14
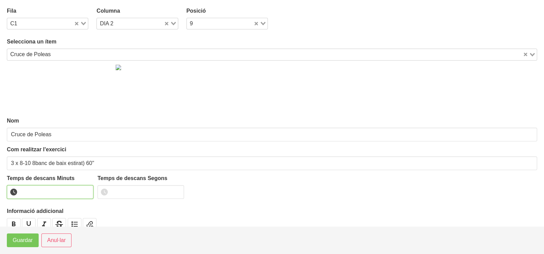
click at [87, 187] on input "number" at bounding box center [50, 192] width 86 height 14
click at [86, 190] on input "1" at bounding box center [50, 192] width 86 height 14
click at [33, 237] on button "Guardar" at bounding box center [23, 240] width 32 height 14
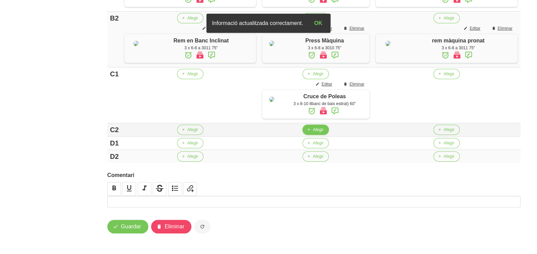
click at [320, 133] on span "Afegir" at bounding box center [318, 129] width 11 height 6
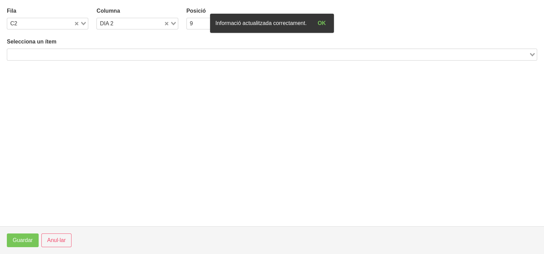
click at [122, 54] on input "Search for option" at bounding box center [268, 54] width 520 height 8
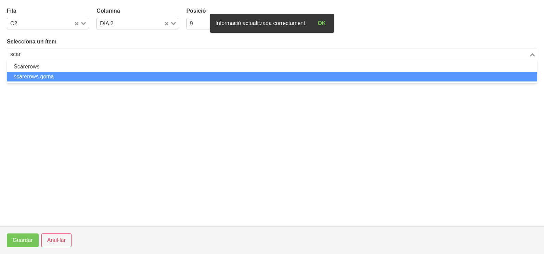
click at [77, 75] on li "scarerows goma" at bounding box center [272, 77] width 530 height 10
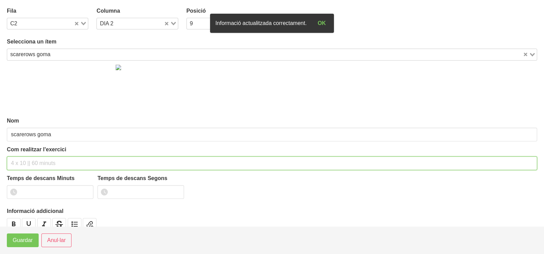
click at [27, 159] on input "text" at bounding box center [272, 163] width 530 height 14
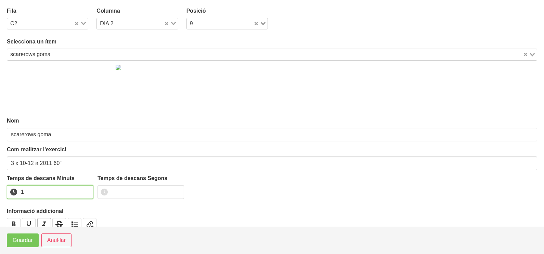
drag, startPoint x: 88, startPoint y: 189, endPoint x: 38, endPoint y: 221, distance: 58.8
click at [84, 192] on input "1" at bounding box center [50, 192] width 86 height 14
click at [26, 241] on span "Guardar" at bounding box center [23, 240] width 20 height 8
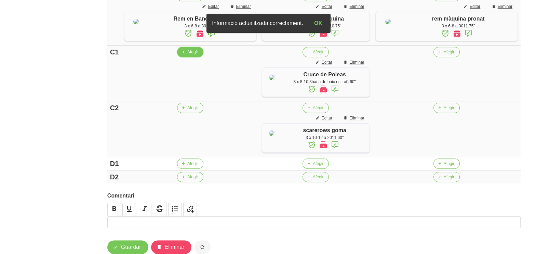
click at [189, 55] on span "Afegir" at bounding box center [192, 52] width 11 height 6
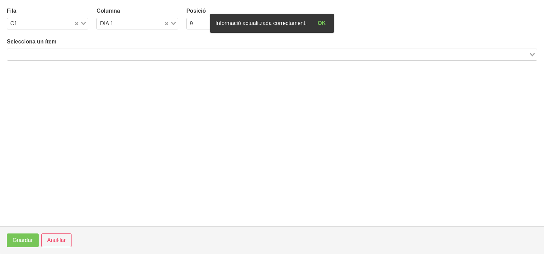
click at [37, 52] on input "Search for option" at bounding box center [268, 54] width 520 height 8
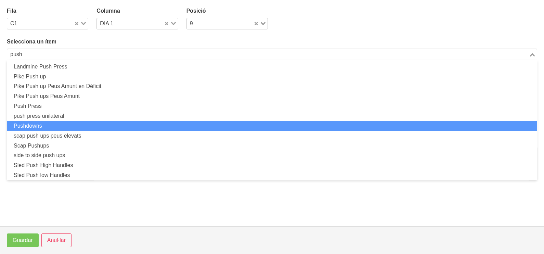
click at [55, 128] on li "Pushdowns" at bounding box center [272, 126] width 530 height 10
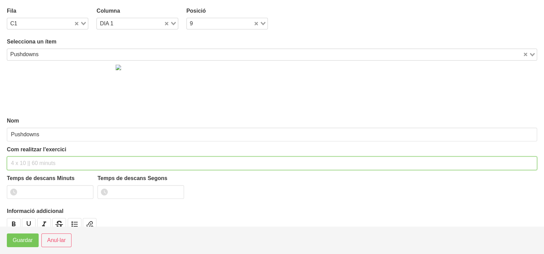
click at [25, 160] on input "text" at bounding box center [272, 163] width 530 height 14
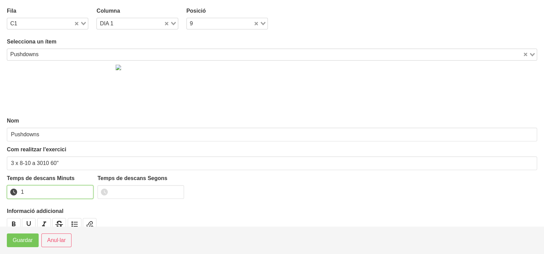
drag, startPoint x: 86, startPoint y: 189, endPoint x: 75, endPoint y: 200, distance: 16.0
click at [86, 189] on input "1" at bounding box center [50, 192] width 86 height 14
click at [24, 239] on span "Guardar" at bounding box center [23, 240] width 20 height 8
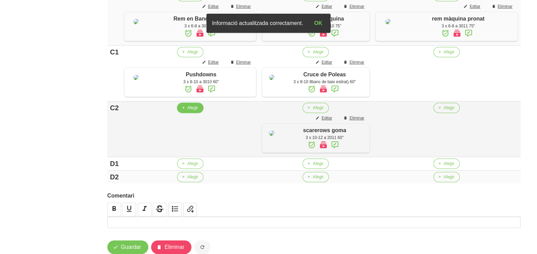
click at [189, 111] on span "Afegir" at bounding box center [192, 108] width 11 height 6
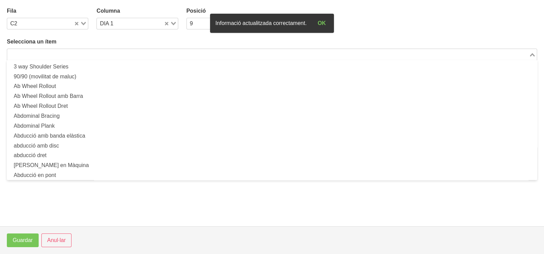
click at [94, 53] on input "Search for option" at bounding box center [268, 54] width 520 height 8
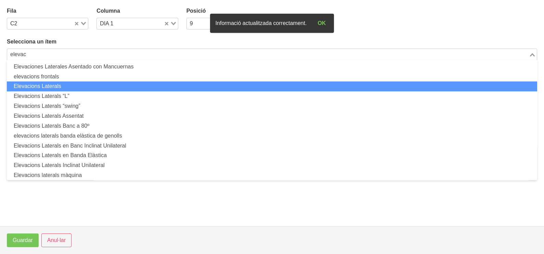
click at [90, 88] on li "Elevacions Laterals" at bounding box center [272, 86] width 530 height 10
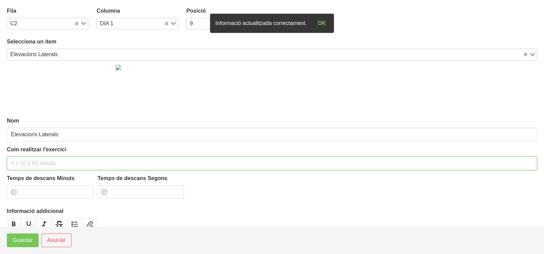
click at [35, 161] on input "text" at bounding box center [272, 163] width 530 height 14
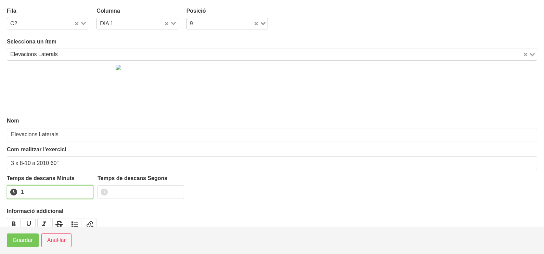
click at [84, 190] on input "1" at bounding box center [50, 192] width 86 height 14
click at [26, 236] on button "Guardar" at bounding box center [23, 240] width 32 height 14
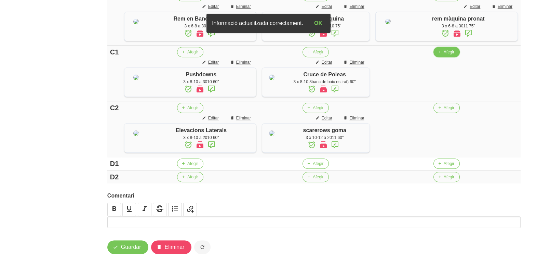
click at [450, 55] on span "Afegir" at bounding box center [449, 52] width 11 height 6
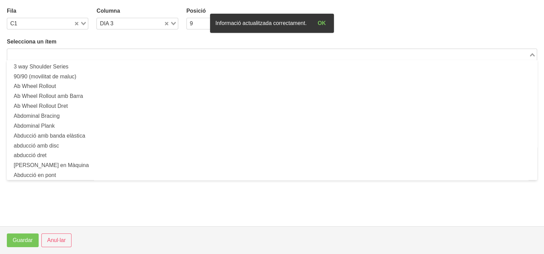
click at [79, 56] on input "Search for option" at bounding box center [268, 54] width 520 height 8
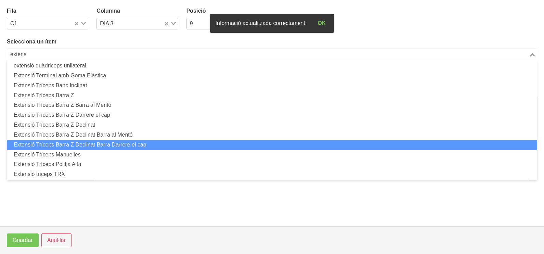
scroll to position [85, 0]
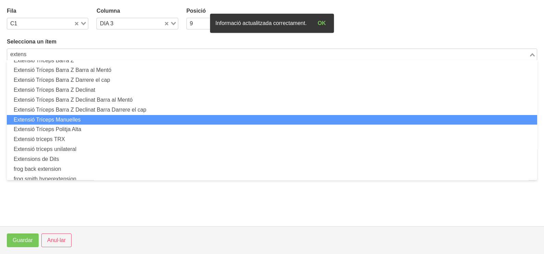
click at [78, 119] on li "Extensió Tríceps Manuelles" at bounding box center [272, 120] width 530 height 10
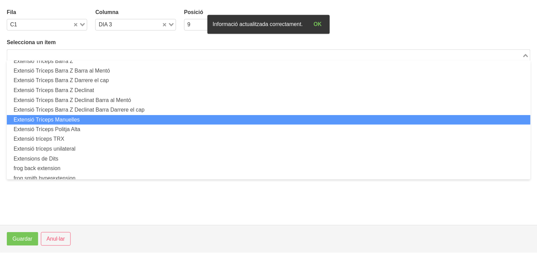
scroll to position [2, 0]
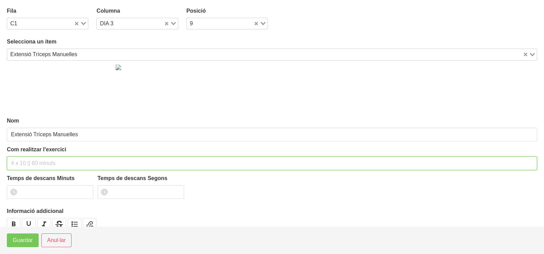
click at [31, 161] on input "text" at bounding box center [272, 163] width 530 height 14
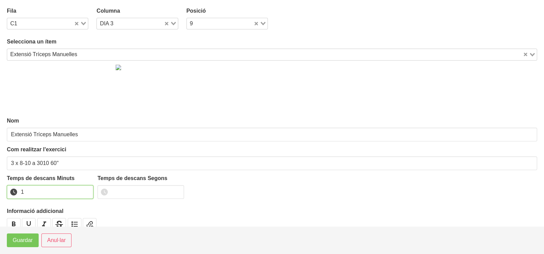
drag, startPoint x: 85, startPoint y: 188, endPoint x: 56, endPoint y: 209, distance: 36.0
click at [82, 192] on input "1" at bounding box center [50, 192] width 86 height 14
click at [16, 235] on button "Guardar" at bounding box center [23, 240] width 32 height 14
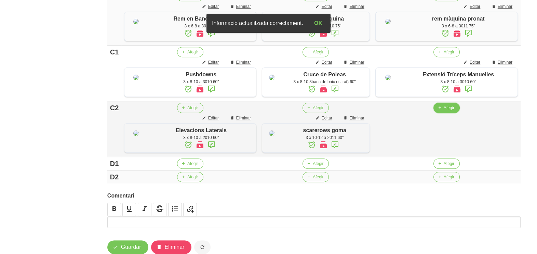
click at [452, 111] on span "Afegir" at bounding box center [449, 108] width 11 height 6
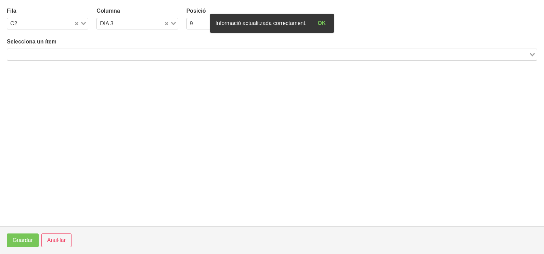
click at [111, 54] on input "Search for option" at bounding box center [268, 54] width 520 height 8
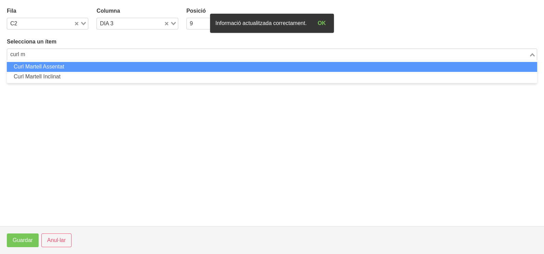
click at [107, 65] on li "Curl Martell Assentat" at bounding box center [272, 67] width 530 height 10
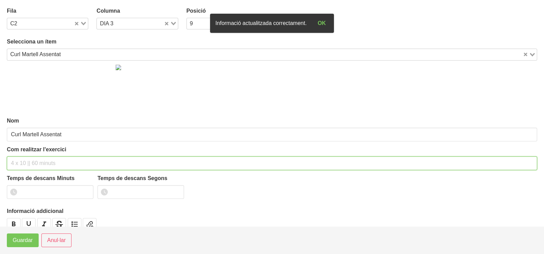
drag, startPoint x: 19, startPoint y: 163, endPoint x: 15, endPoint y: 159, distance: 5.8
click at [15, 159] on input "text" at bounding box center [272, 163] width 530 height 14
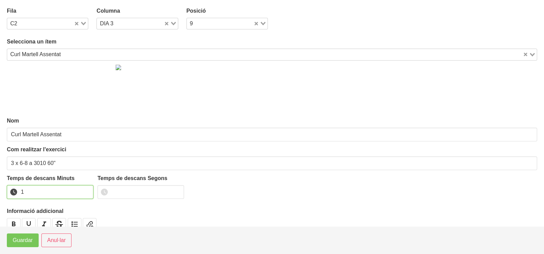
drag, startPoint x: 85, startPoint y: 190, endPoint x: 82, endPoint y: 192, distance: 3.6
click at [85, 190] on input "1" at bounding box center [50, 192] width 86 height 14
drag, startPoint x: 40, startPoint y: 231, endPoint x: 33, endPoint y: 236, distance: 9.1
click at [33, 236] on footer "Guardar Anul·lar" at bounding box center [272, 240] width 544 height 28
click at [23, 243] on span "Guardar" at bounding box center [23, 240] width 20 height 8
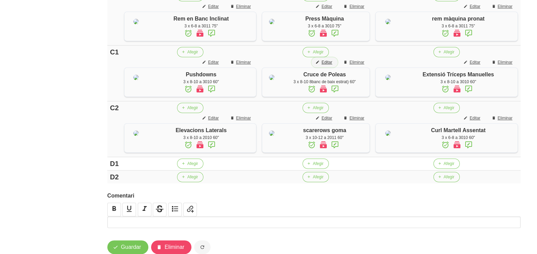
click at [332, 65] on span "Editar" at bounding box center [327, 62] width 11 height 6
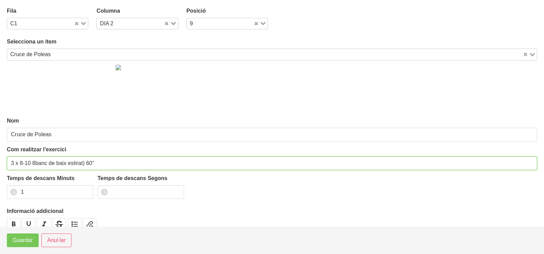
click at [35, 161] on input "3 x 8-10 8banc de baix estirat) 60"" at bounding box center [272, 163] width 530 height 14
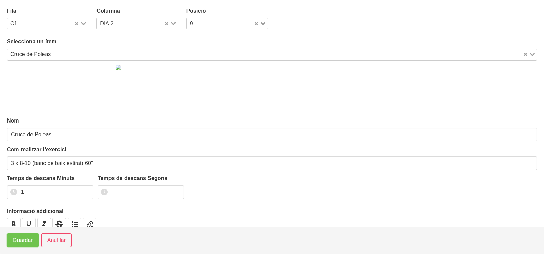
click at [21, 239] on span "Guardar" at bounding box center [23, 240] width 20 height 8
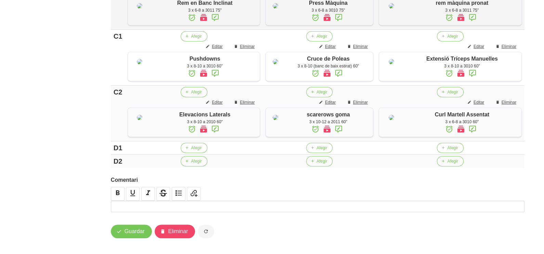
scroll to position [483, 0]
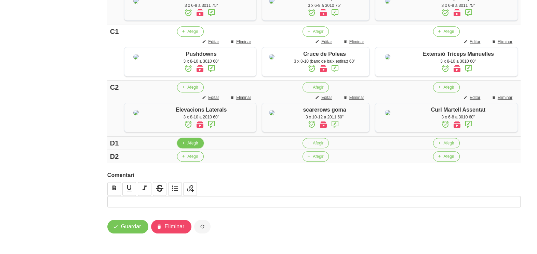
click at [193, 142] on span "Afegir" at bounding box center [192, 143] width 11 height 6
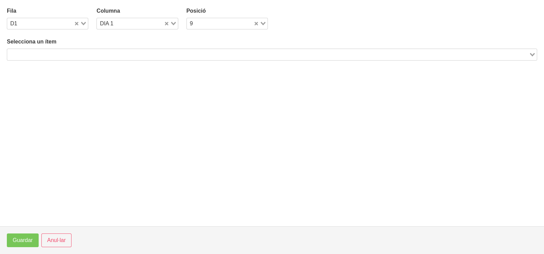
click at [76, 53] on input "Search for option" at bounding box center [268, 54] width 520 height 8
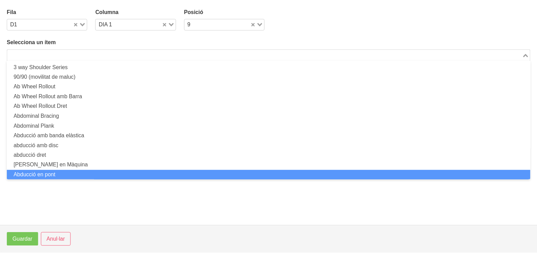
scroll to position [0, 0]
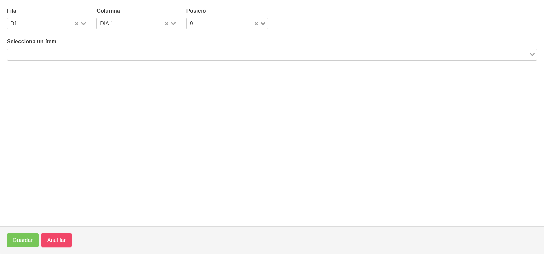
drag, startPoint x: 65, startPoint y: 241, endPoint x: 117, endPoint y: 201, distance: 65.5
click at [65, 242] on span "Anul·lar" at bounding box center [56, 240] width 18 height 8
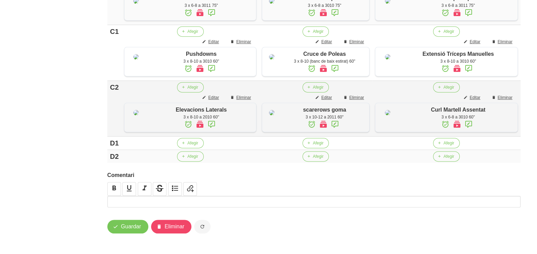
scroll to position [483, 0]
click at [320, 144] on span "Afegir" at bounding box center [318, 143] width 11 height 6
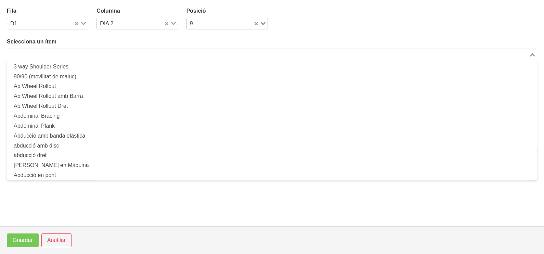
click at [85, 53] on input "Search for option" at bounding box center [268, 54] width 520 height 8
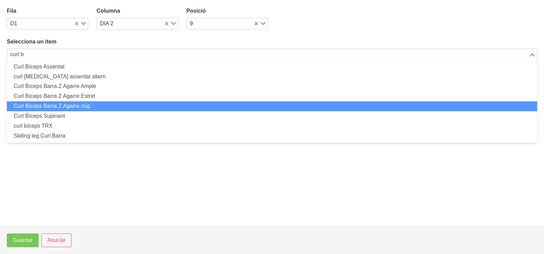
click at [89, 105] on li "Curl Bíceps Barra Z Agarre mig" at bounding box center [272, 106] width 530 height 10
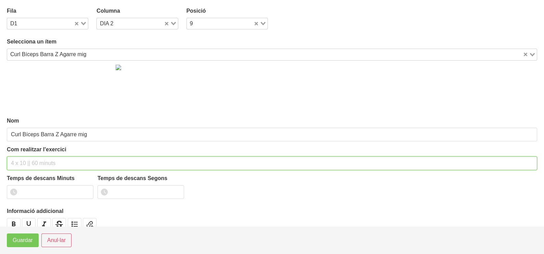
click at [25, 160] on input "text" at bounding box center [272, 163] width 530 height 14
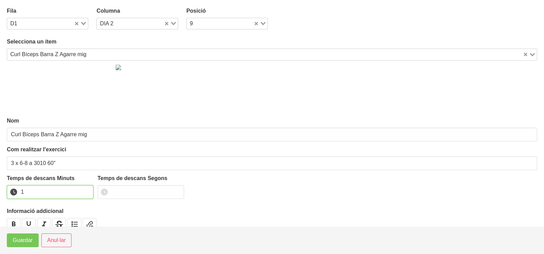
drag, startPoint x: 89, startPoint y: 188, endPoint x: 85, endPoint y: 191, distance: 3.9
click at [88, 188] on input "1" at bounding box center [50, 192] width 86 height 14
click at [30, 243] on span "Guardar" at bounding box center [23, 240] width 20 height 8
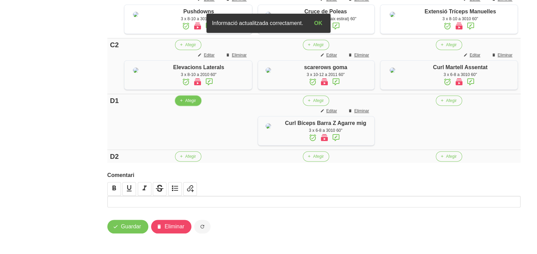
click at [186, 104] on span "Afegir" at bounding box center [190, 100] width 11 height 6
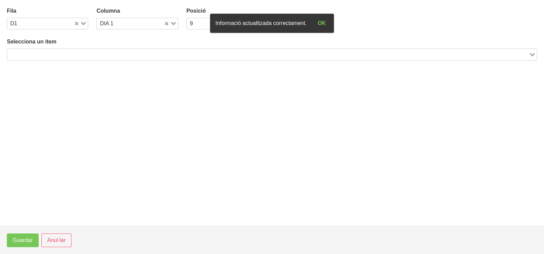
click at [111, 57] on input "Search for option" at bounding box center [268, 54] width 520 height 8
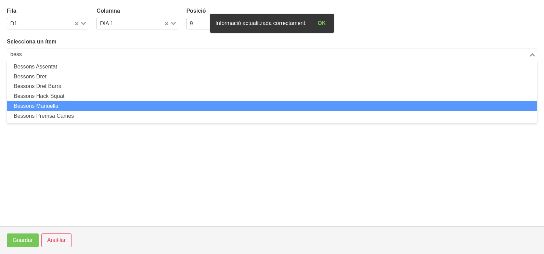
drag, startPoint x: 64, startPoint y: 104, endPoint x: 65, endPoint y: 108, distance: 4.2
click at [65, 108] on li "Bessons Manuella" at bounding box center [272, 106] width 530 height 10
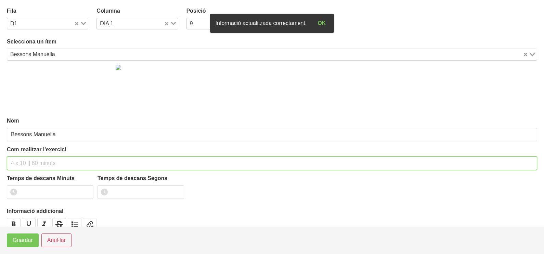
click at [28, 162] on input "text" at bounding box center [272, 163] width 530 height 14
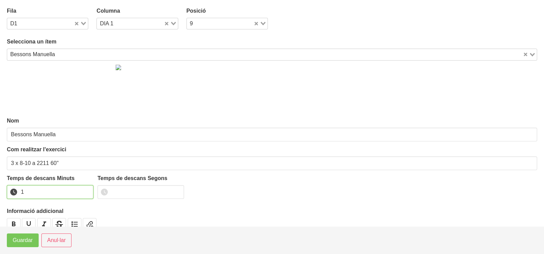
drag, startPoint x: 89, startPoint y: 188, endPoint x: 82, endPoint y: 191, distance: 7.5
click at [82, 191] on input "1" at bounding box center [50, 192] width 86 height 14
click at [12, 245] on button "Guardar" at bounding box center [23, 240] width 32 height 14
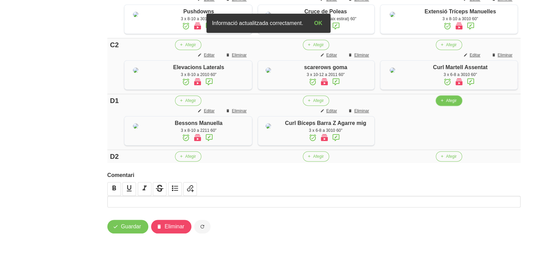
click at [460, 106] on button "Afegir" at bounding box center [449, 100] width 26 height 10
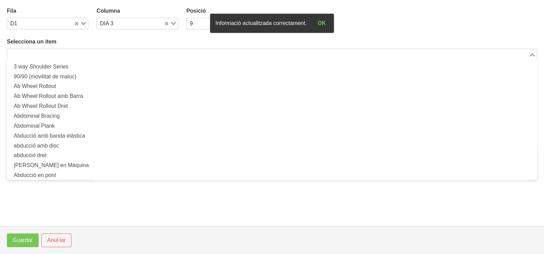
click at [164, 53] on input "Search for option" at bounding box center [268, 54] width 520 height 8
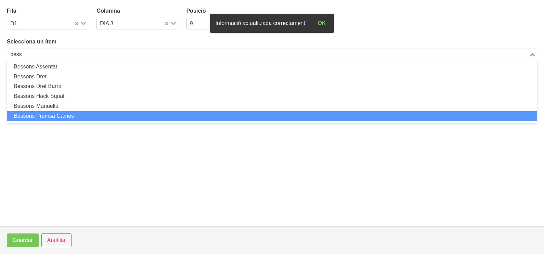
click at [81, 111] on li "Bessons Premsa Cames" at bounding box center [272, 116] width 530 height 10
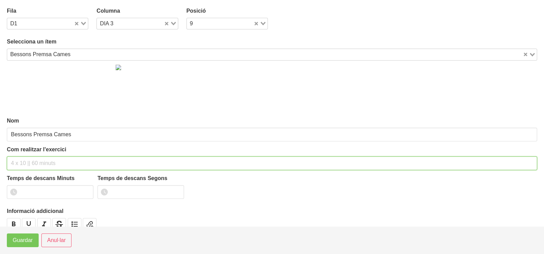
click at [24, 158] on input "text" at bounding box center [272, 163] width 530 height 14
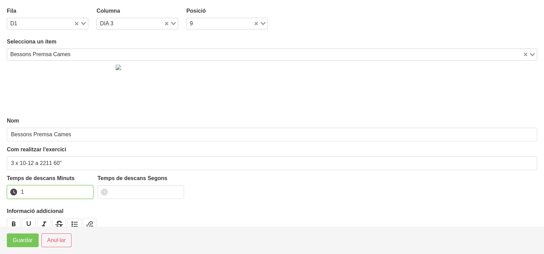
drag, startPoint x: 84, startPoint y: 189, endPoint x: 69, endPoint y: 200, distance: 18.5
click at [84, 189] on input "1" at bounding box center [50, 192] width 86 height 14
click at [19, 238] on span "Guardar" at bounding box center [23, 240] width 20 height 8
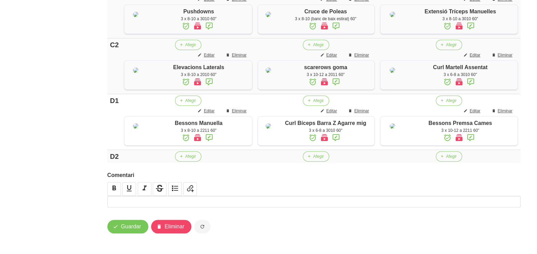
scroll to position [547, 0]
click at [451, 157] on span "Afegir" at bounding box center [451, 156] width 11 height 6
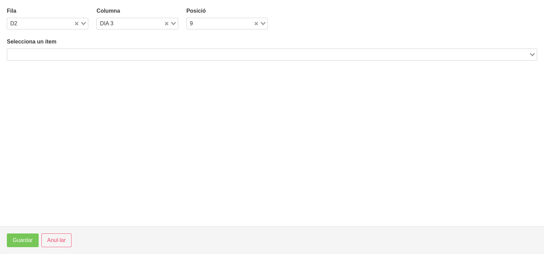
drag, startPoint x: 75, startPoint y: 58, endPoint x: 76, endPoint y: 48, distance: 10.0
click at [74, 56] on input "Search for option" at bounding box center [268, 54] width 520 height 8
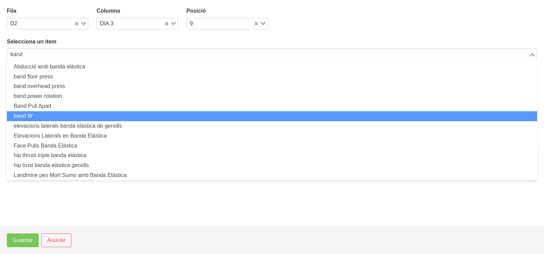
click at [67, 114] on li "band W" at bounding box center [272, 116] width 530 height 10
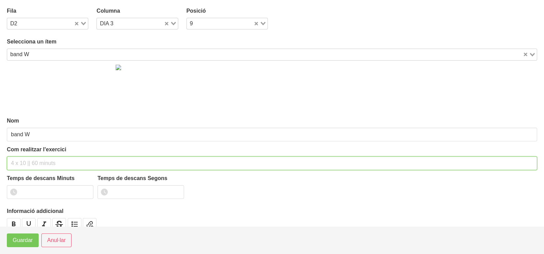
click at [32, 162] on input "text" at bounding box center [272, 163] width 530 height 14
click at [32, 163] on input "3 x 10-12 a 2011 60"" at bounding box center [272, 163] width 530 height 14
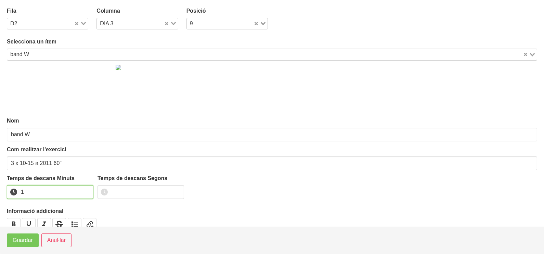
click at [85, 189] on input "1" at bounding box center [50, 192] width 86 height 14
click at [21, 240] on span "Guardar" at bounding box center [23, 240] width 20 height 8
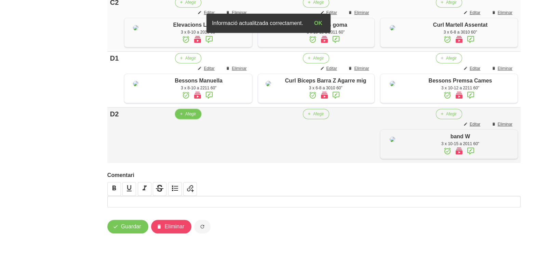
click at [188, 117] on span "Afegir" at bounding box center [190, 114] width 11 height 6
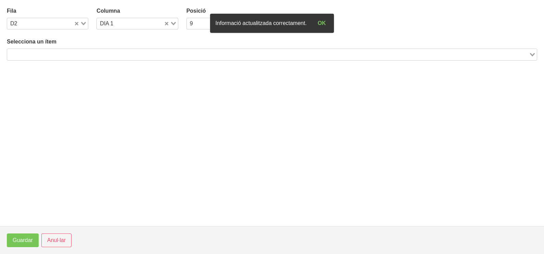
drag, startPoint x: 27, startPoint y: 53, endPoint x: 67, endPoint y: 38, distance: 42.9
click at [27, 53] on input "Search for option" at bounding box center [268, 54] width 520 height 8
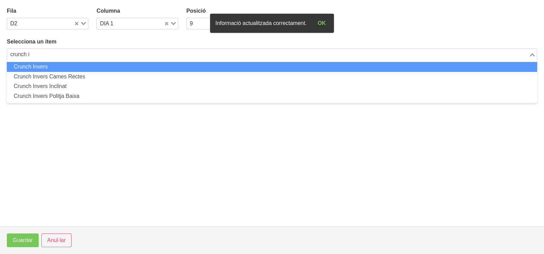
click at [58, 68] on li "Crunch Invers" at bounding box center [272, 67] width 530 height 10
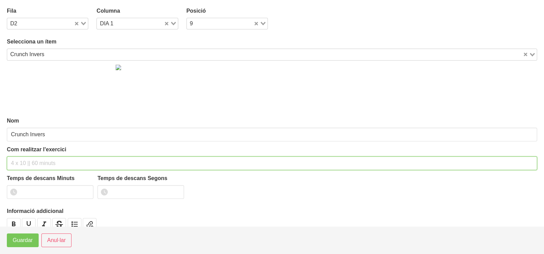
click at [27, 162] on input "text" at bounding box center [272, 163] width 530 height 14
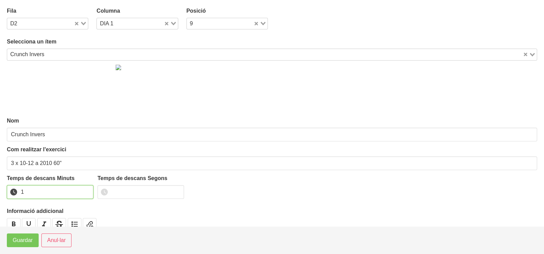
drag, startPoint x: 87, startPoint y: 190, endPoint x: 74, endPoint y: 202, distance: 18.1
click at [87, 190] on input "1" at bounding box center [50, 192] width 86 height 14
click at [26, 239] on span "Guardar" at bounding box center [23, 240] width 20 height 8
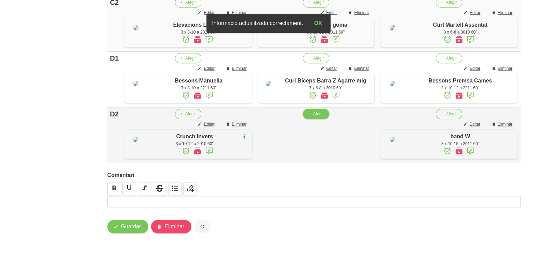
click at [317, 117] on span "Afegir" at bounding box center [318, 114] width 11 height 6
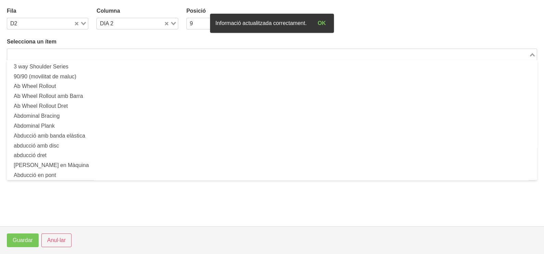
click at [91, 54] on input "Search for option" at bounding box center [268, 54] width 520 height 8
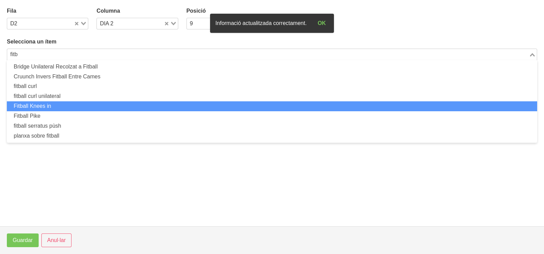
click at [58, 105] on li "Fitball Knees in" at bounding box center [272, 106] width 530 height 10
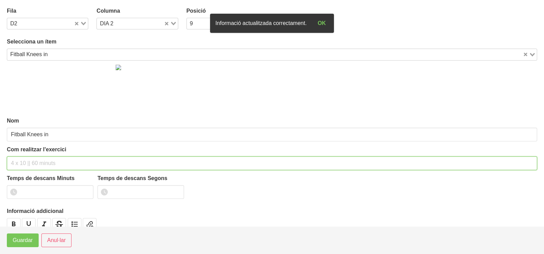
click at [27, 161] on input "text" at bounding box center [272, 163] width 530 height 14
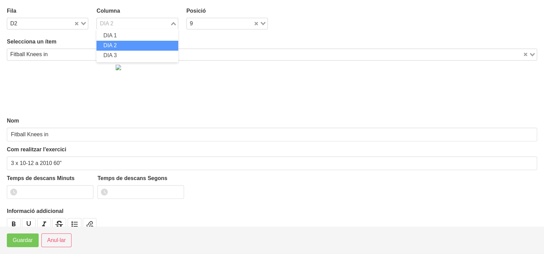
click at [174, 21] on div "Loading..." at bounding box center [174, 23] width 8 height 10
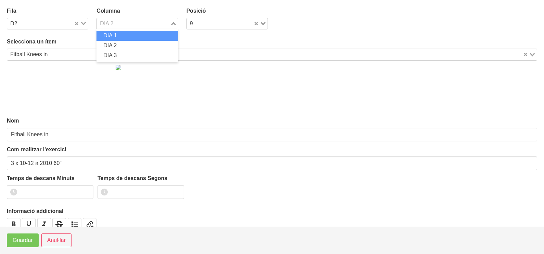
click at [134, 36] on li "DIA 1" at bounding box center [136, 36] width 81 height 10
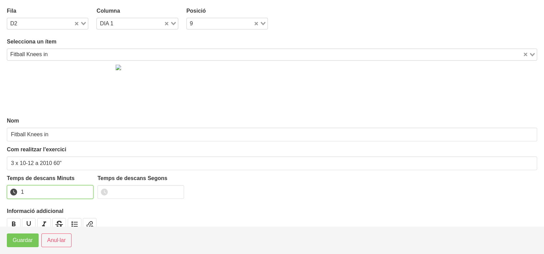
click at [85, 190] on input "1" at bounding box center [50, 192] width 86 height 14
click at [25, 241] on span "Guardar" at bounding box center [23, 240] width 20 height 8
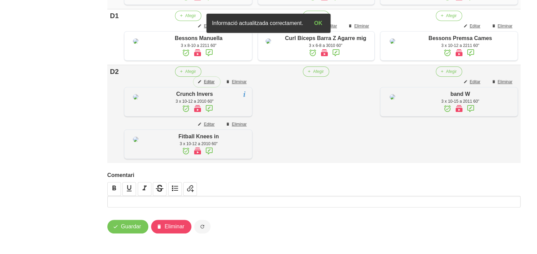
click at [211, 87] on button "Editar" at bounding box center [207, 82] width 26 height 10
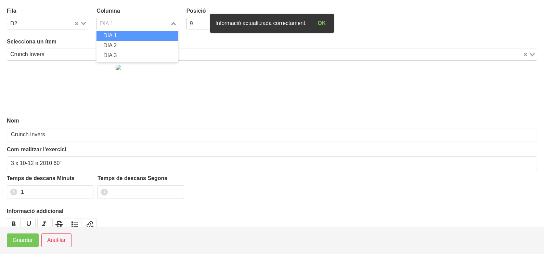
click at [174, 21] on div "Loading..." at bounding box center [174, 23] width 8 height 10
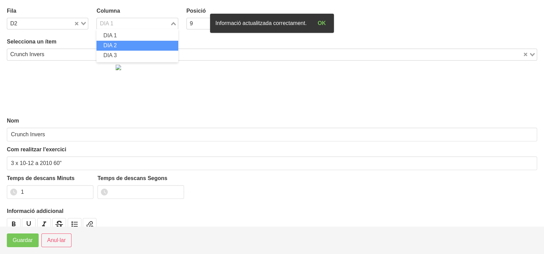
drag, startPoint x: 137, startPoint y: 45, endPoint x: 130, endPoint y: 57, distance: 13.8
click at [137, 46] on li "DIA 2" at bounding box center [136, 46] width 81 height 10
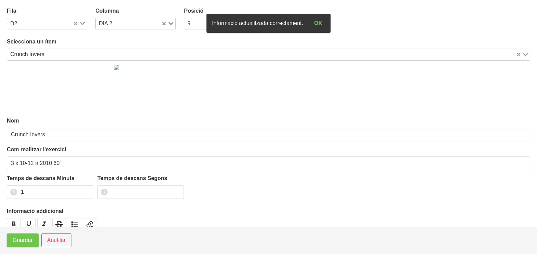
click at [24, 241] on span "Guardar" at bounding box center [23, 240] width 20 height 8
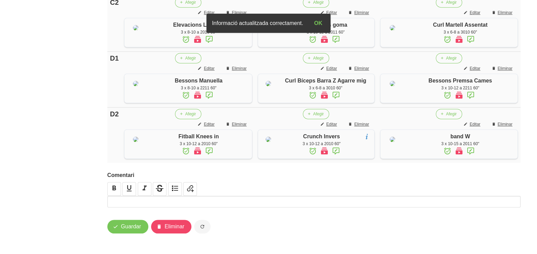
scroll to position [612, 0]
click at [127, 232] on button "Guardar" at bounding box center [127, 226] width 41 height 14
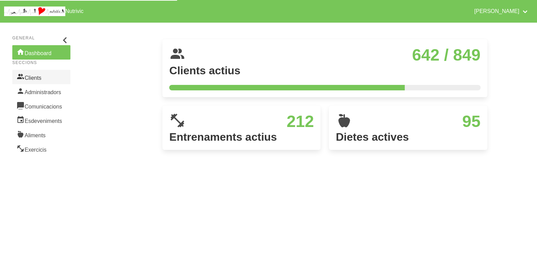
click at [37, 76] on link "Clients" at bounding box center [41, 77] width 58 height 14
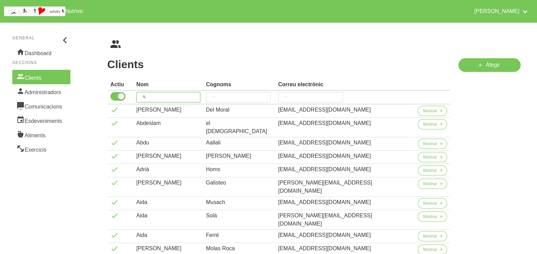
click at [166, 98] on input "search" at bounding box center [168, 97] width 64 height 10
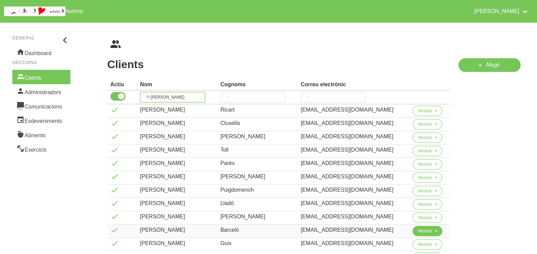
type input "guillem"
click at [427, 230] on span "Mostrar" at bounding box center [425, 231] width 14 height 6
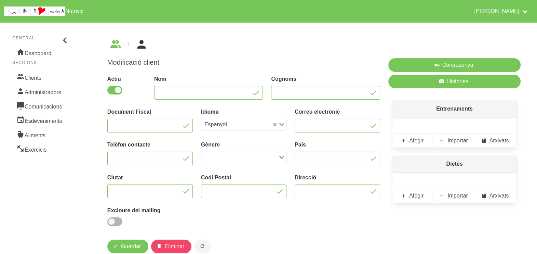
type input "[PERSON_NAME]"
type input "Barceló"
type input "[EMAIL_ADDRESS][DOMAIN_NAME]"
type input "651336595"
type input "08505"
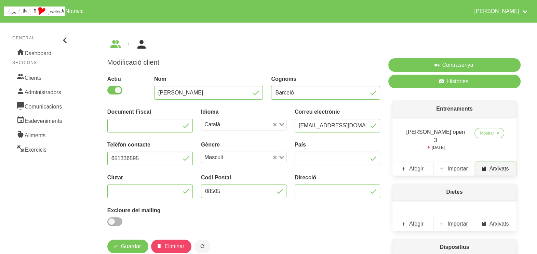
click at [496, 164] on span "Arxivats" at bounding box center [499, 168] width 19 height 8
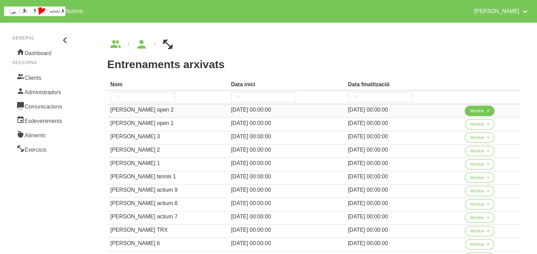
click at [481, 111] on span "Mostrar" at bounding box center [477, 111] width 14 height 6
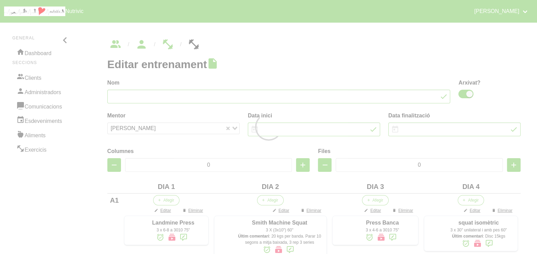
type input "Guillem Barceló open 2"
checkbox input "true"
type input "20/7/2025"
type input "31/8/2025"
type input "4"
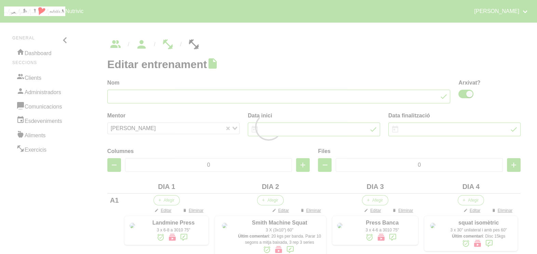
type input "8"
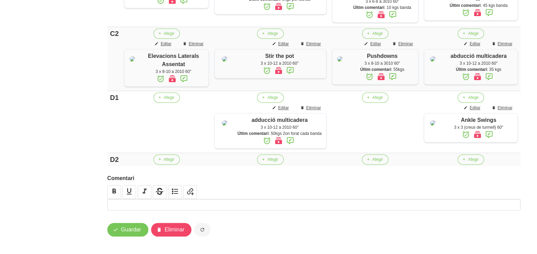
scroll to position [470, 0]
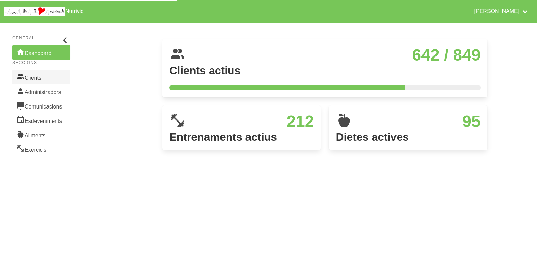
click at [39, 79] on link "Clients" at bounding box center [41, 77] width 58 height 14
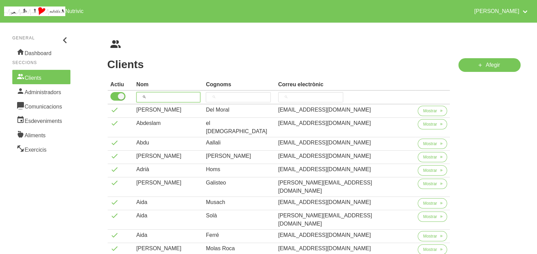
click at [164, 98] on input "search" at bounding box center [168, 97] width 64 height 10
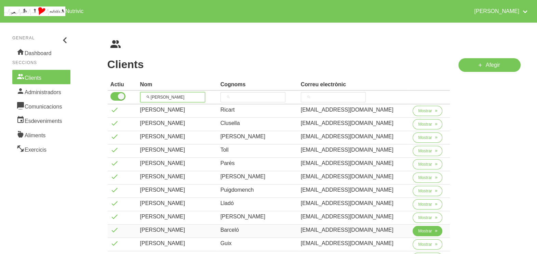
type input "guill"
click at [414, 232] on button "Mostrar" at bounding box center [428, 231] width 30 height 10
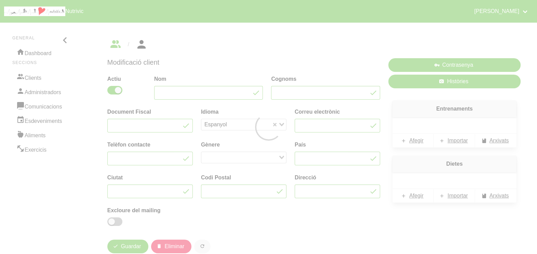
type input "[PERSON_NAME]"
type input "Barceló"
type input "[EMAIL_ADDRESS][DOMAIN_NAME]"
type input "651336595"
type input "08505"
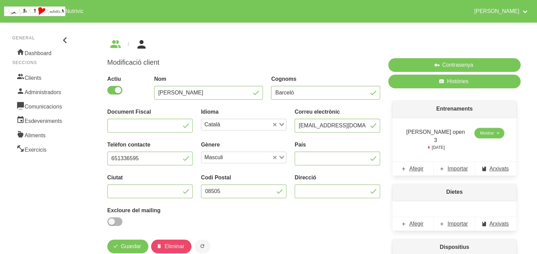
click at [485, 135] on span "Mostrar" at bounding box center [487, 133] width 14 height 6
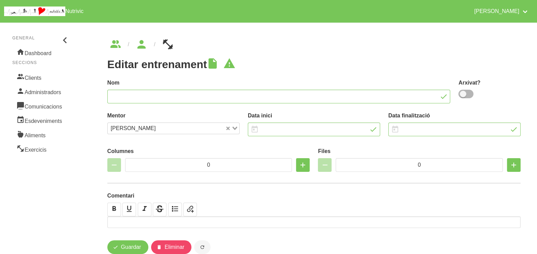
type input "[PERSON_NAME] open 3"
type input "[DATE]"
type input "4"
type input "8"
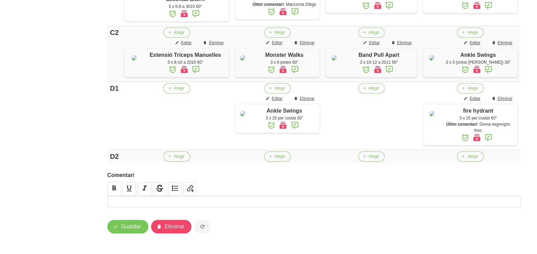
scroll to position [427, 0]
